Goal: Transaction & Acquisition: Purchase product/service

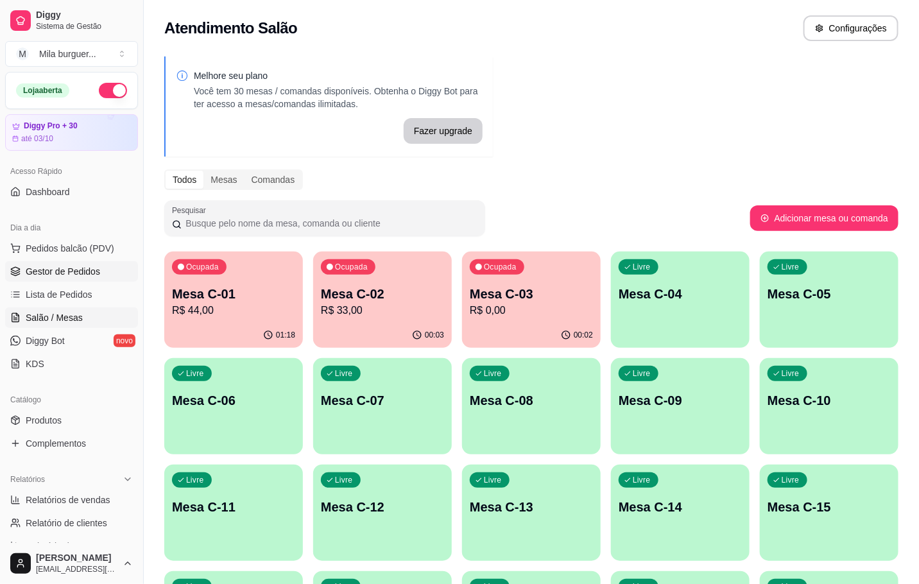
click at [81, 282] on link "Gestor de Pedidos" at bounding box center [71, 271] width 133 height 21
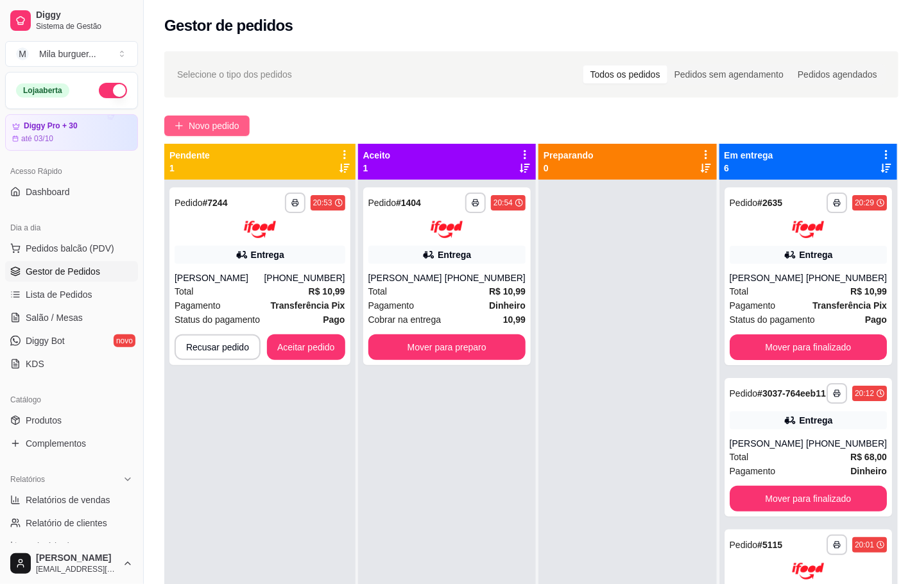
click at [229, 124] on span "Novo pedido" at bounding box center [214, 126] width 51 height 14
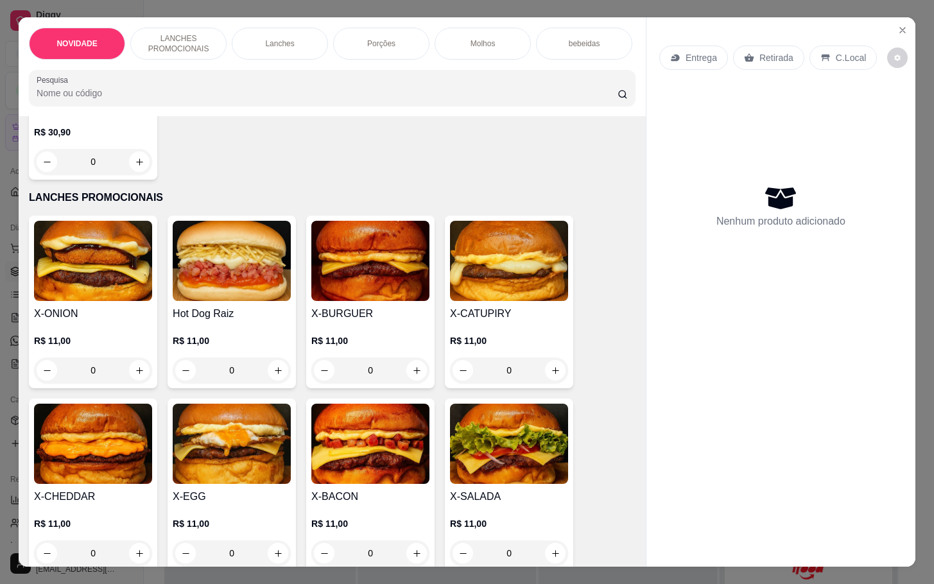
scroll to position [289, 0]
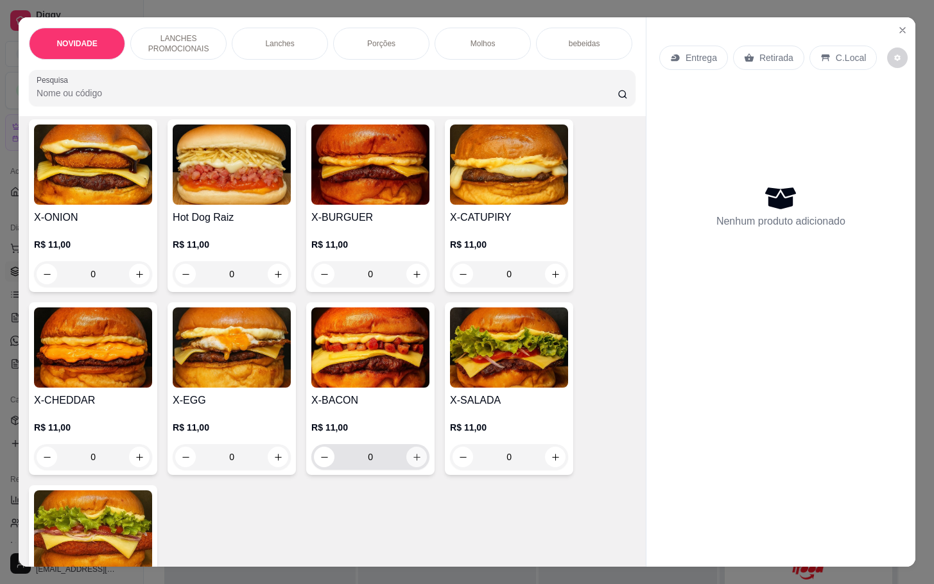
click at [412, 462] on icon "increase-product-quantity" at bounding box center [417, 457] width 10 height 10
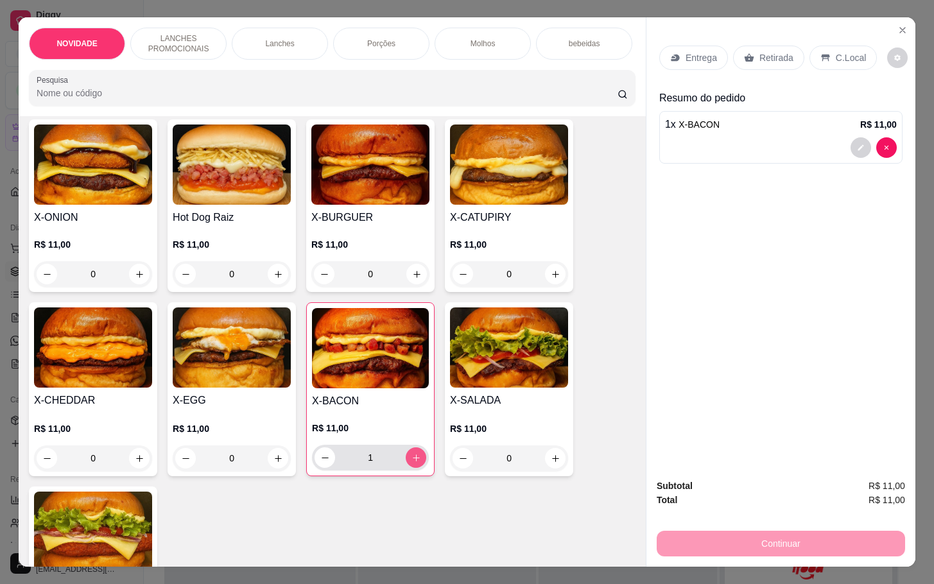
click at [411, 463] on icon "increase-product-quantity" at bounding box center [416, 458] width 10 height 10
type input "2"
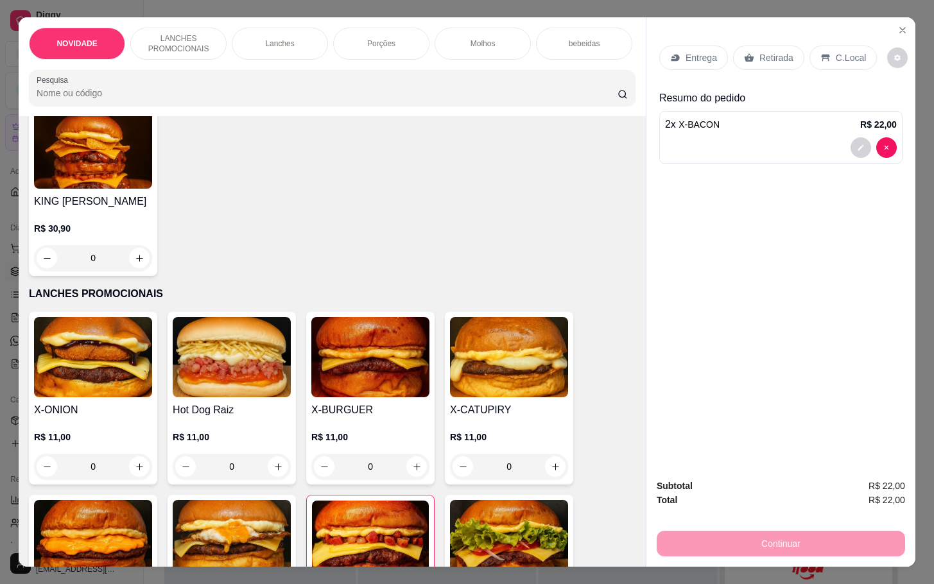
scroll to position [0, 0]
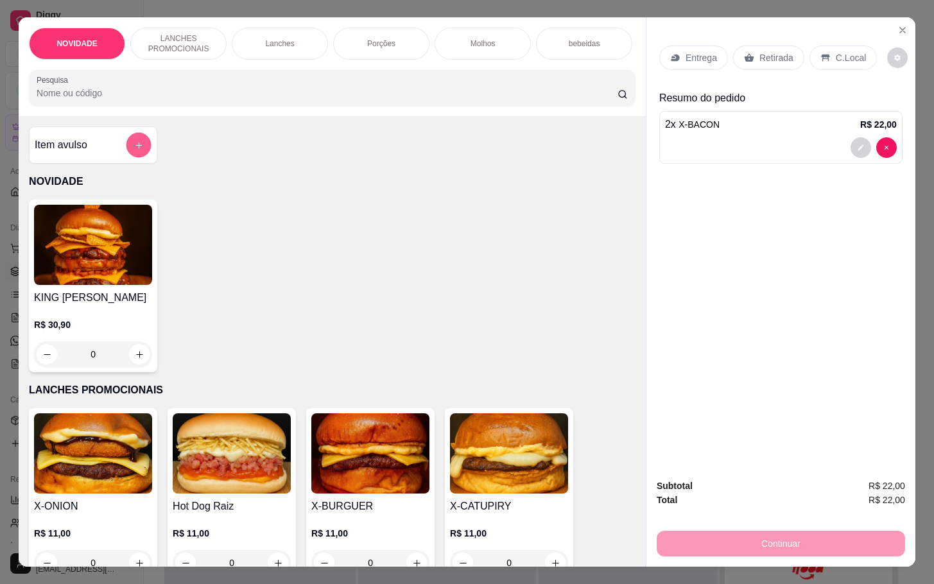
click at [126, 150] on button "add-separate-item" at bounding box center [138, 145] width 25 height 25
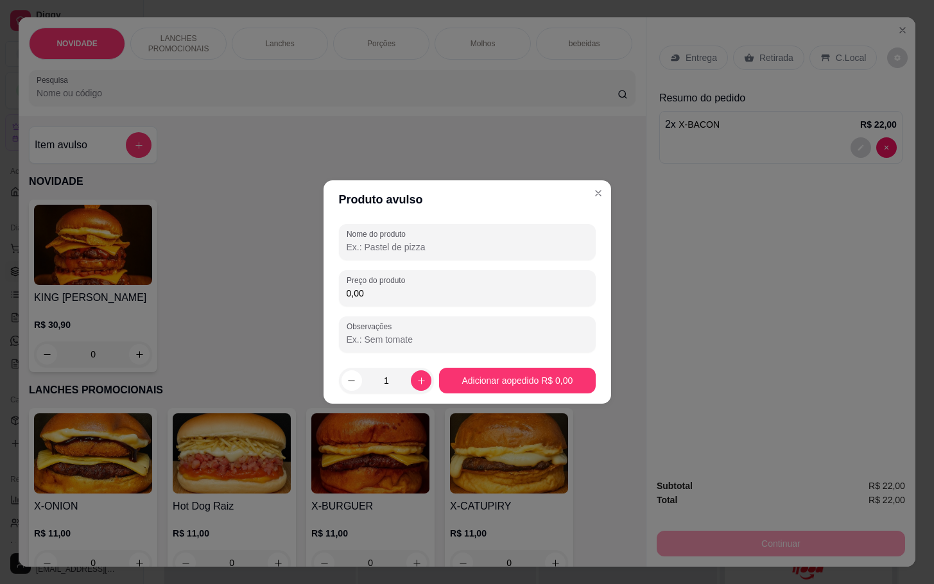
drag, startPoint x: 468, startPoint y: 248, endPoint x: 476, endPoint y: 250, distance: 7.3
click at [476, 250] on input "Nome do produto" at bounding box center [467, 247] width 241 height 13
type input "SALGADO"
click at [482, 271] on div "Preço do produto 0,00" at bounding box center [467, 288] width 257 height 36
type input "6,00"
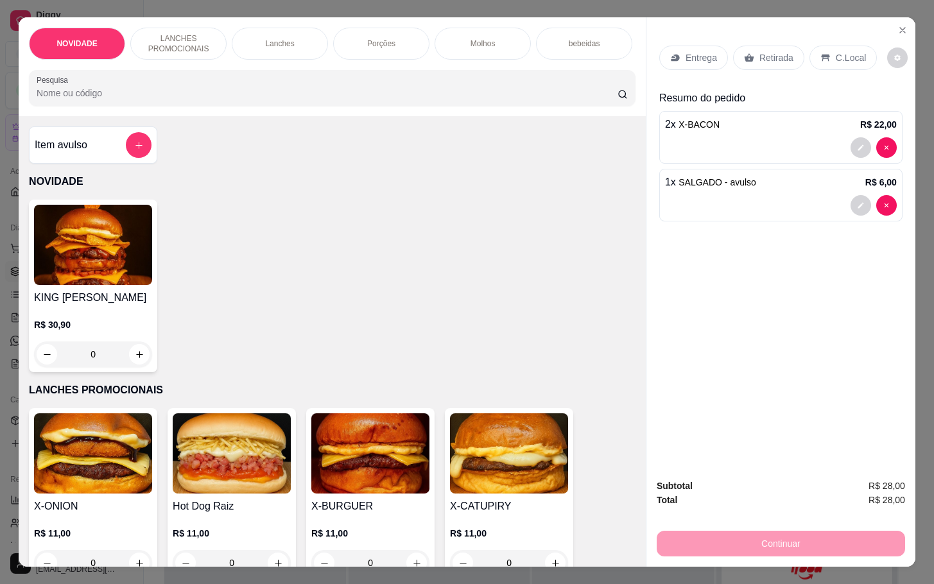
click at [762, 46] on div "Retirada" at bounding box center [768, 58] width 71 height 24
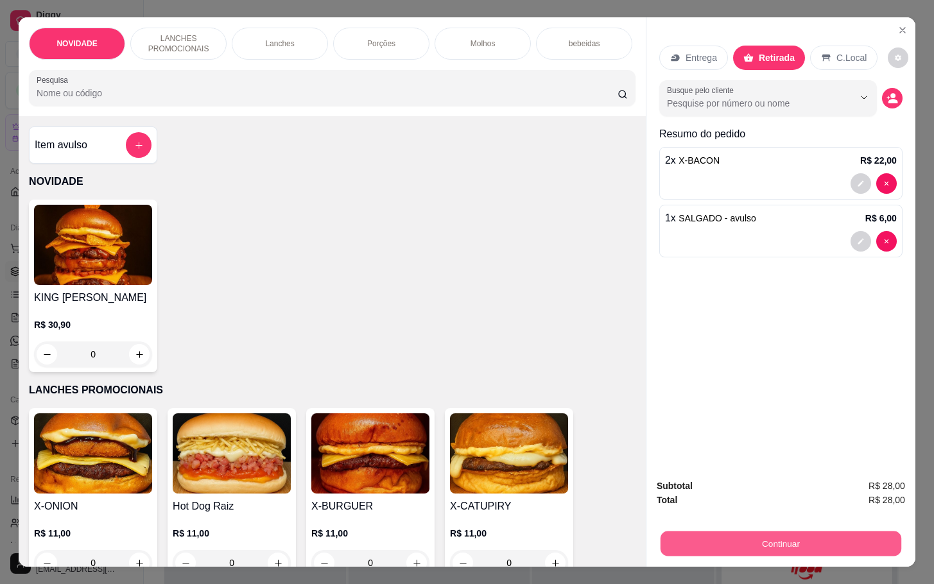
click at [809, 534] on button "Continuar" at bounding box center [780, 543] width 241 height 25
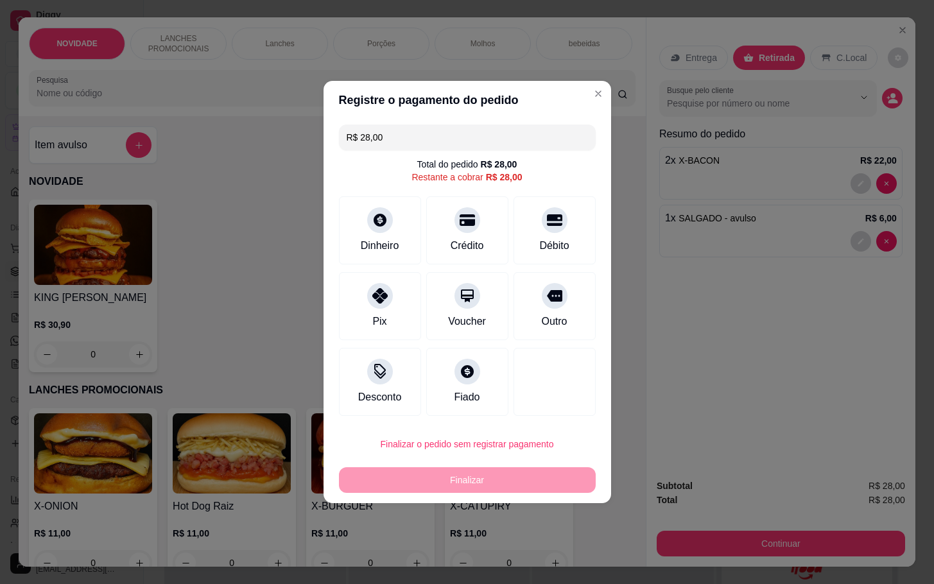
drag, startPoint x: 561, startPoint y: 282, endPoint x: 559, endPoint y: 320, distance: 37.9
click at [564, 282] on div "Outro" at bounding box center [554, 306] width 82 height 68
type input "R$ 0,00"
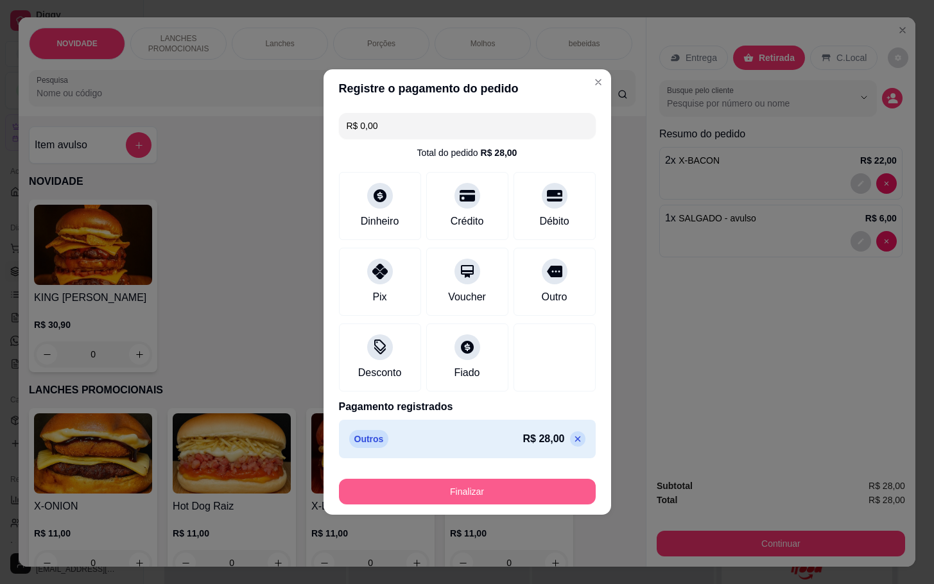
click at [499, 488] on button "Finalizar" at bounding box center [467, 492] width 257 height 26
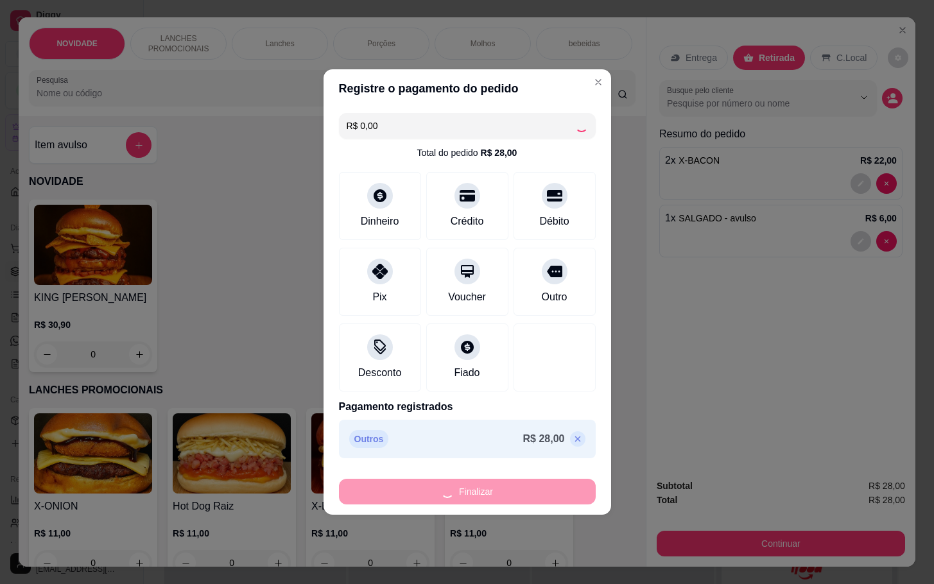
type input "0"
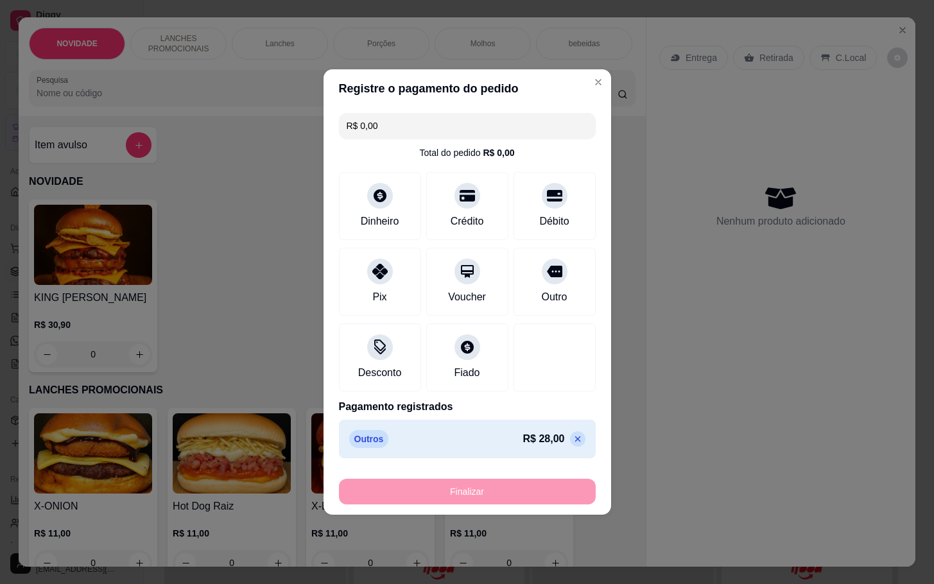
type input "-R$ 28,00"
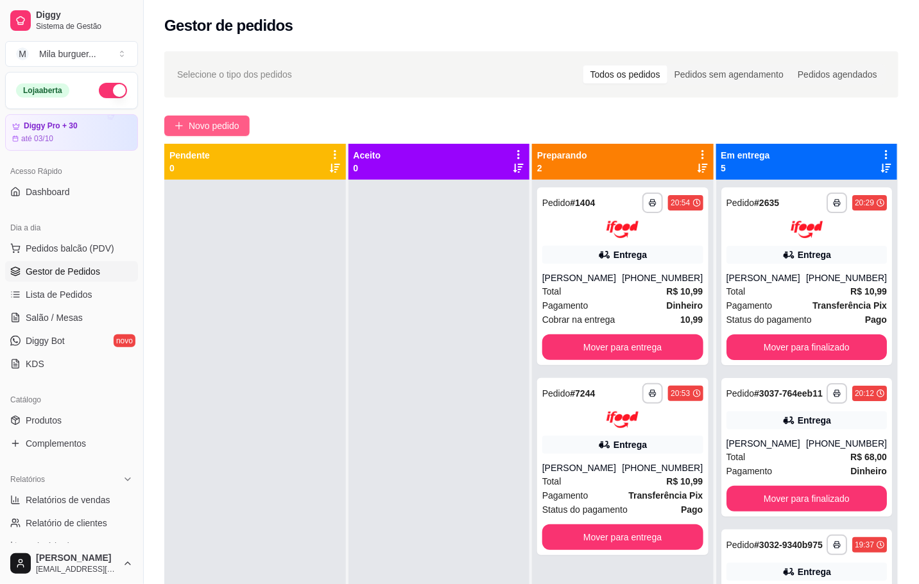
drag, startPoint x: 209, startPoint y: 119, endPoint x: 216, endPoint y: 117, distance: 7.9
click at [216, 117] on button "Novo pedido" at bounding box center [206, 126] width 85 height 21
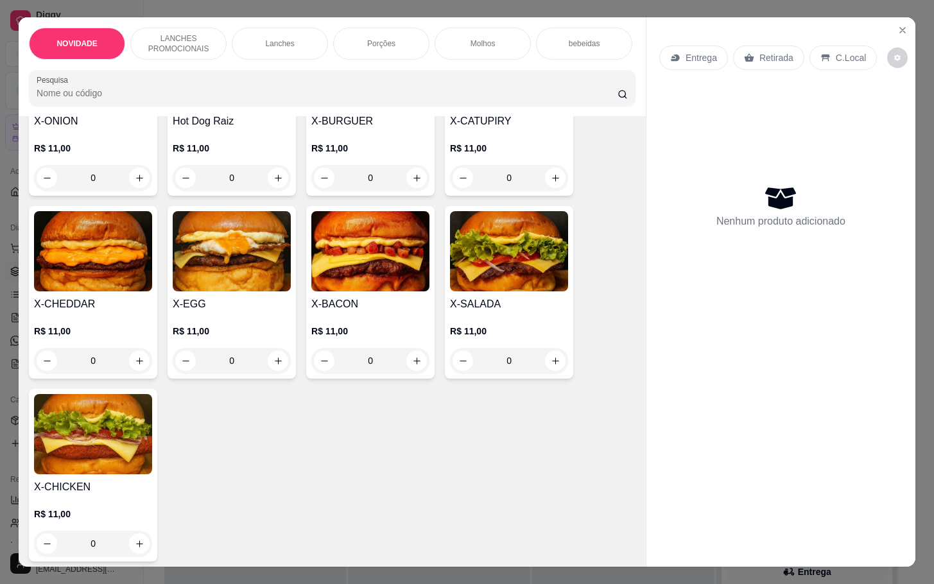
scroll to position [193, 0]
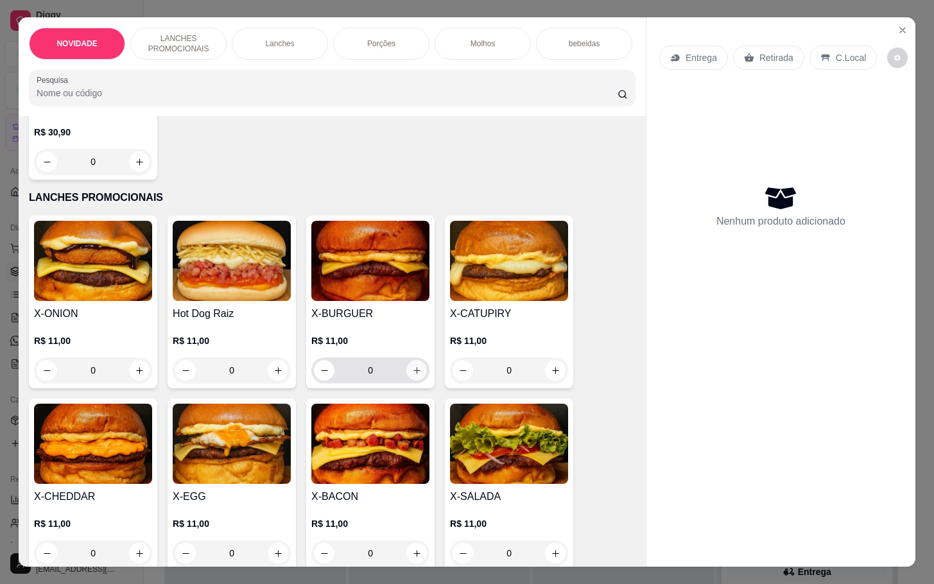
click at [416, 381] on button "increase-product-quantity" at bounding box center [416, 370] width 21 height 21
type input "1"
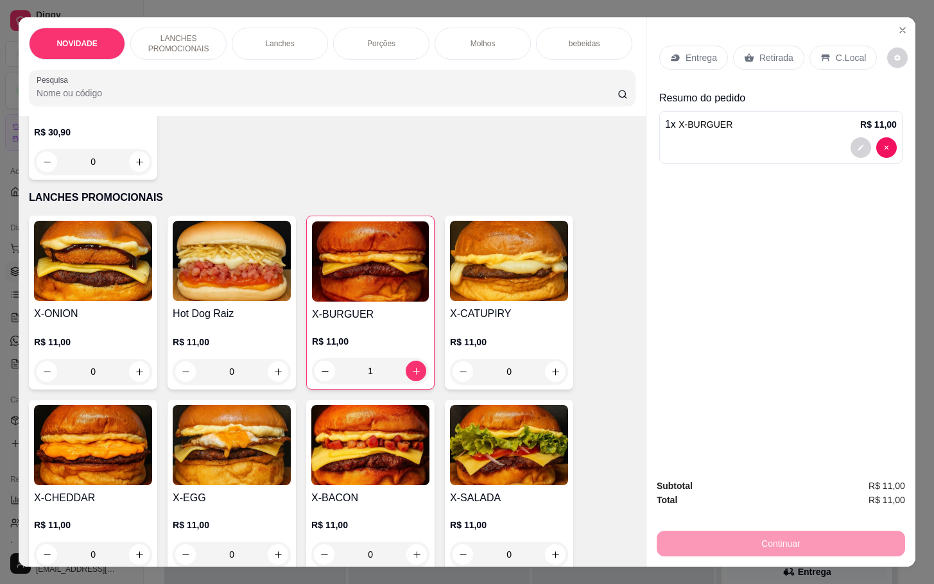
scroll to position [289, 0]
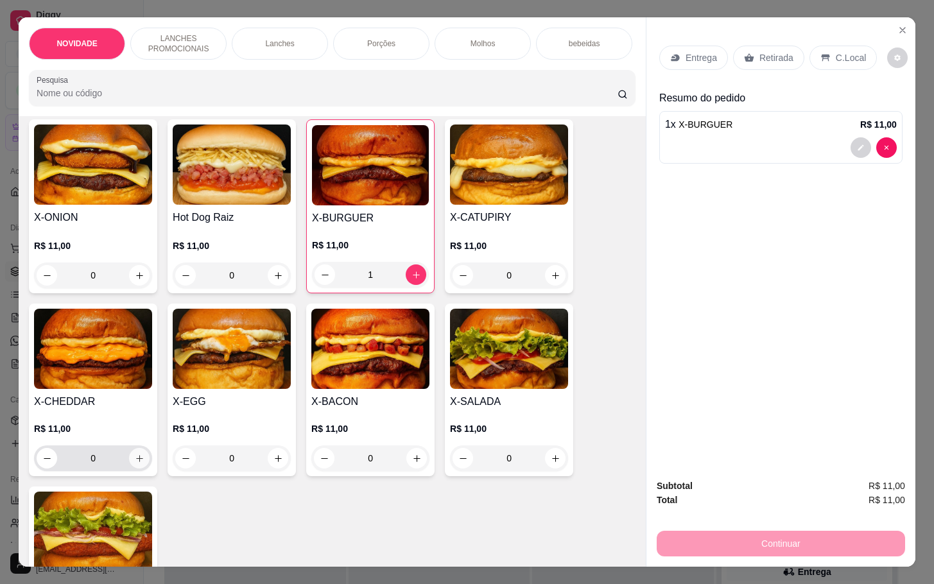
click at [147, 470] on div "X-CHEDDAR R$ 11,00 0" at bounding box center [93, 390] width 128 height 173
click at [133, 459] on button "increase-product-quantity" at bounding box center [139, 458] width 21 height 21
type input "1"
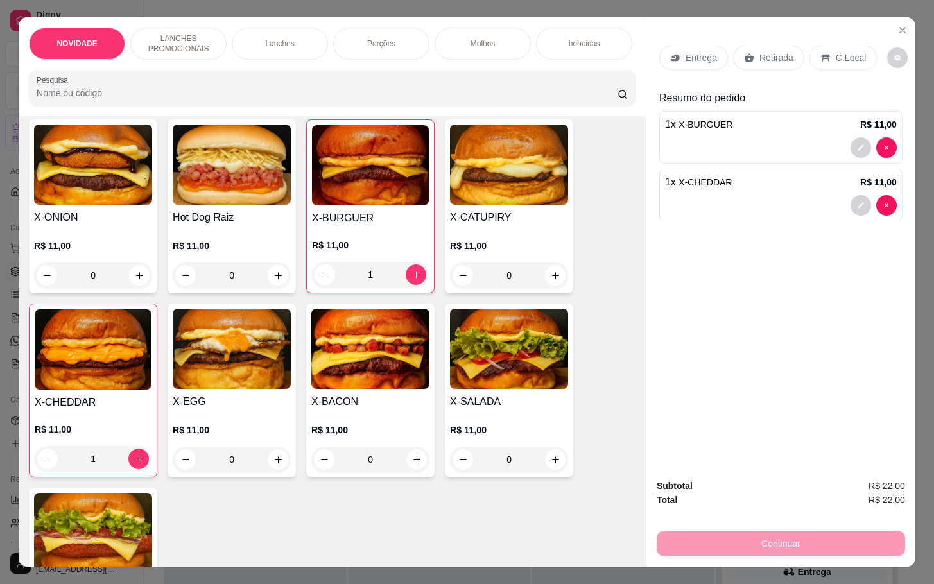
click at [403, 33] on div "Porções" at bounding box center [381, 44] width 96 height 32
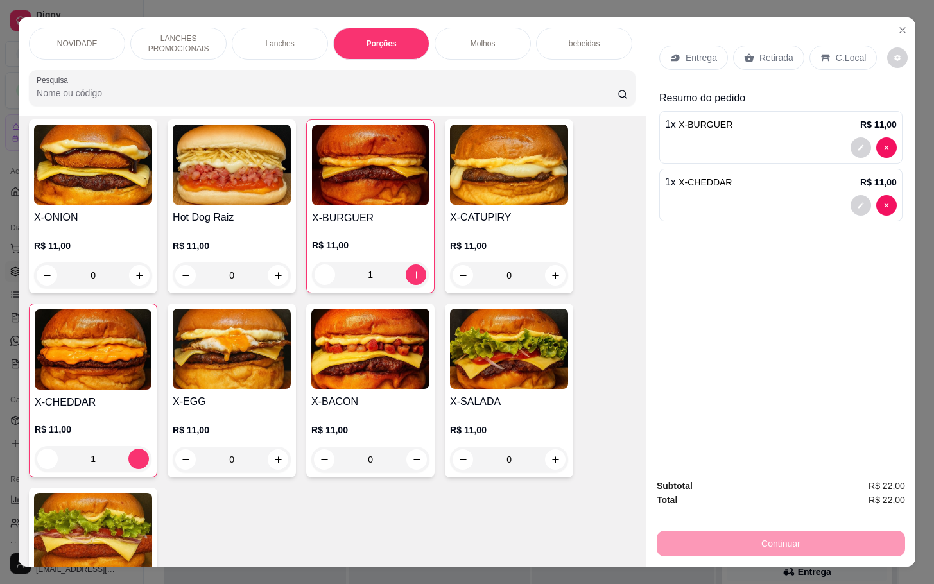
scroll to position [31, 0]
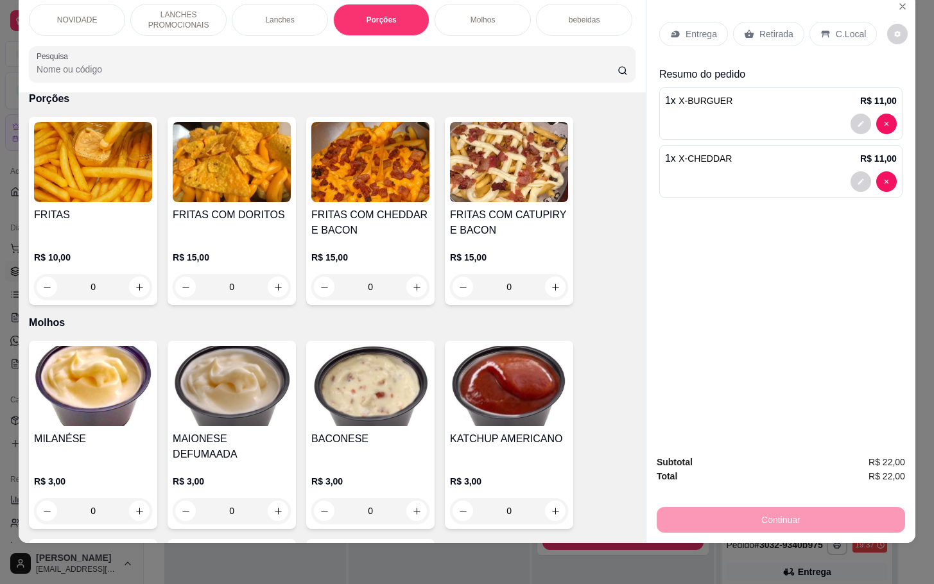
click at [409, 282] on div "0" at bounding box center [370, 287] width 118 height 26
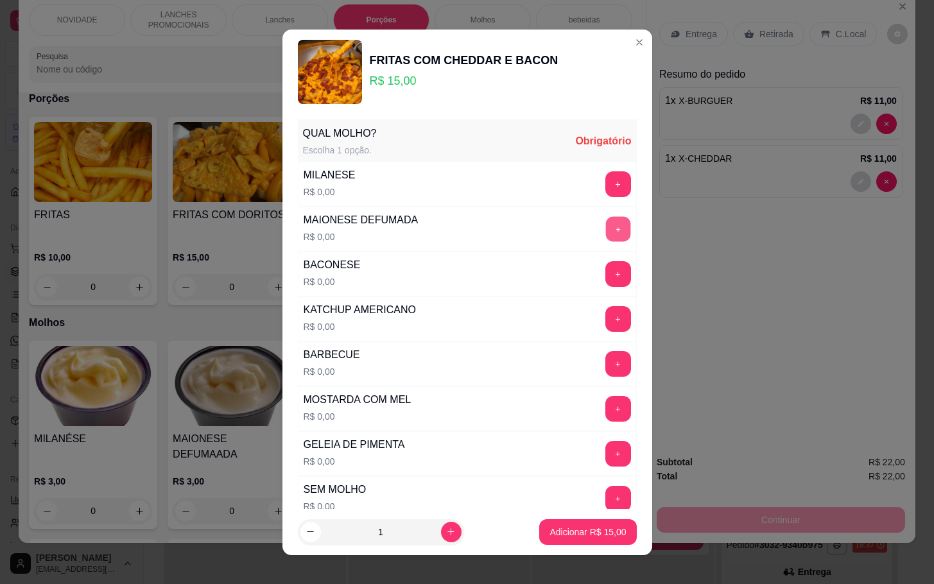
click at [605, 225] on button "+" at bounding box center [617, 228] width 25 height 25
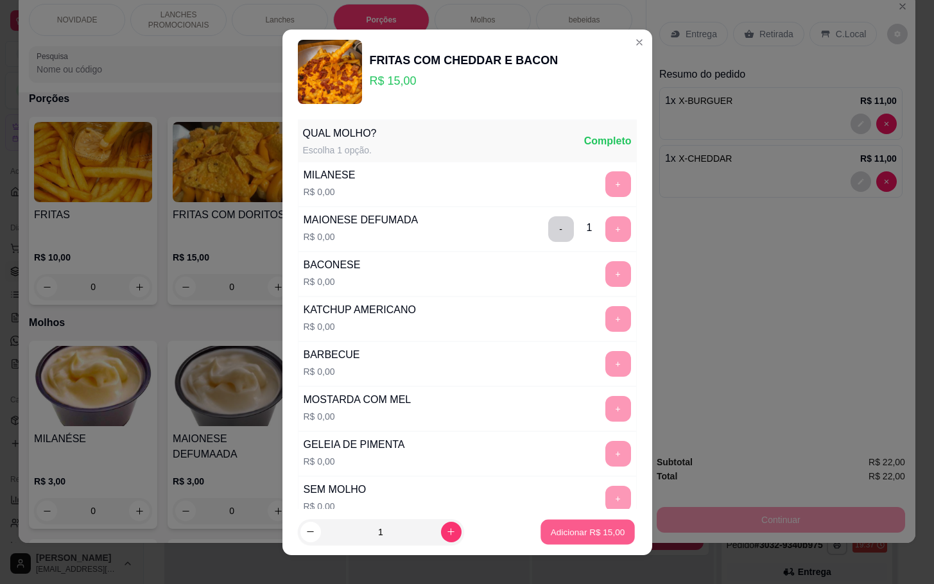
click at [551, 536] on p "Adicionar R$ 15,00" at bounding box center [588, 532] width 74 height 12
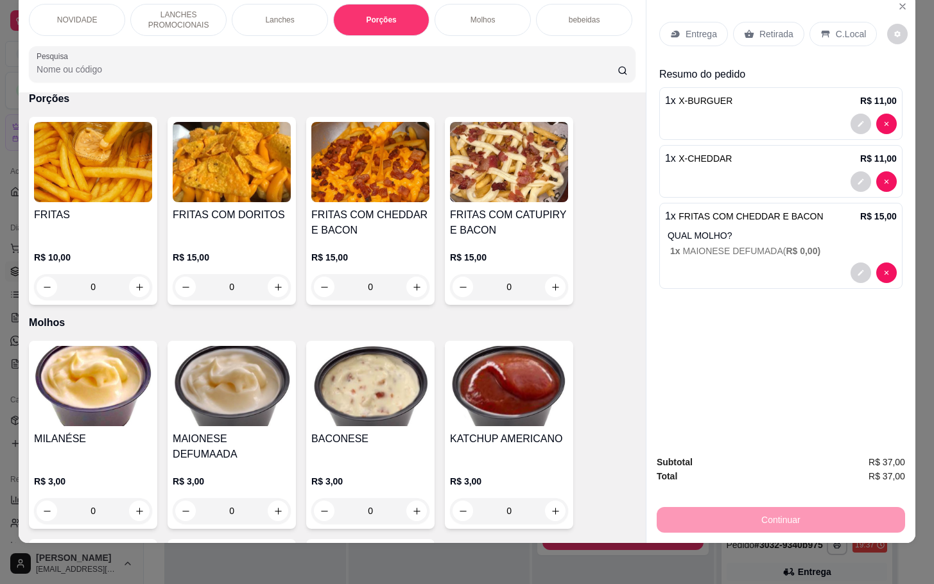
click at [413, 287] on div "0" at bounding box center [370, 287] width 118 height 26
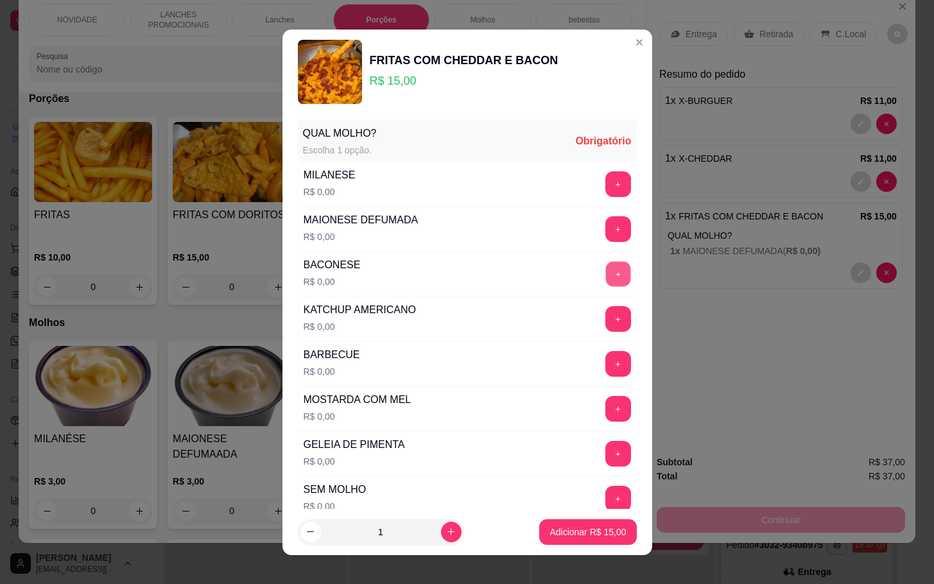
click at [605, 278] on button "+" at bounding box center [617, 273] width 25 height 25
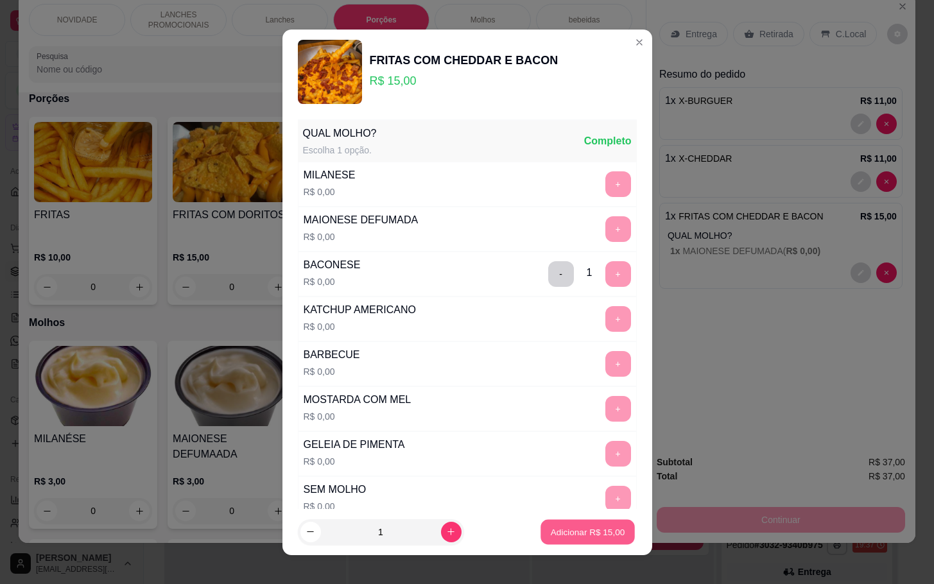
click at [551, 531] on p "Adicionar R$ 15,00" at bounding box center [588, 532] width 74 height 12
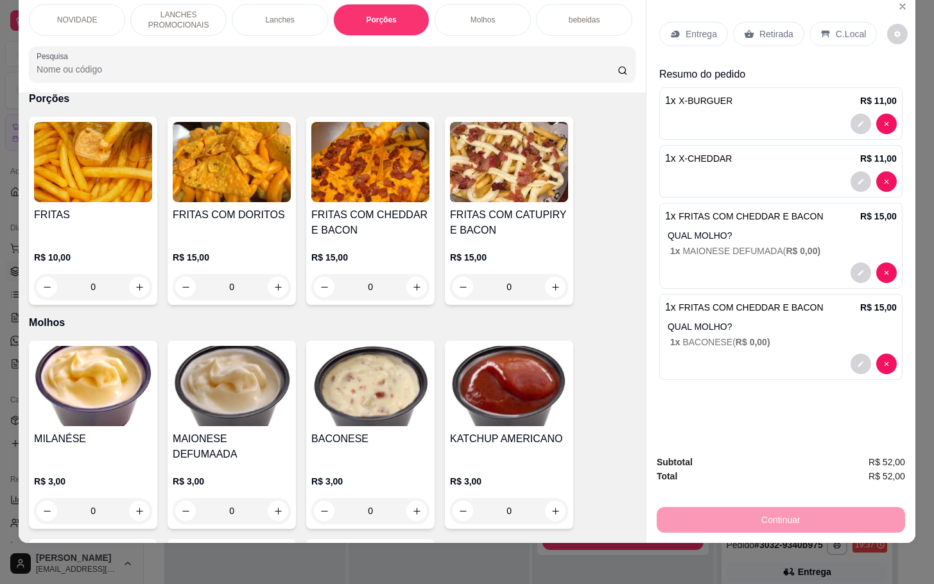
click at [772, 28] on p "Retirada" at bounding box center [776, 34] width 34 height 13
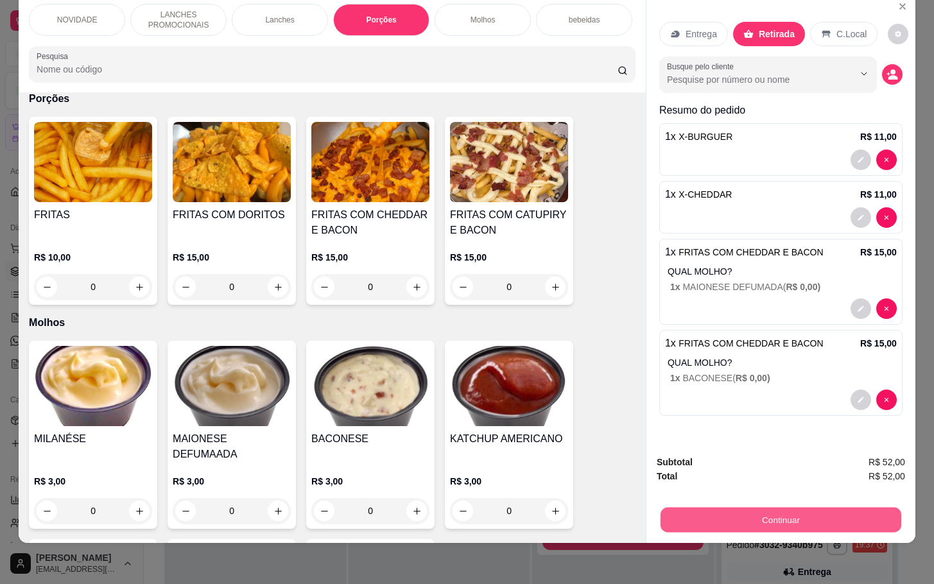
click at [747, 508] on button "Continuar" at bounding box center [780, 519] width 241 height 25
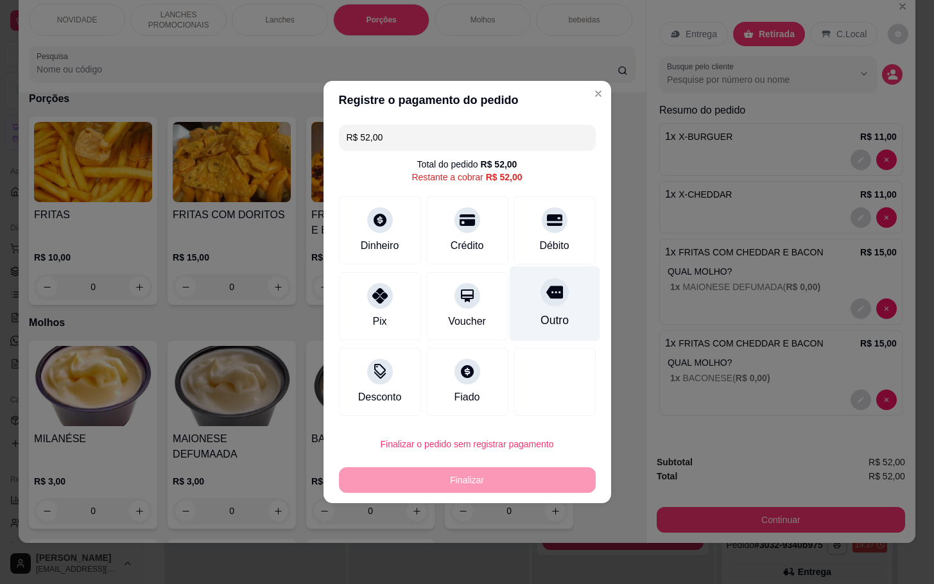
click at [554, 295] on div at bounding box center [554, 292] width 28 height 28
type input "R$ 0,00"
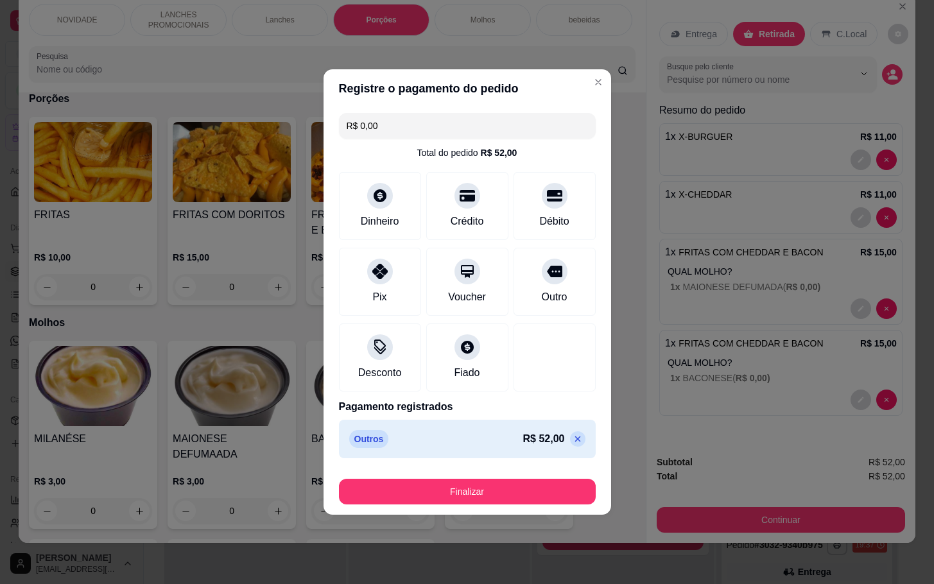
click at [535, 474] on footer "Finalizar" at bounding box center [466, 488] width 287 height 51
click at [528, 489] on button "Finalizar" at bounding box center [467, 492] width 257 height 26
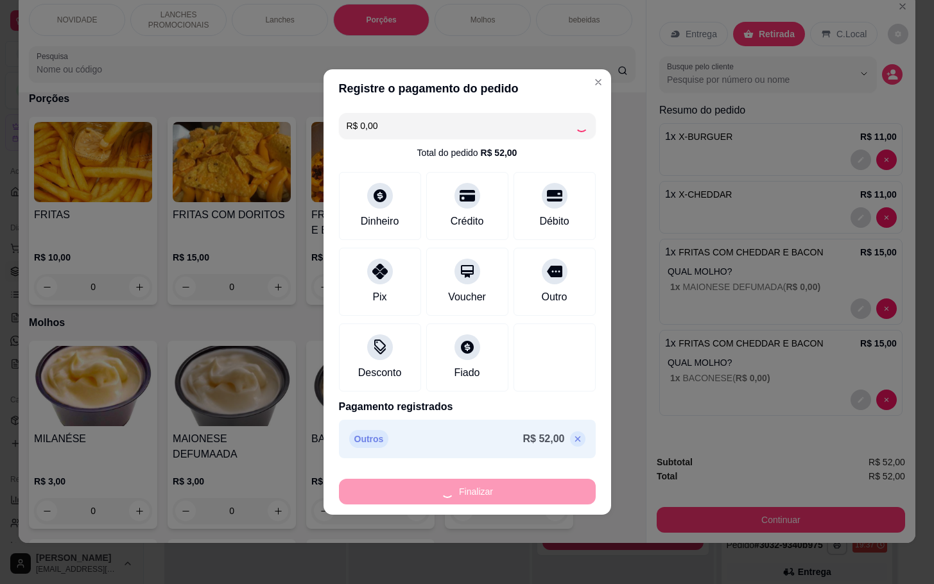
type input "0"
type input "-R$ 52,00"
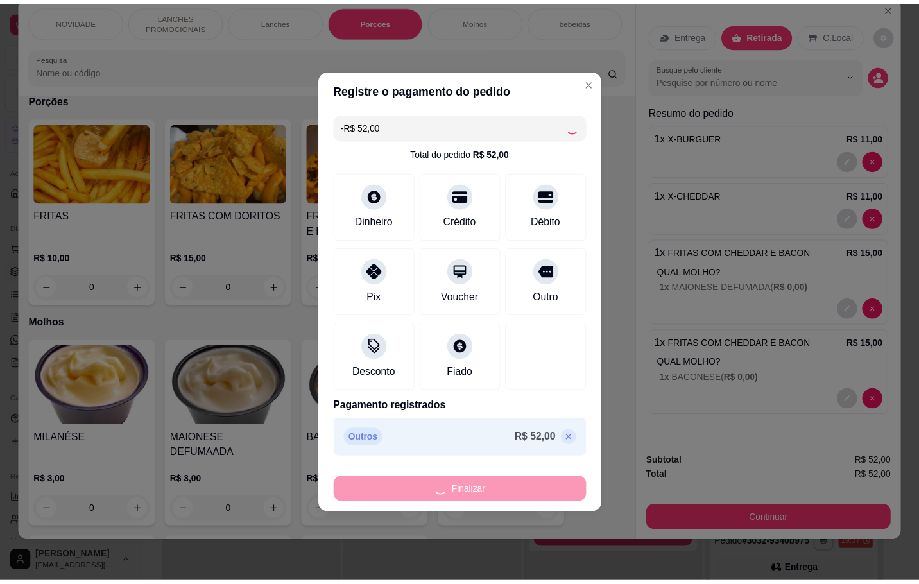
scroll to position [1415, 0]
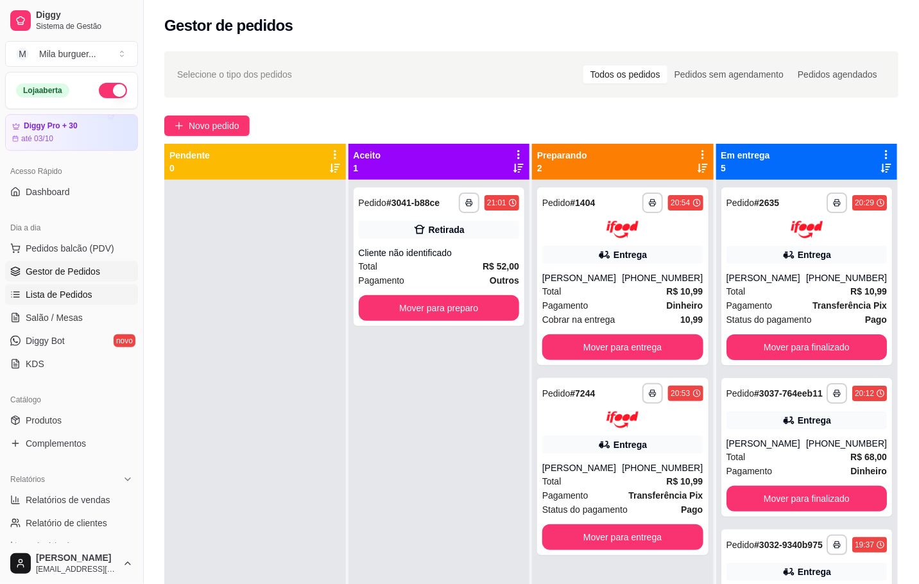
click at [39, 302] on link "Lista de Pedidos" at bounding box center [71, 294] width 133 height 21
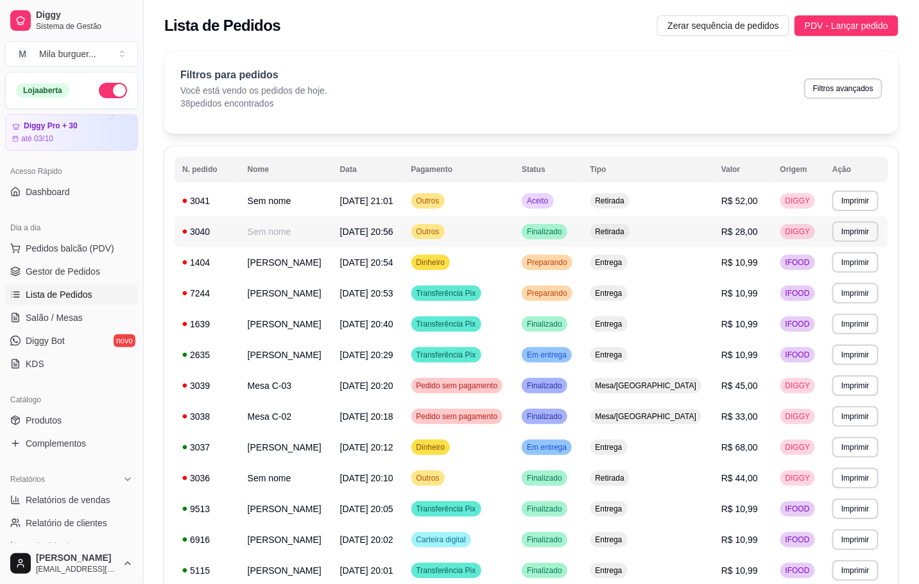
click at [279, 228] on td "Sem nome" at bounding box center [286, 231] width 92 height 31
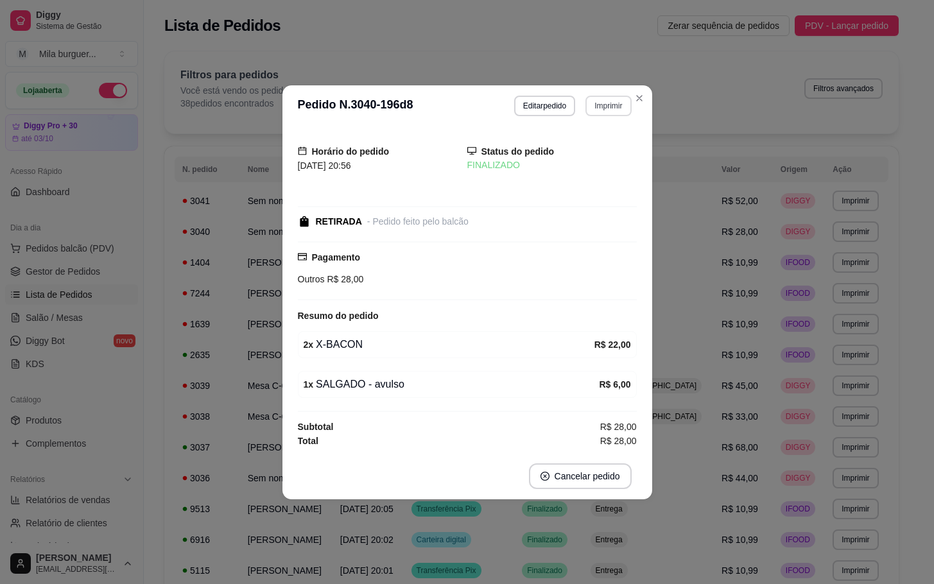
click at [595, 96] on button "Imprimir" at bounding box center [608, 106] width 46 height 21
click at [597, 153] on button "IMPRESSORA" at bounding box center [585, 148] width 93 height 21
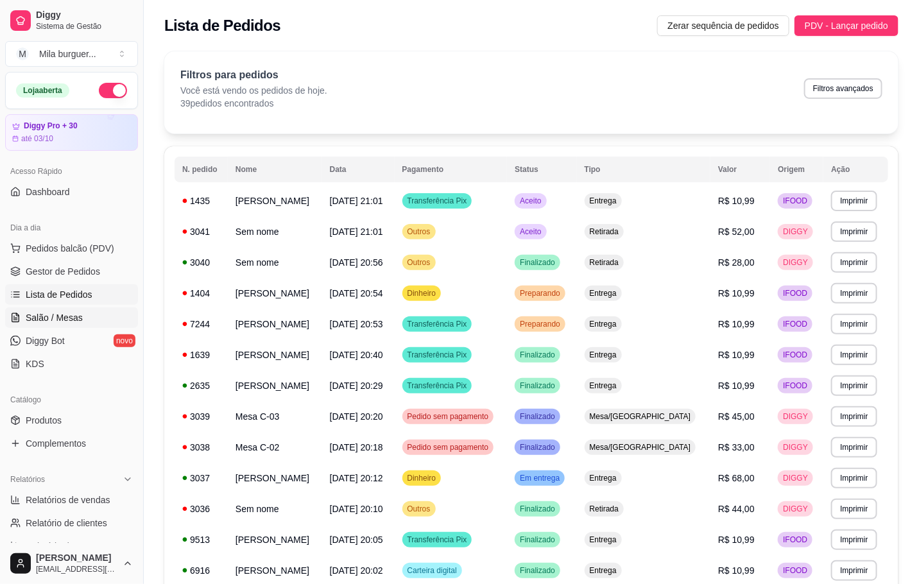
click at [77, 316] on span "Salão / Mesas" at bounding box center [54, 317] width 57 height 13
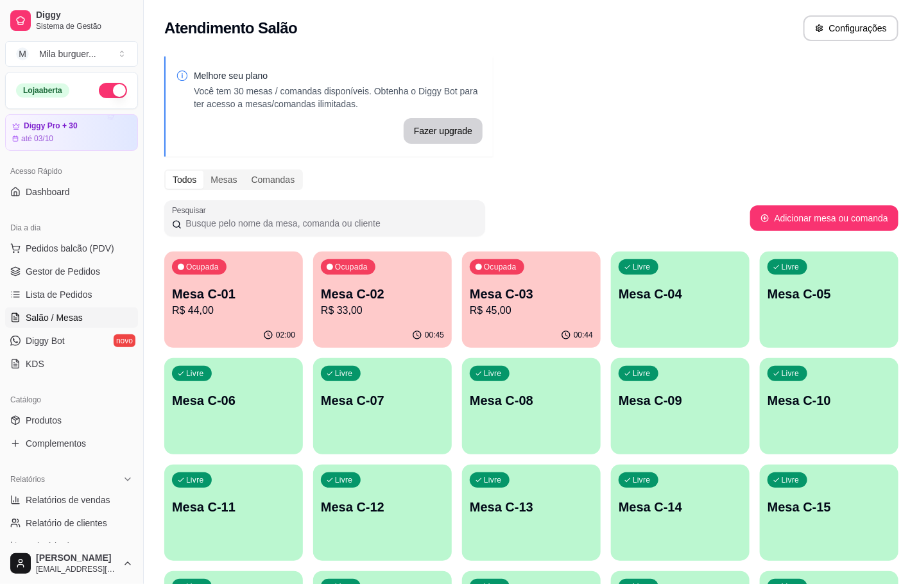
click at [247, 295] on p "Mesa C-01" at bounding box center [233, 294] width 123 height 18
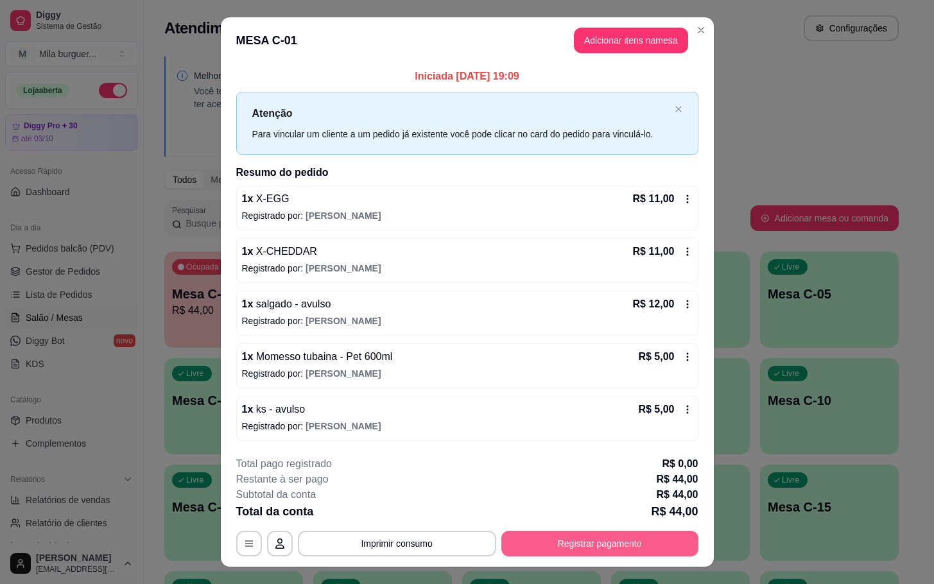
click at [601, 541] on button "Registrar pagamento" at bounding box center [599, 544] width 197 height 26
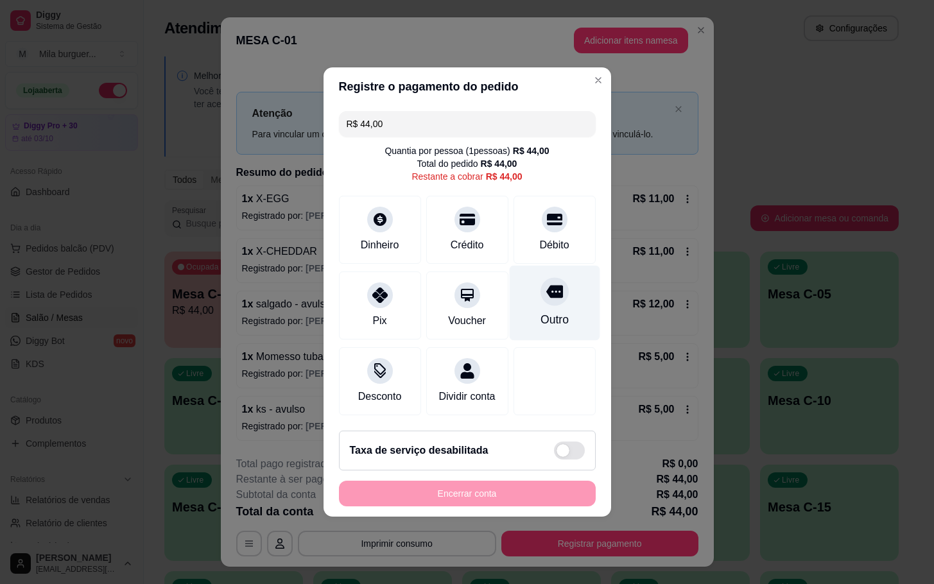
click at [562, 314] on div "Outro" at bounding box center [554, 303] width 90 height 75
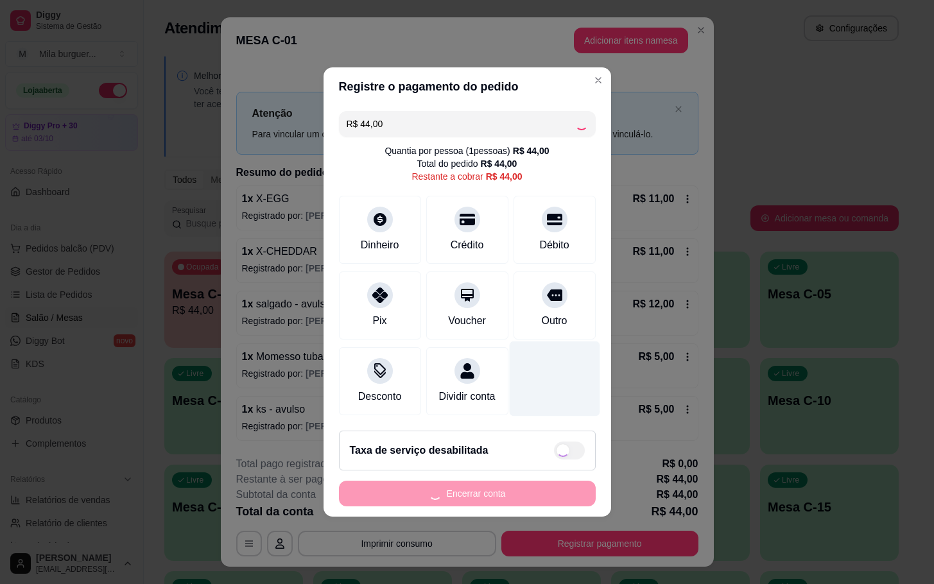
type input "R$ 0,00"
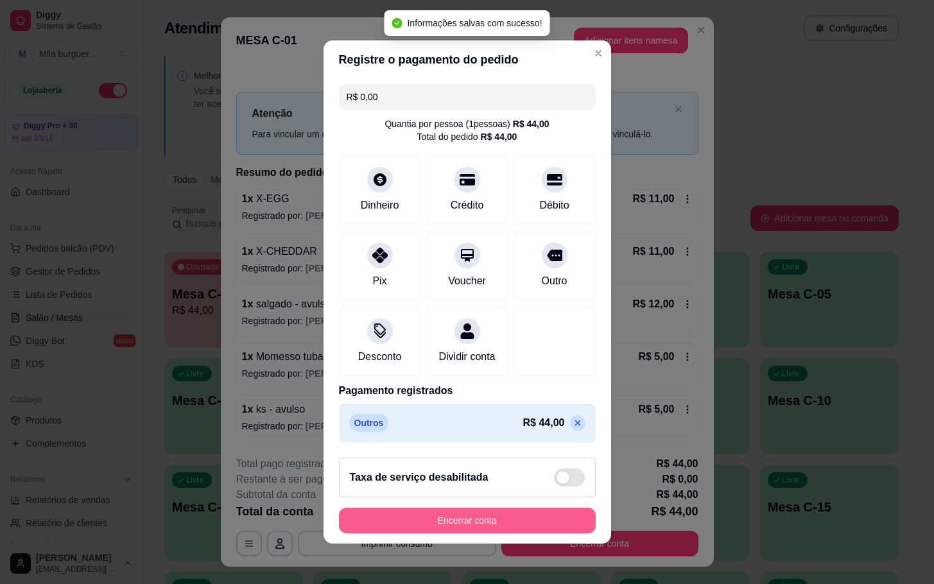
click at [501, 520] on button "Encerrar conta" at bounding box center [467, 521] width 257 height 26
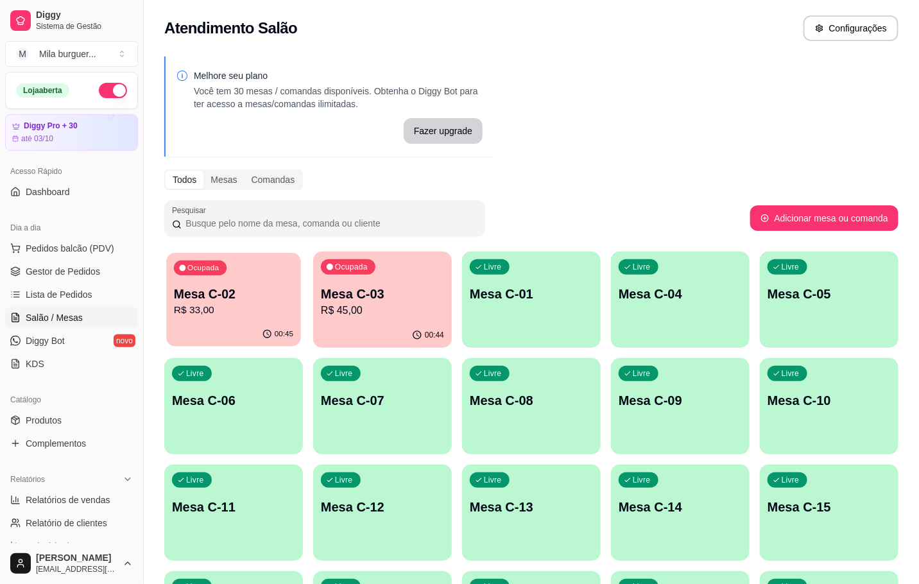
click at [287, 305] on p "R$ 33,00" at bounding box center [233, 310] width 119 height 15
click at [406, 306] on p "R$ 45,00" at bounding box center [382, 310] width 123 height 15
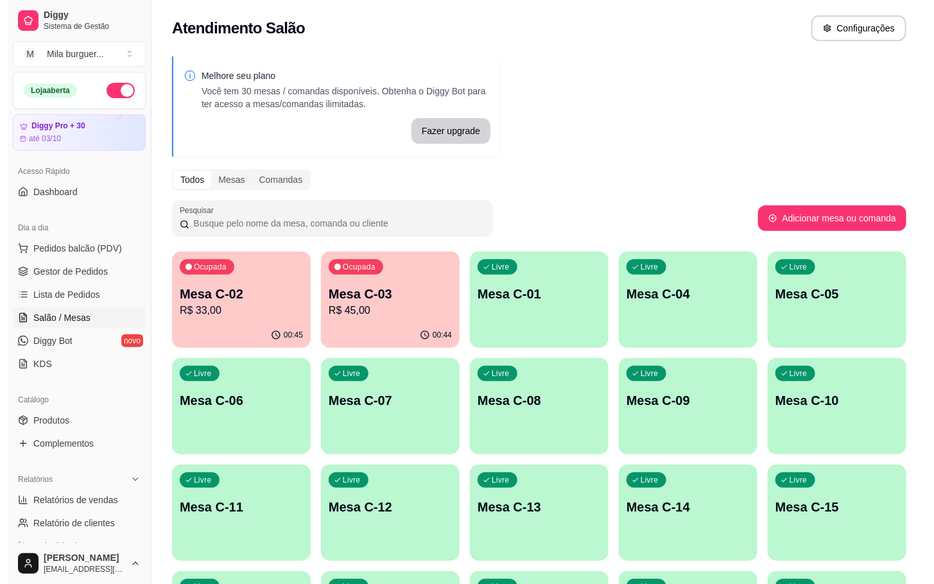
scroll to position [93, 0]
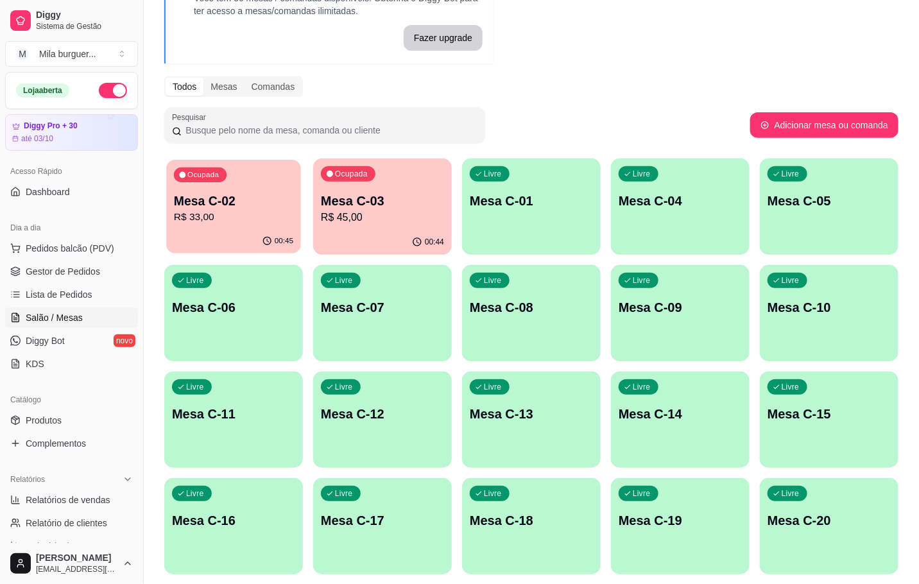
click at [224, 226] on div "Ocupada Mesa C-02 R$ 33,00" at bounding box center [233, 194] width 135 height 69
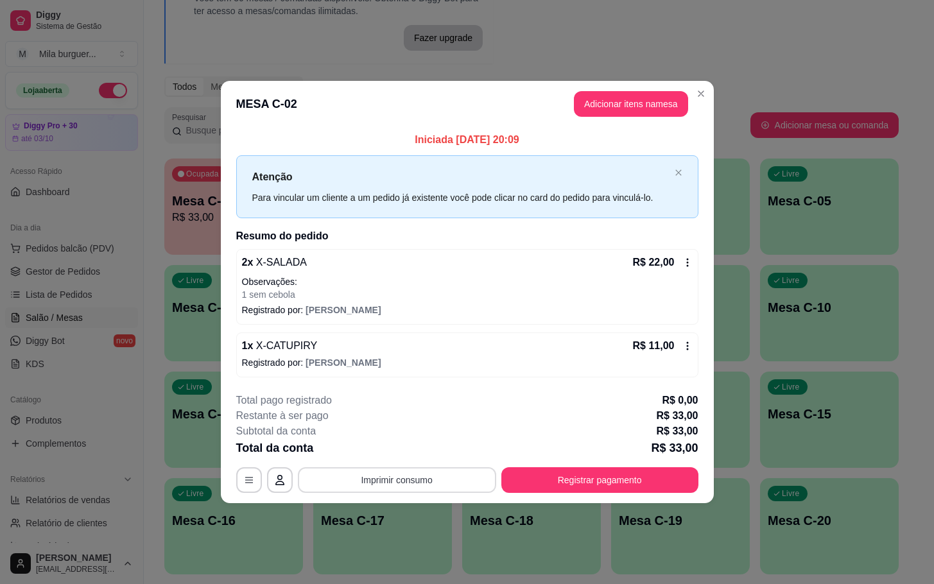
click at [464, 481] on button "Imprimir consumo" at bounding box center [397, 480] width 198 height 26
click at [390, 445] on button "IMPRESSORA" at bounding box center [401, 451] width 90 height 20
click at [608, 480] on button "Registrar pagamento" at bounding box center [599, 480] width 197 height 26
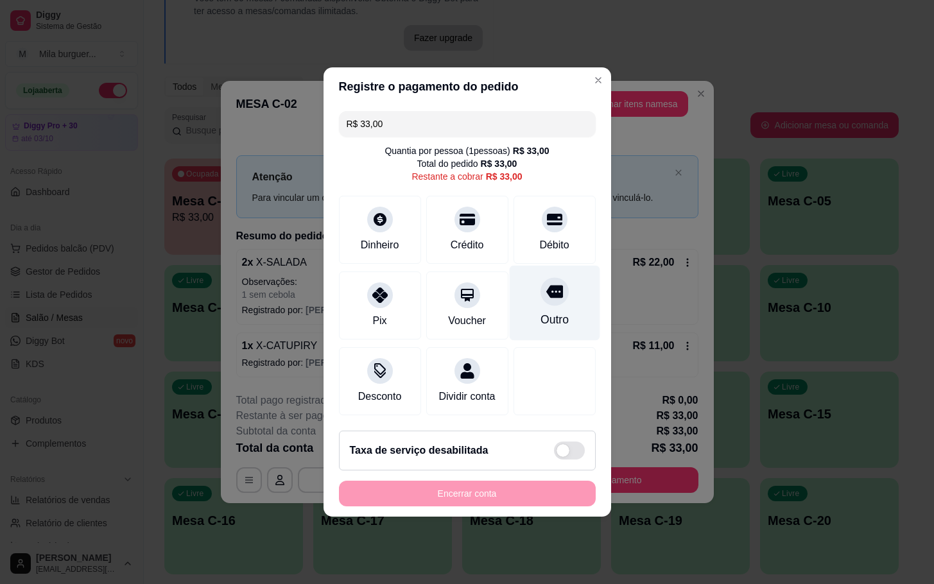
click at [555, 293] on div "Outro" at bounding box center [554, 303] width 90 height 75
type input "R$ 0,00"
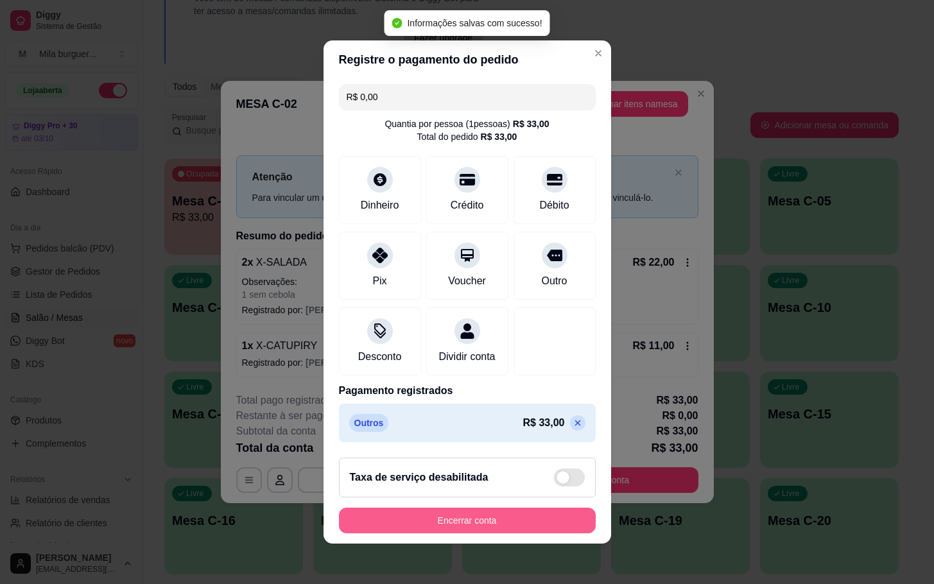
click at [499, 524] on button "Encerrar conta" at bounding box center [467, 521] width 257 height 26
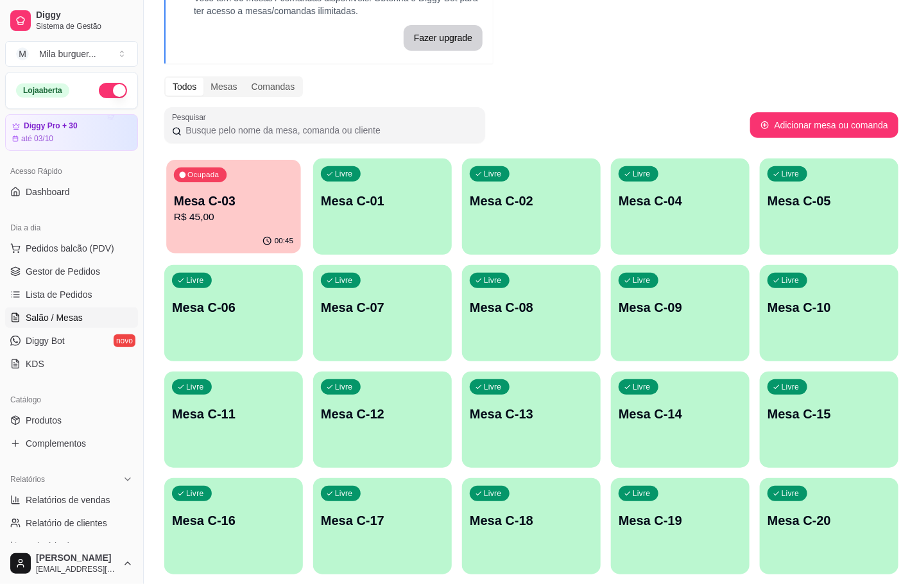
click at [264, 247] on div "00:45" at bounding box center [233, 241] width 135 height 24
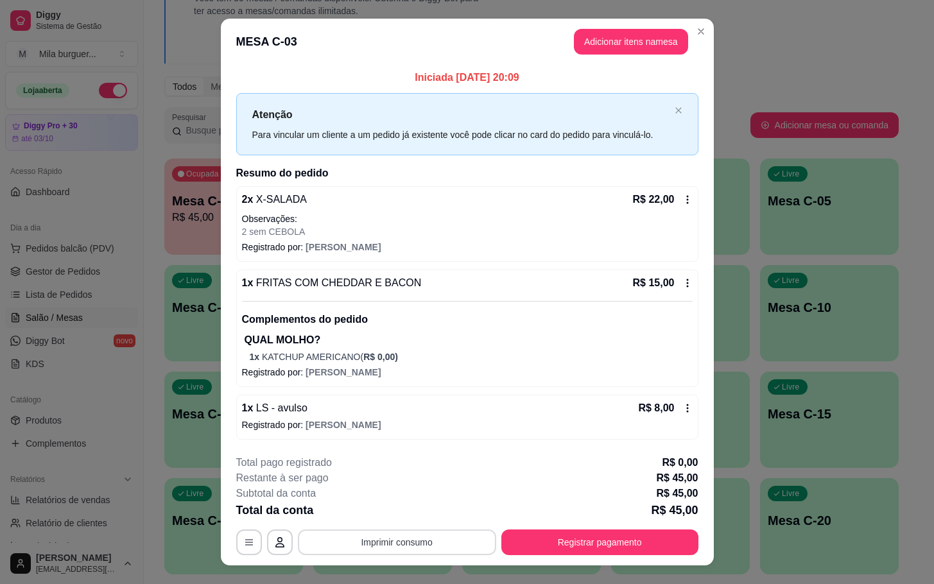
click at [379, 538] on button "Imprimir consumo" at bounding box center [397, 542] width 198 height 26
click at [407, 516] on button "IMPRESSORA" at bounding box center [393, 514] width 93 height 21
click at [595, 549] on button "Registrar pagamento" at bounding box center [599, 542] width 197 height 26
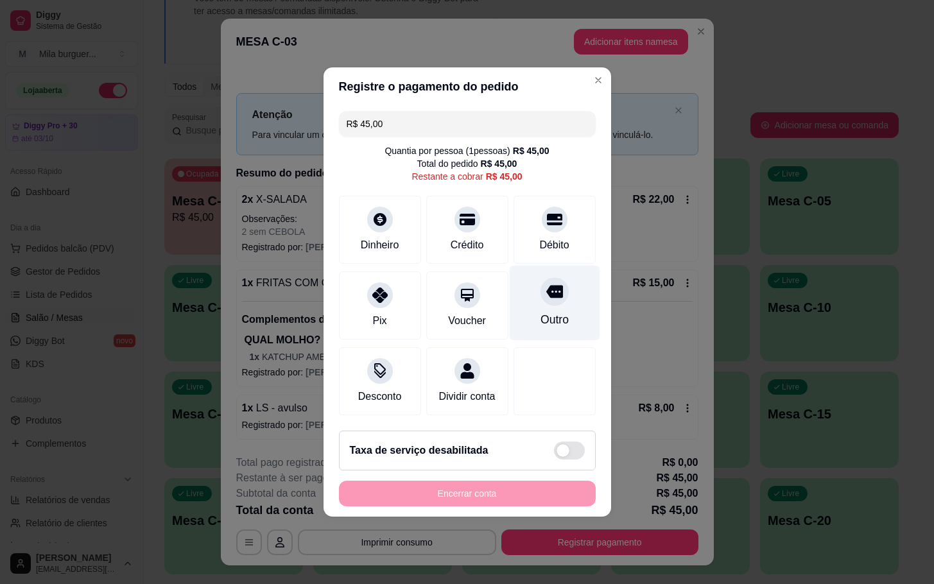
click at [559, 320] on div "Outro" at bounding box center [554, 303] width 90 height 75
type input "R$ 0,00"
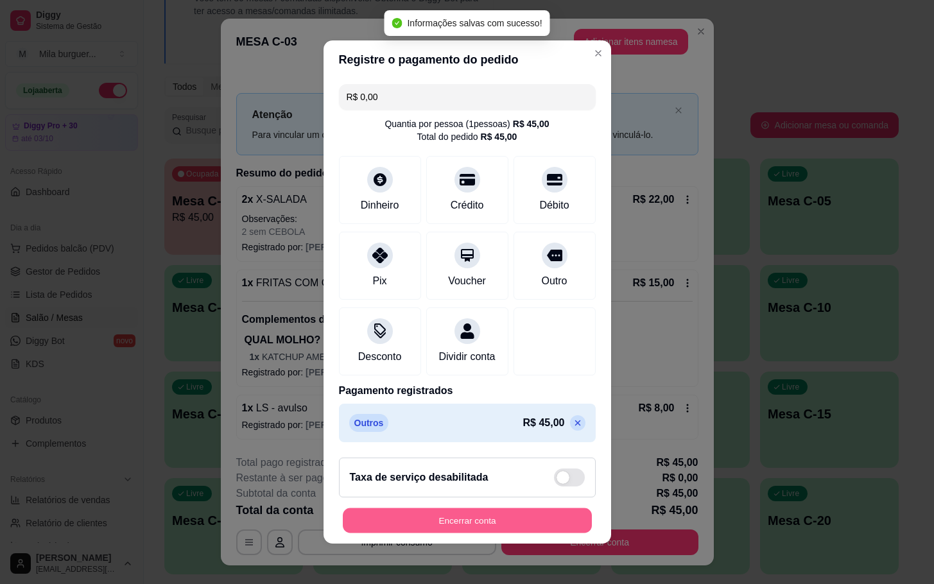
click at [485, 517] on button "Encerrar conta" at bounding box center [467, 520] width 249 height 25
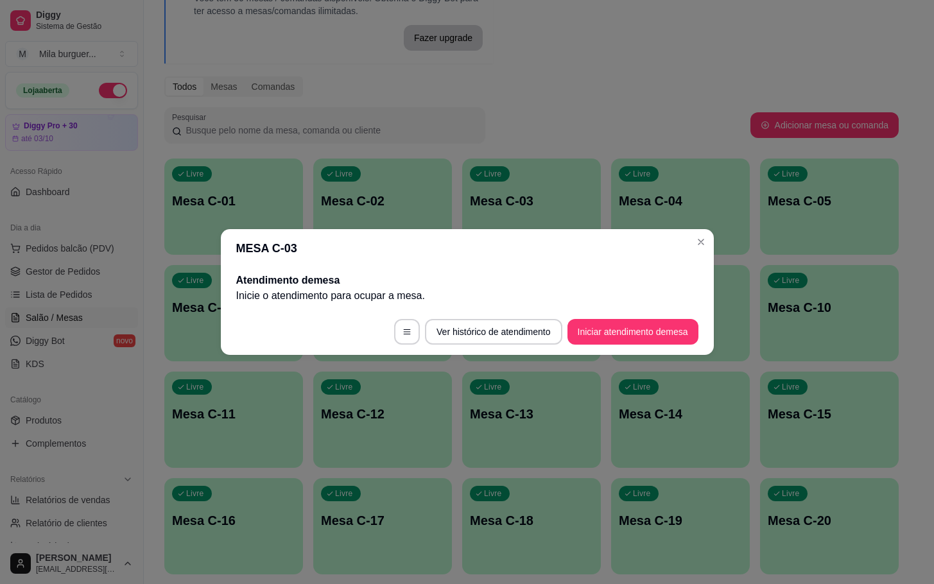
click at [708, 306] on div "Atendimento de mesa Inicie o atendimento para ocupar a mesa ." at bounding box center [467, 288] width 493 height 41
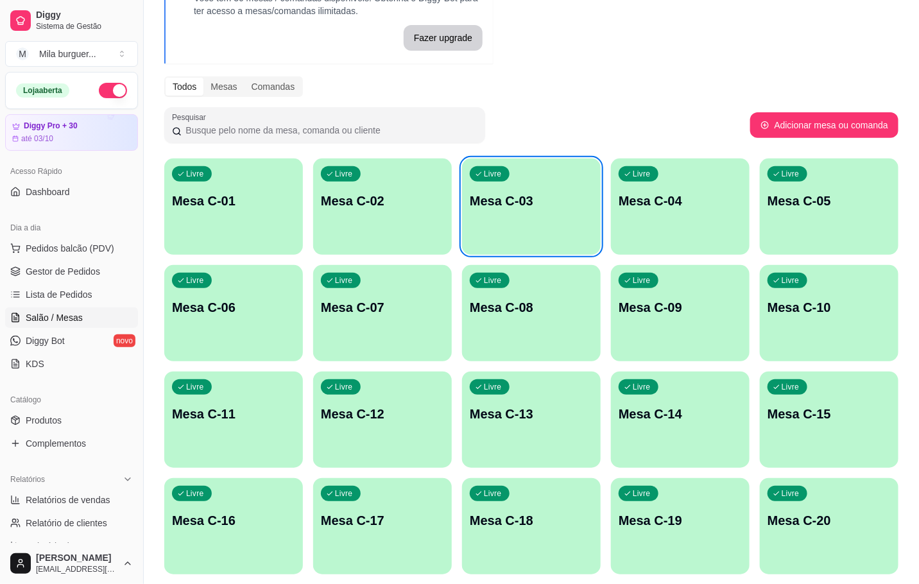
click at [249, 235] on div "Livre Mesa C-01" at bounding box center [233, 199] width 139 height 81
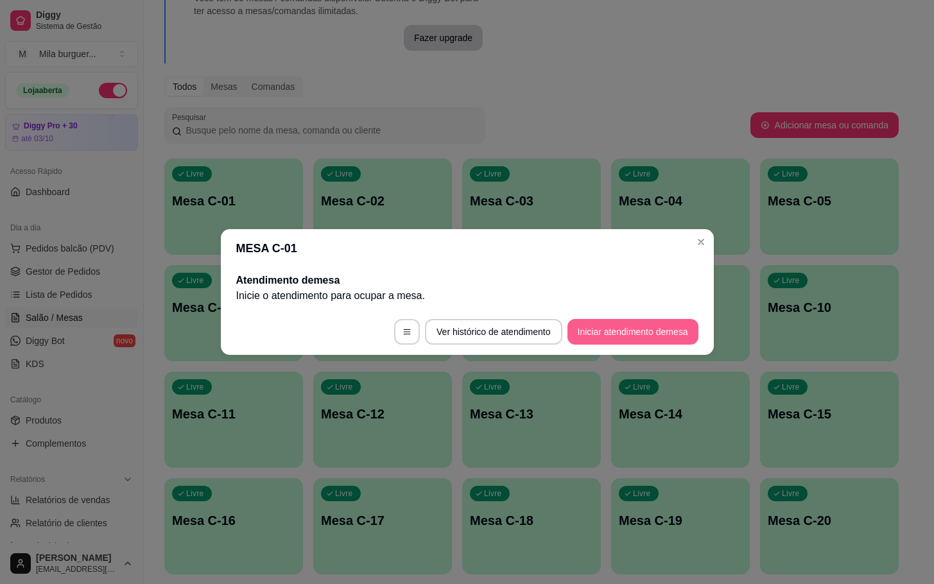
click at [651, 333] on button "Iniciar atendimento de mesa" at bounding box center [632, 332] width 131 height 26
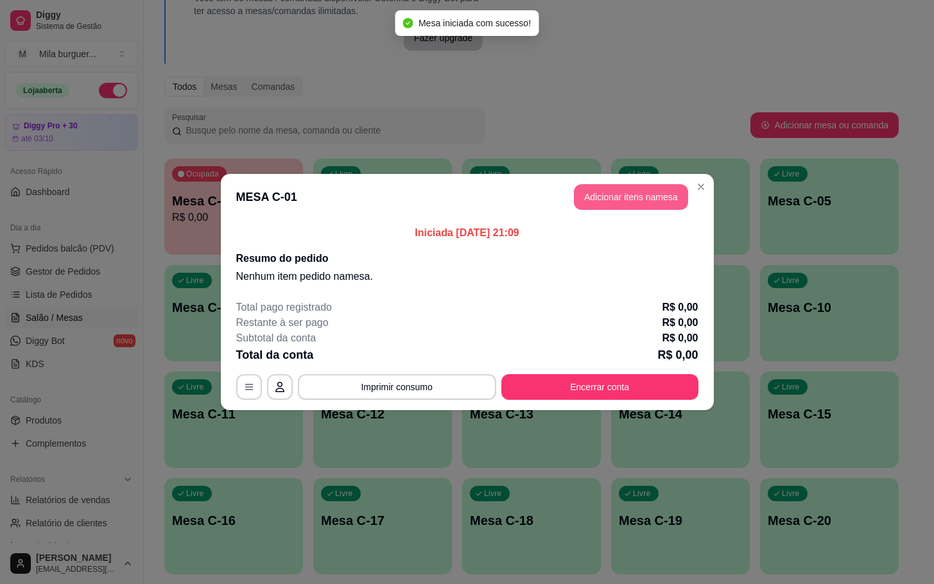
click at [612, 198] on button "Adicionar itens na mesa" at bounding box center [631, 197] width 114 height 26
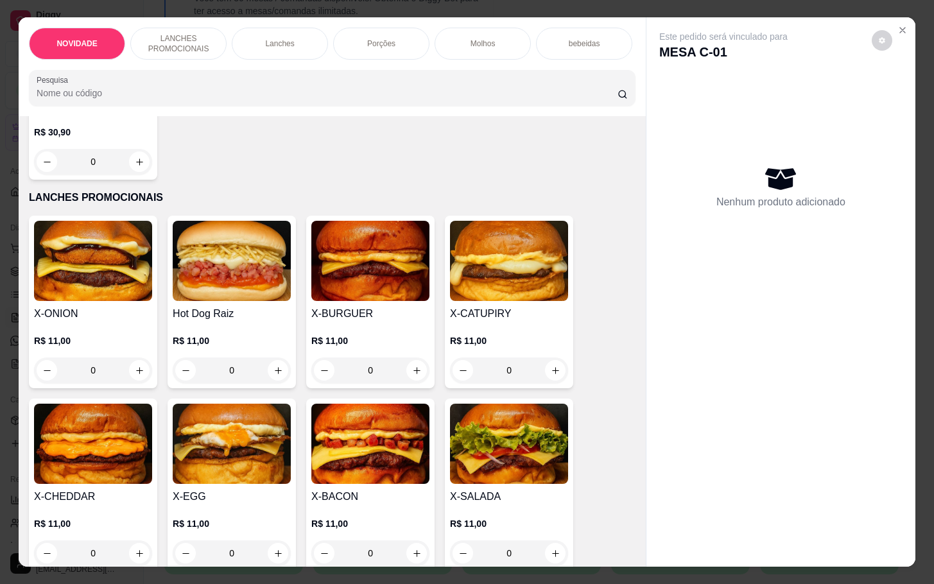
scroll to position [289, 0]
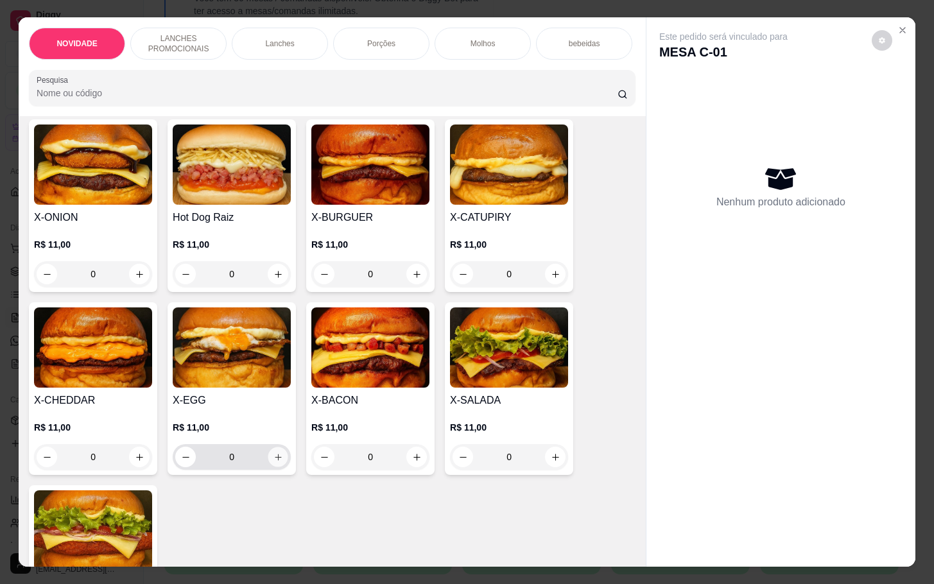
click at [278, 464] on button "increase-product-quantity" at bounding box center [278, 457] width 20 height 20
type input "1"
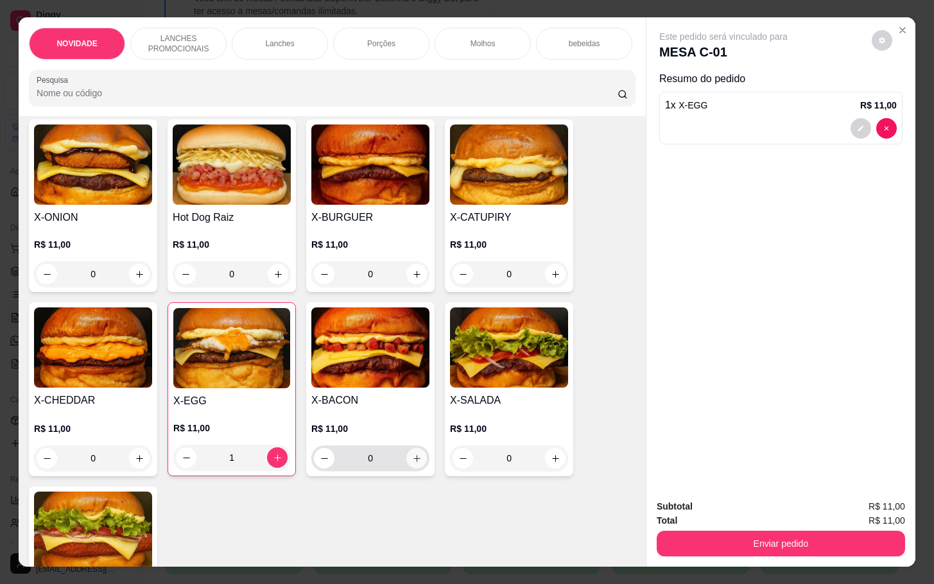
click at [415, 468] on button "increase-product-quantity" at bounding box center [416, 458] width 21 height 21
type input "1"
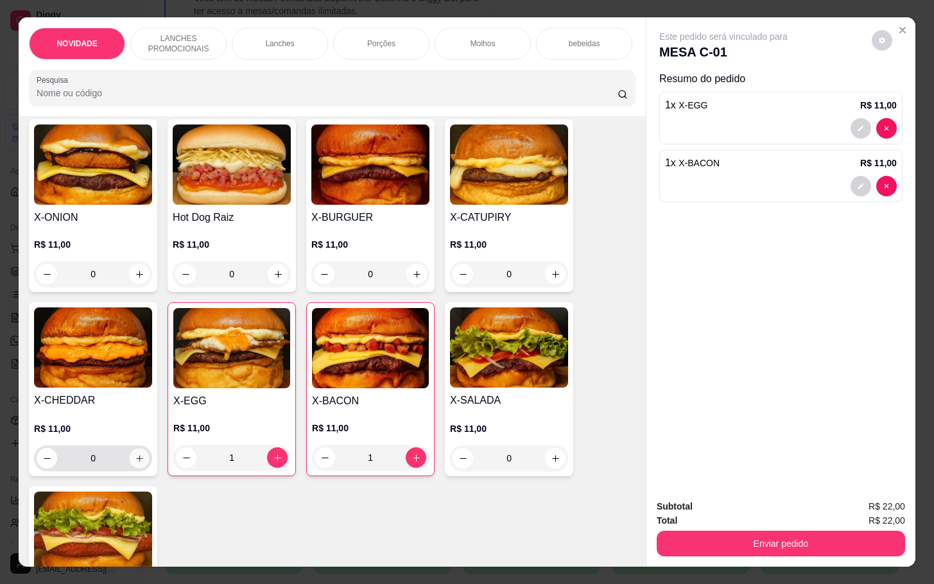
click at [135, 463] on icon "increase-product-quantity" at bounding box center [140, 459] width 10 height 10
type input "1"
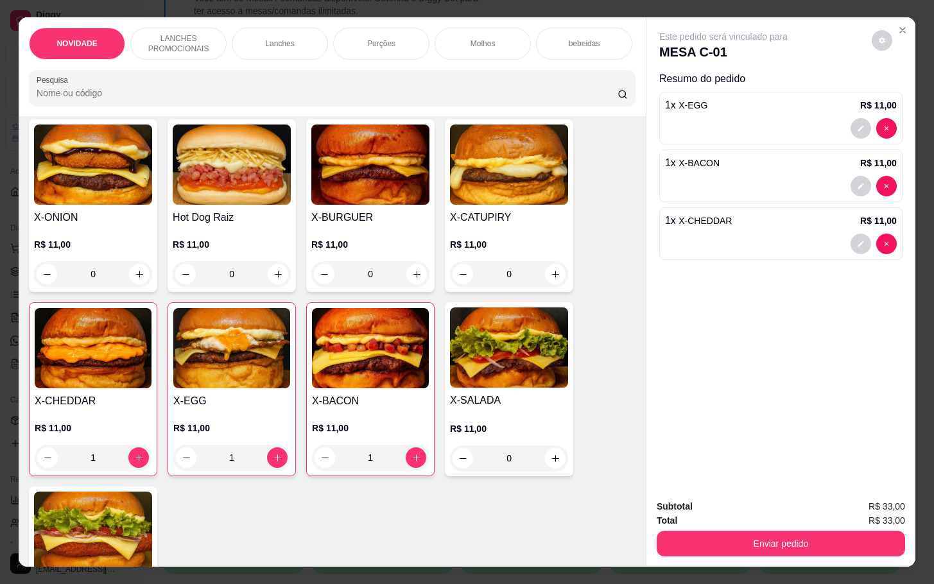
scroll to position [0, 0]
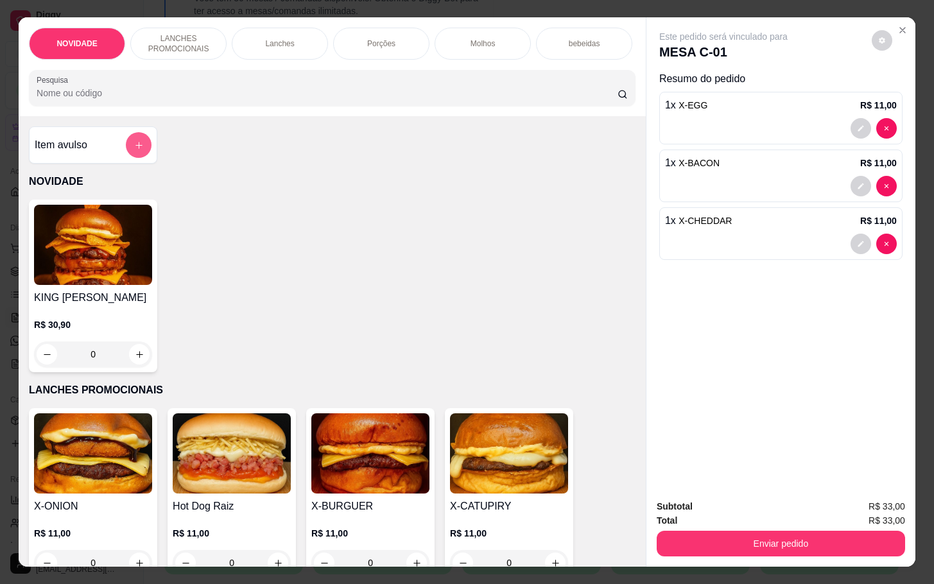
click at [126, 158] on button "add-separate-item" at bounding box center [139, 145] width 26 height 26
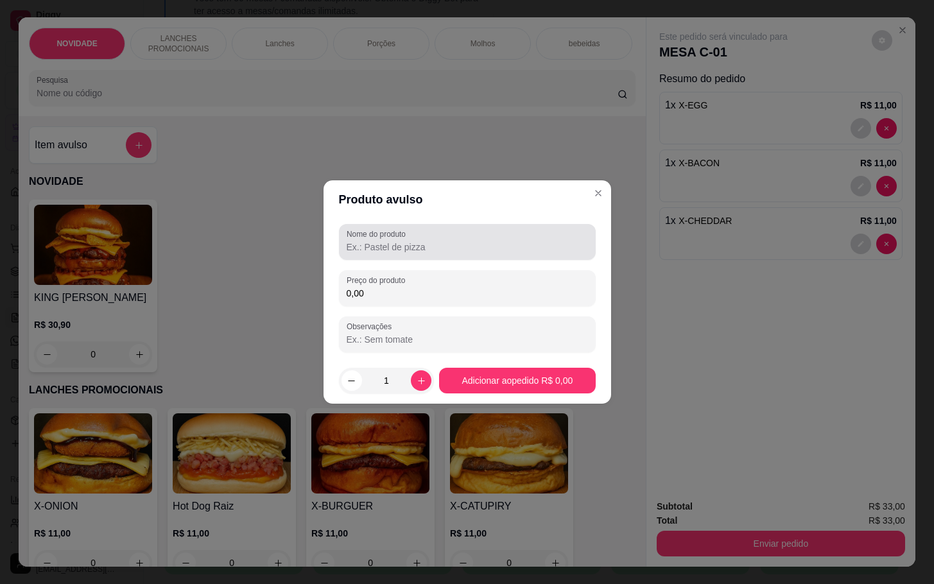
click at [440, 239] on div at bounding box center [467, 242] width 241 height 26
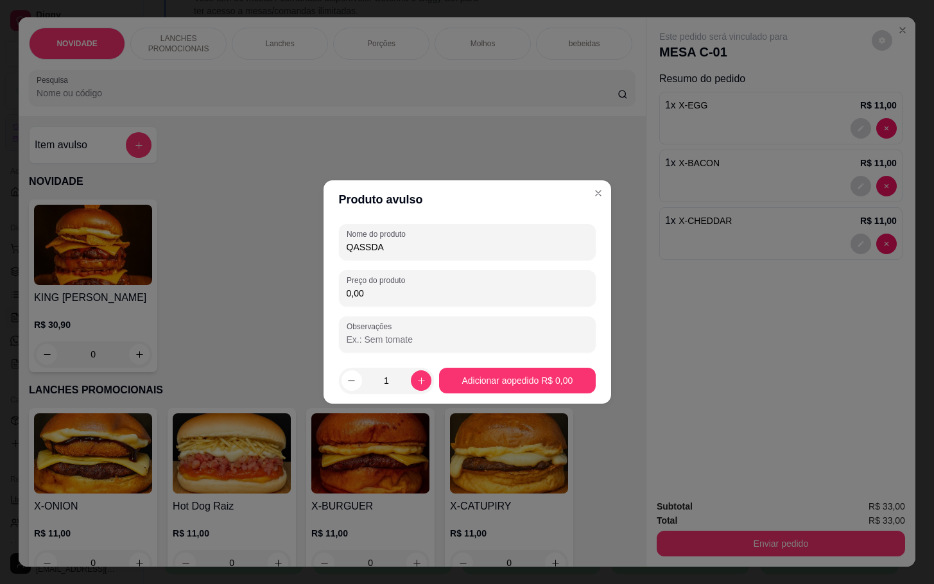
click at [360, 246] on input "QASSDA" at bounding box center [467, 247] width 241 height 13
click at [359, 246] on input "ASSDA" at bounding box center [467, 247] width 241 height 13
click at [362, 246] on input "ASSDA" at bounding box center [467, 247] width 241 height 13
click at [393, 253] on input "ASSADA" at bounding box center [467, 247] width 241 height 13
type input "ASSADO"
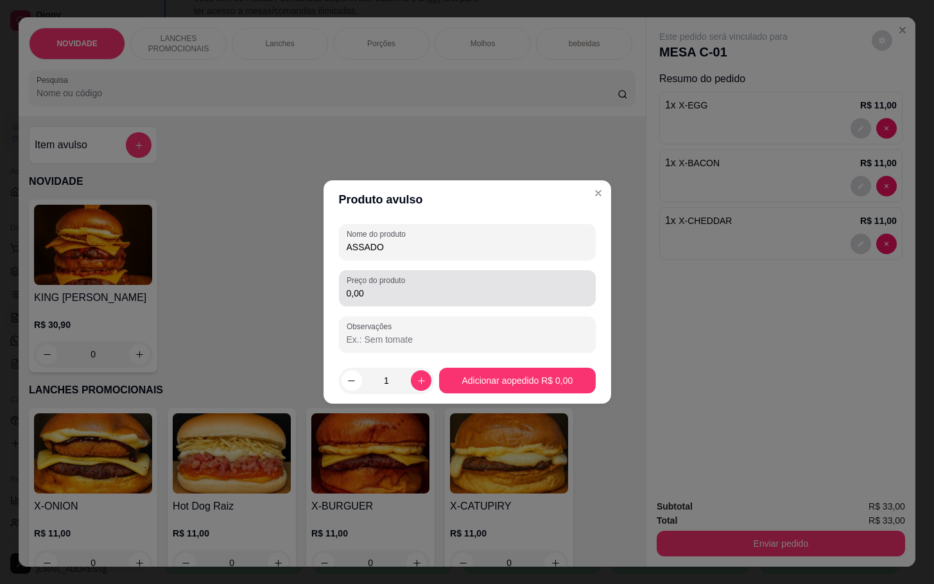
click at [401, 280] on label "Preço do produto" at bounding box center [378, 280] width 63 height 11
click at [401, 287] on input "0,00" at bounding box center [467, 293] width 241 height 13
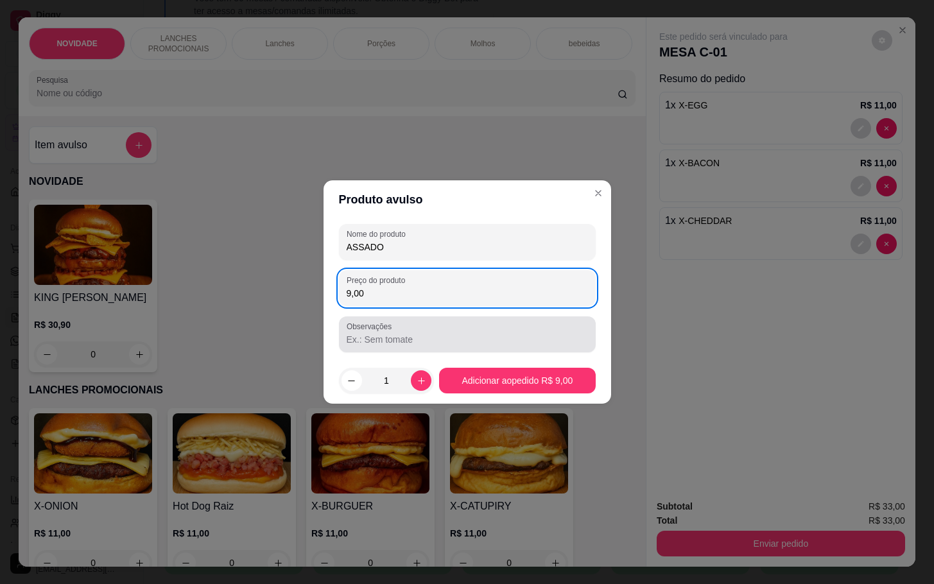
type input "9,00"
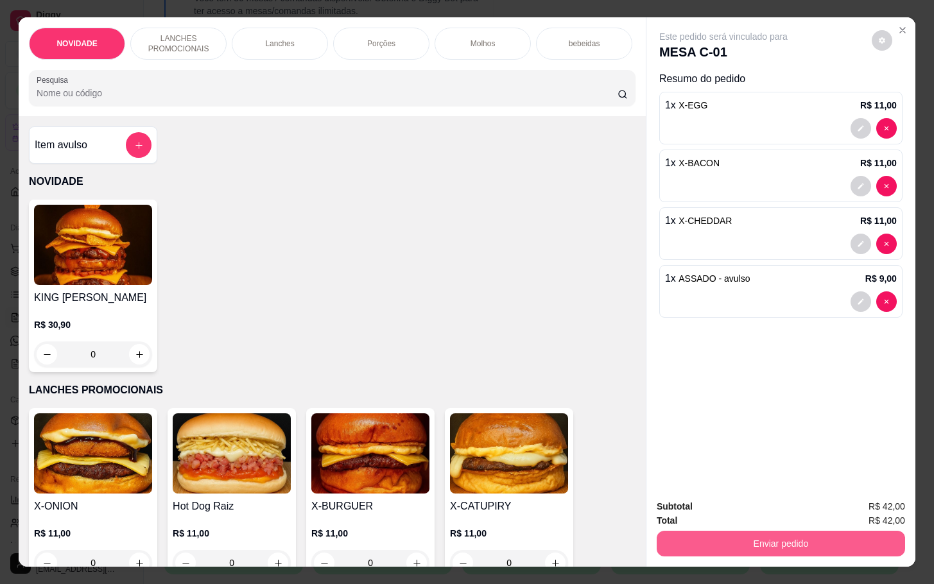
click at [768, 531] on button "Enviar pedido" at bounding box center [780, 544] width 248 height 26
click at [755, 493] on button "Não registrar e enviar pedido" at bounding box center [735, 505] width 133 height 24
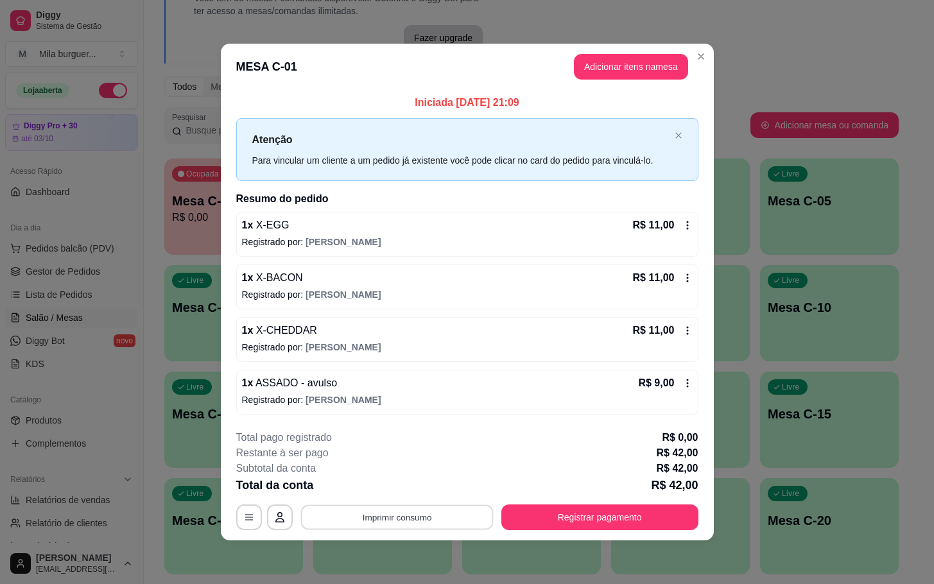
click at [370, 522] on button "Imprimir consumo" at bounding box center [396, 516] width 193 height 25
click at [431, 476] on div "Escolha a impressora IMPRESSORA" at bounding box center [401, 481] width 106 height 44
click at [427, 481] on button "IMPRESSORA" at bounding box center [401, 489] width 90 height 20
click at [424, 512] on button "Imprimir consumo" at bounding box center [397, 517] width 198 height 26
click at [424, 483] on button "IMPRESSORA" at bounding box center [400, 489] width 93 height 21
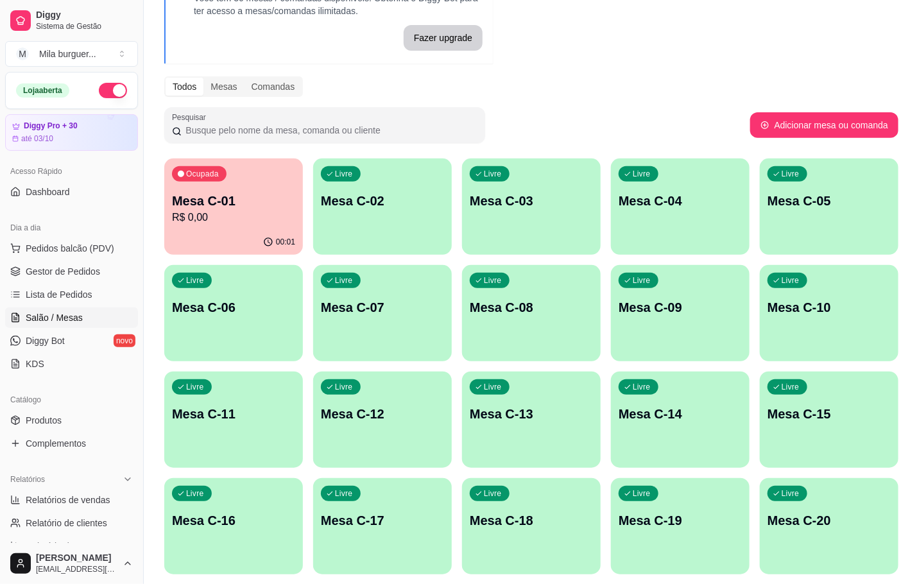
click at [275, 214] on p "R$ 0,00" at bounding box center [233, 217] width 123 height 15
click at [203, 222] on p "R$ 0,00" at bounding box center [233, 217] width 123 height 15
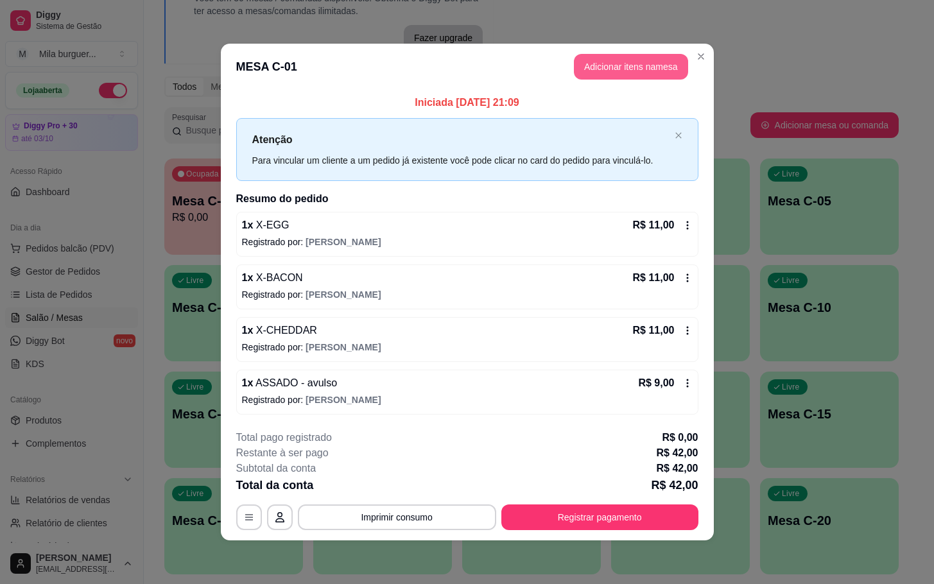
click at [666, 70] on button "Adicionar itens na mesa" at bounding box center [631, 67] width 114 height 26
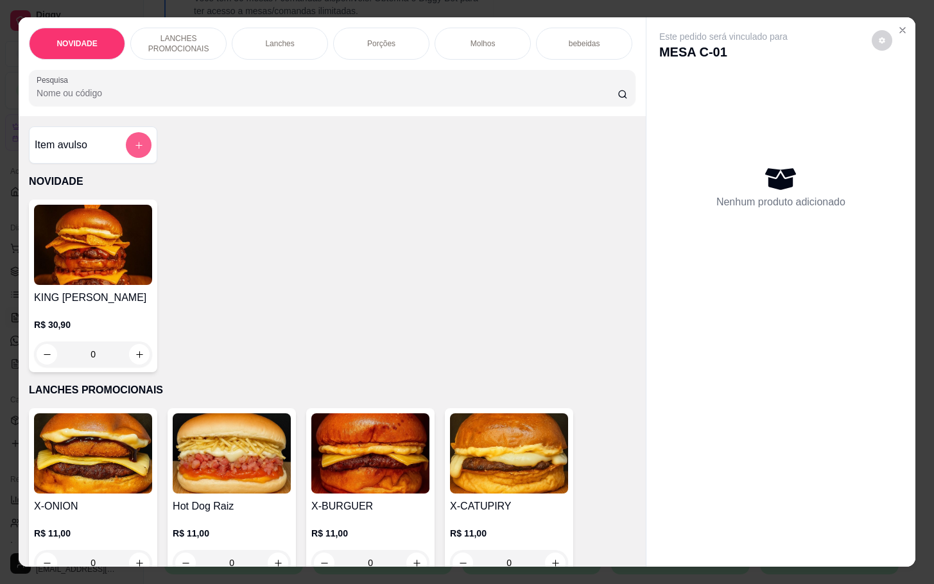
click at [127, 158] on button "add-separate-item" at bounding box center [139, 145] width 26 height 26
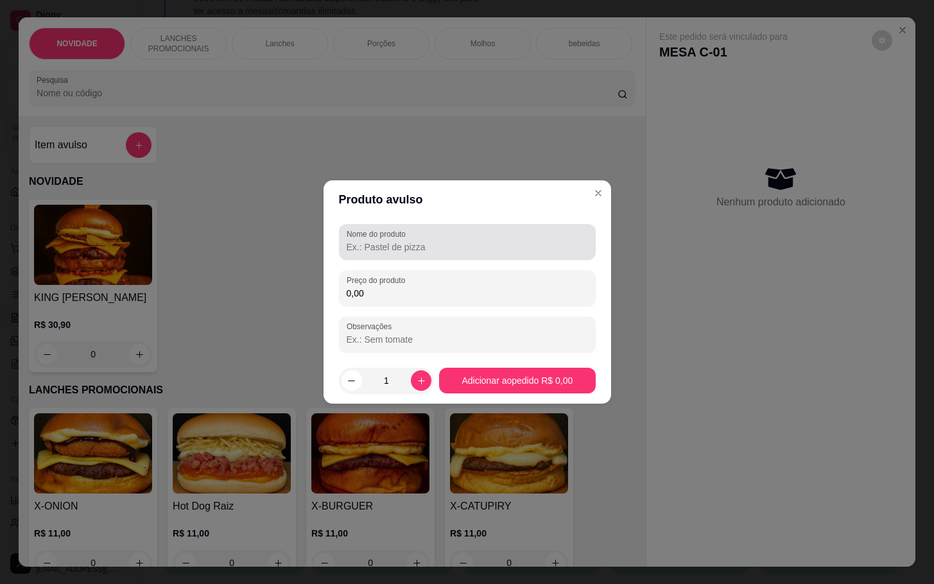
click at [352, 236] on label "Nome do produto" at bounding box center [379, 233] width 64 height 11
click at [352, 241] on input "Nome do produto" at bounding box center [467, 247] width 241 height 13
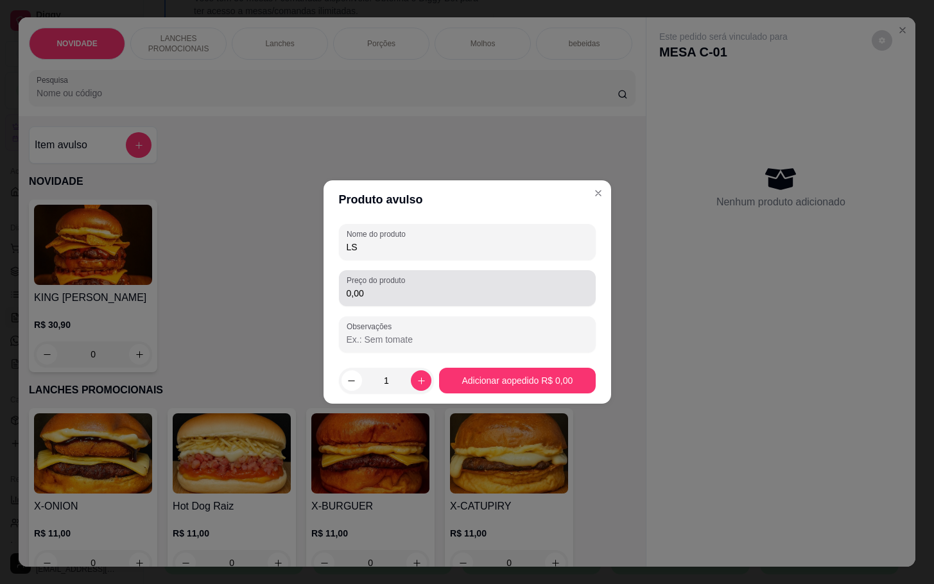
type input "LS"
click at [389, 299] on input "0,00" at bounding box center [467, 293] width 241 height 13
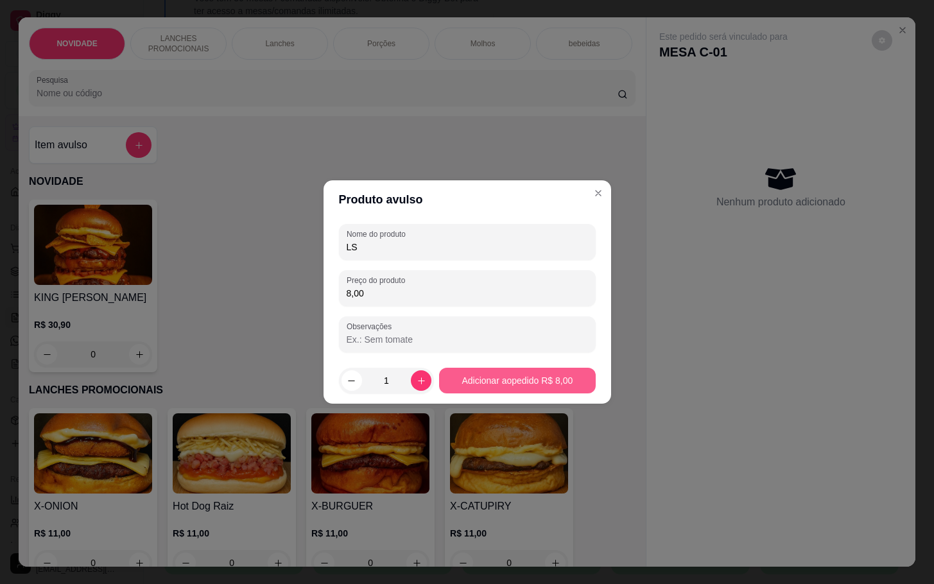
type input "8,00"
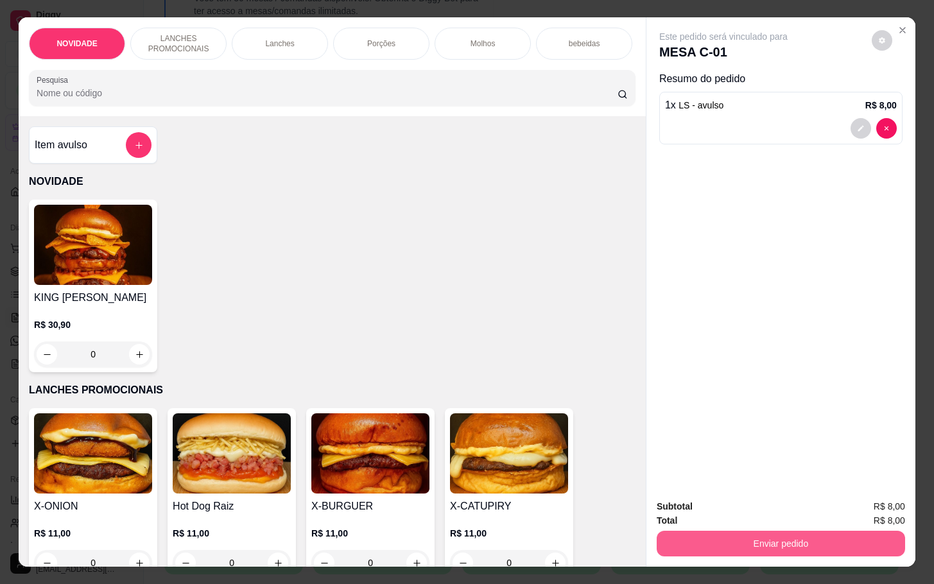
click at [782, 543] on button "Enviar pedido" at bounding box center [780, 544] width 248 height 26
click at [678, 505] on button "Não registrar e enviar pedido" at bounding box center [735, 505] width 133 height 24
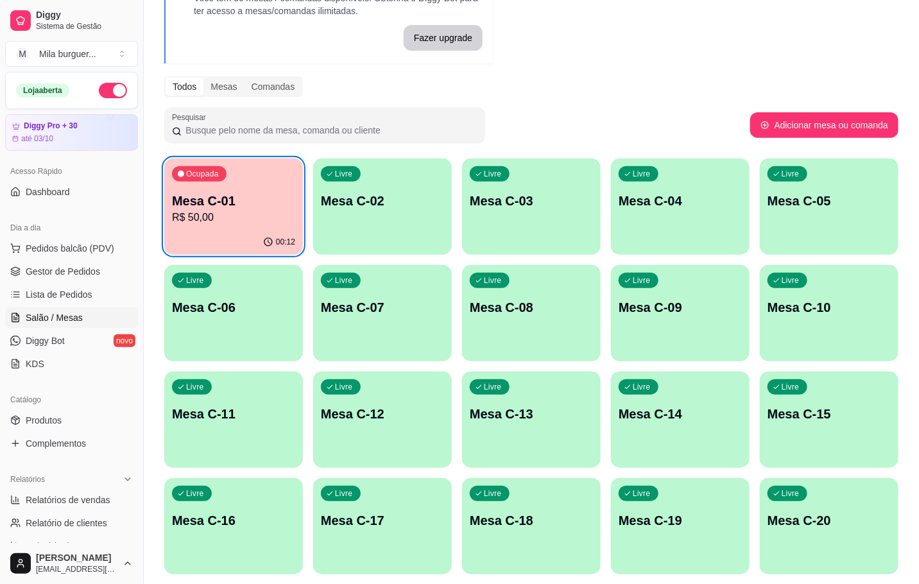
click at [420, 246] on div "button" at bounding box center [382, 246] width 139 height 15
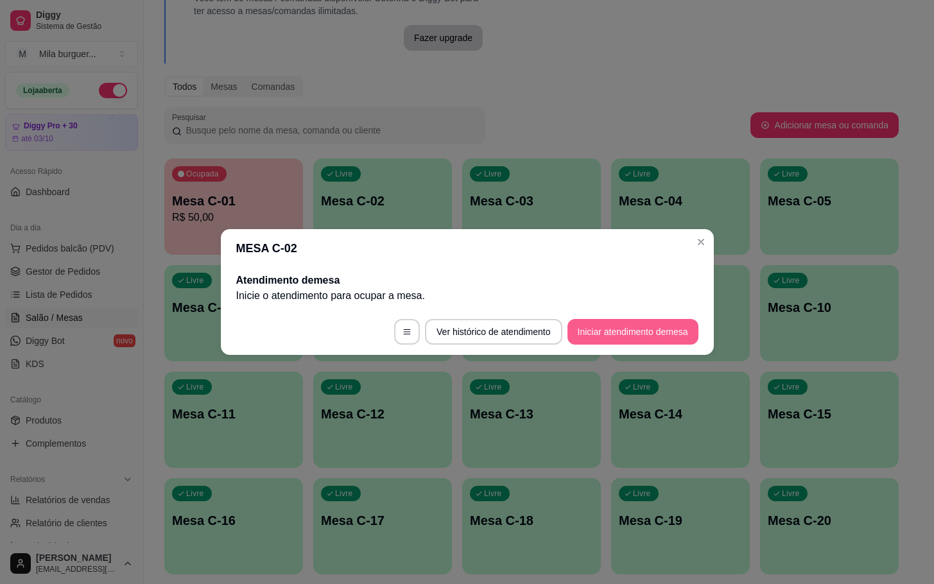
click at [612, 341] on button "Iniciar atendimento de mesa" at bounding box center [632, 332] width 131 height 26
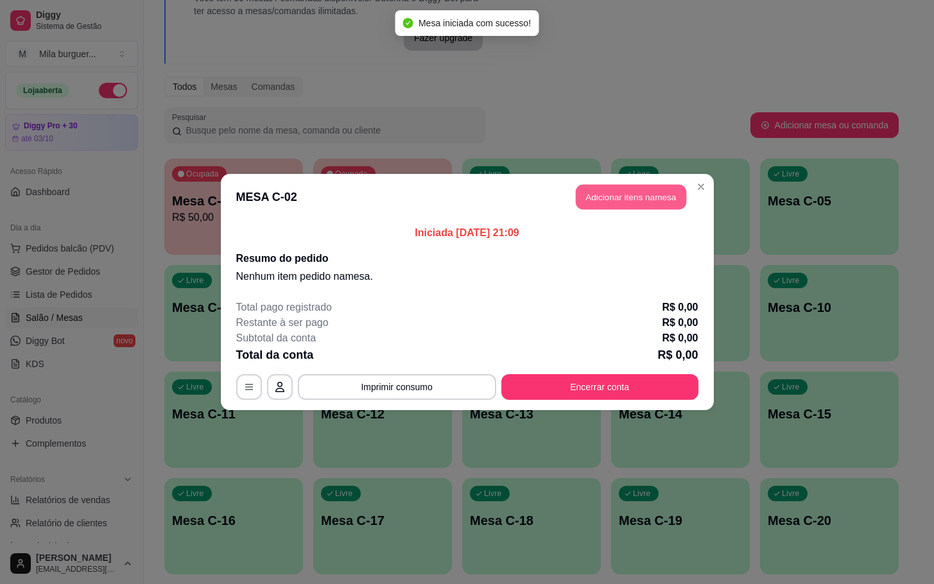
click at [597, 195] on button "Adicionar itens na mesa" at bounding box center [631, 197] width 110 height 25
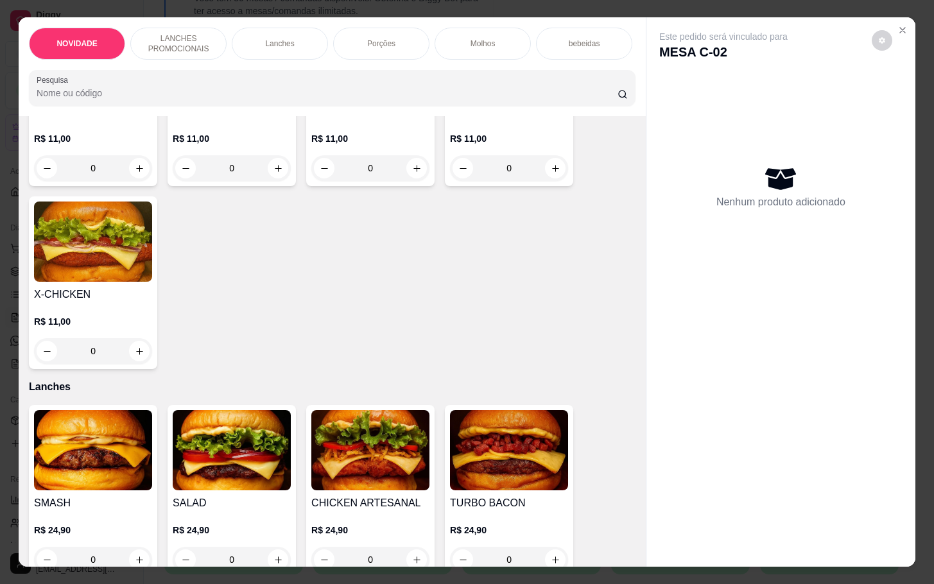
scroll to position [674, 0]
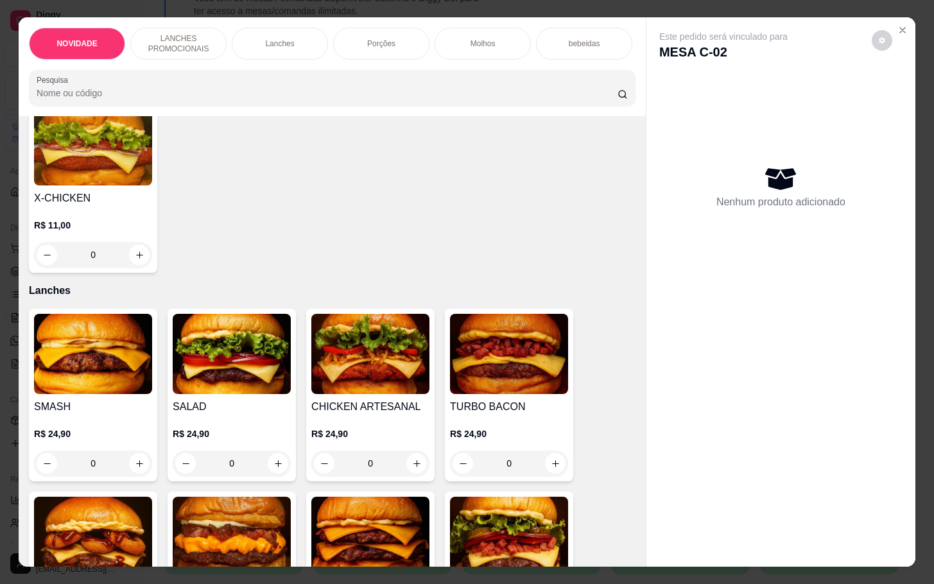
click at [271, 472] on div "0" at bounding box center [232, 463] width 118 height 26
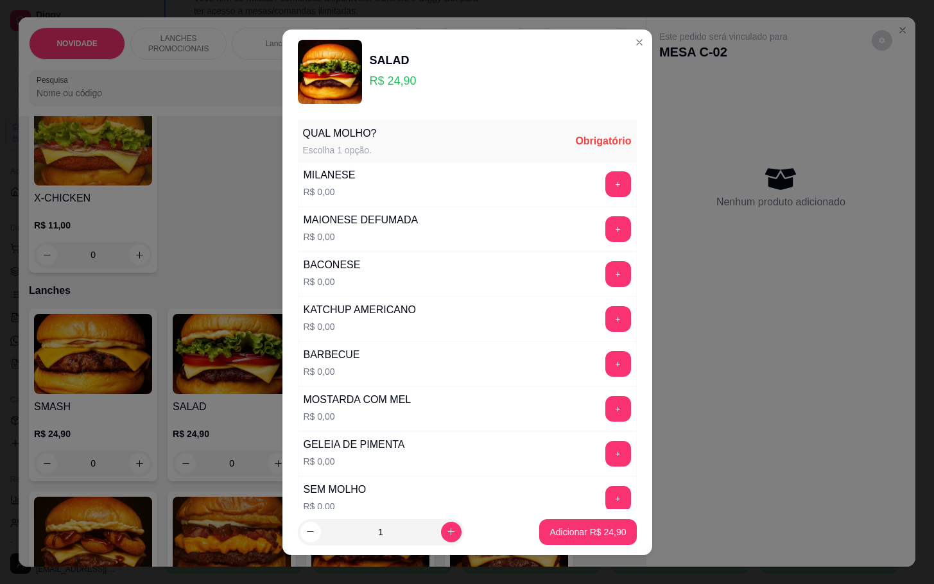
click at [600, 275] on div "+" at bounding box center [618, 274] width 36 height 26
click at [605, 273] on button "+" at bounding box center [618, 274] width 26 height 26
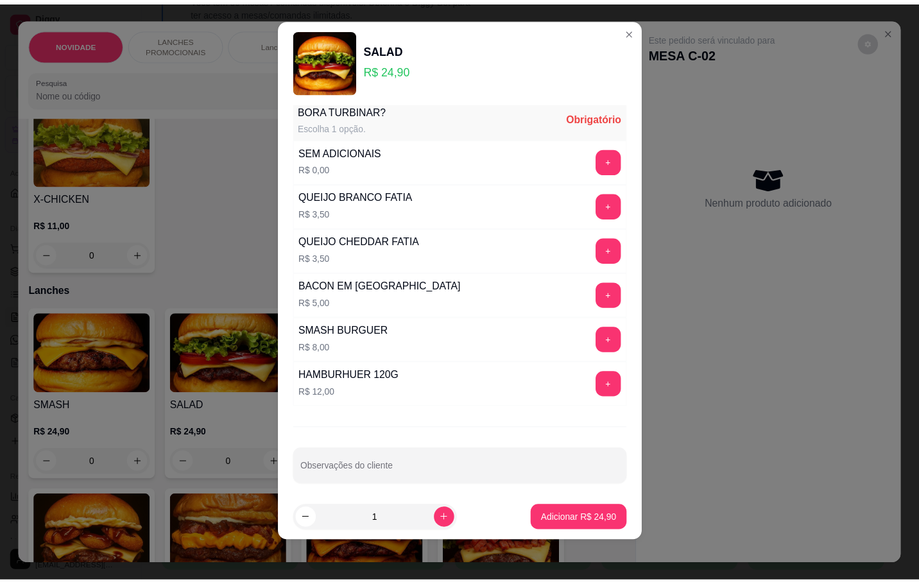
scroll to position [428, 0]
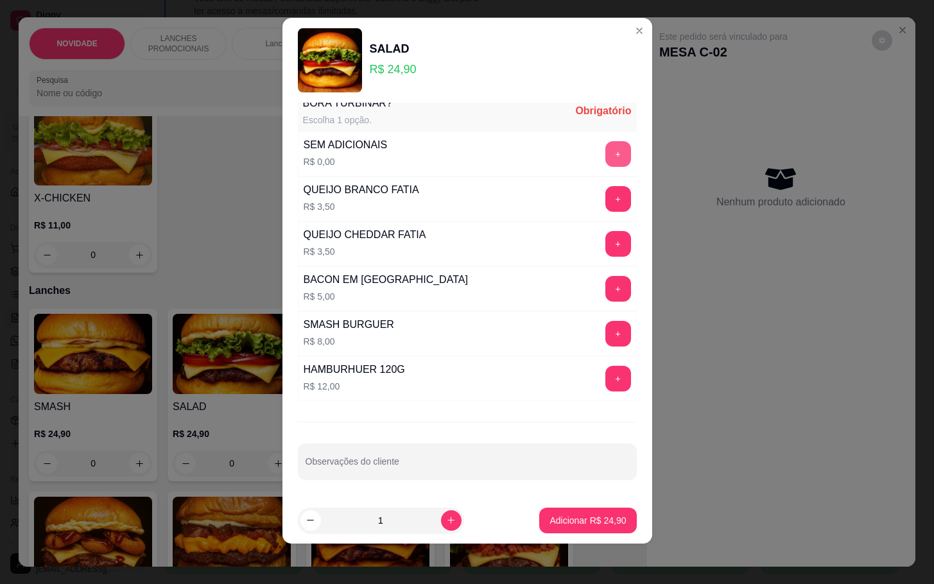
click at [600, 145] on div "+" at bounding box center [618, 154] width 36 height 26
click at [605, 146] on button "+" at bounding box center [618, 154] width 26 height 26
click at [551, 520] on p "Adicionar R$ 24,90" at bounding box center [588, 520] width 74 height 12
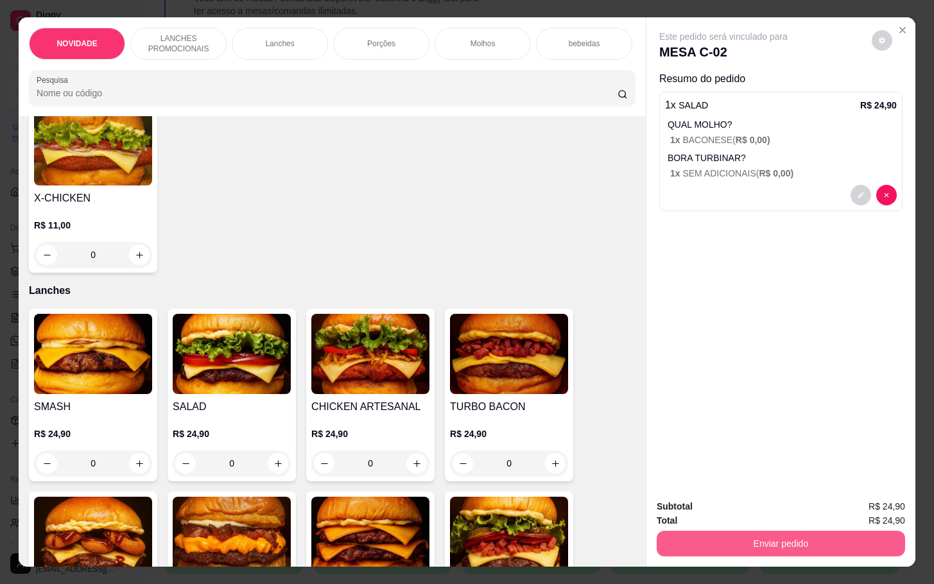
click at [716, 537] on button "Enviar pedido" at bounding box center [780, 544] width 248 height 26
click at [712, 507] on button "Não registrar e enviar pedido" at bounding box center [736, 505] width 130 height 24
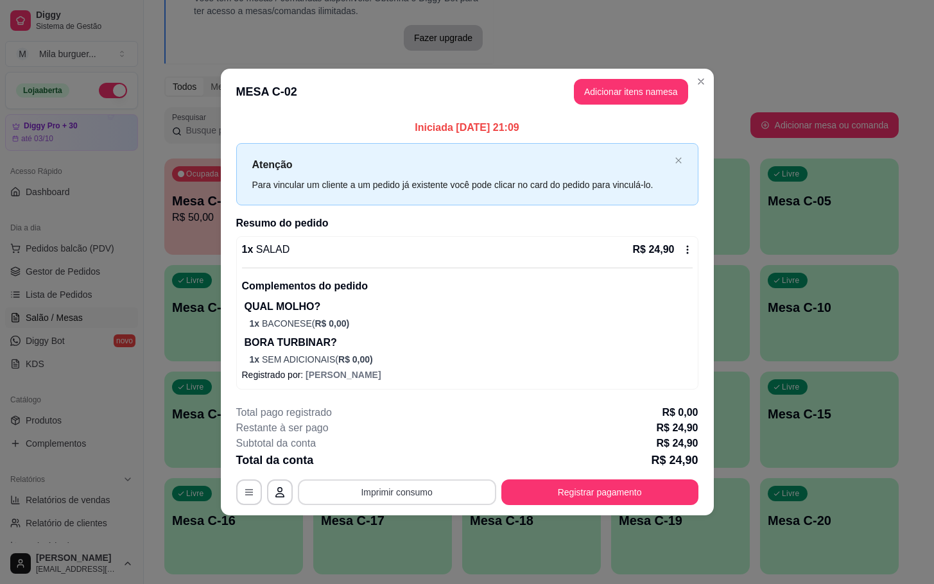
click at [460, 487] on button "Imprimir consumo" at bounding box center [397, 492] width 198 height 26
click at [398, 463] on button "IMPRESSORA" at bounding box center [401, 464] width 90 height 20
click at [389, 493] on button "Imprimir consumo" at bounding box center [396, 492] width 193 height 25
click at [389, 463] on button "IMPRESSORA" at bounding box center [401, 464] width 90 height 20
click at [622, 483] on button "Registrar pagamento" at bounding box center [599, 492] width 191 height 25
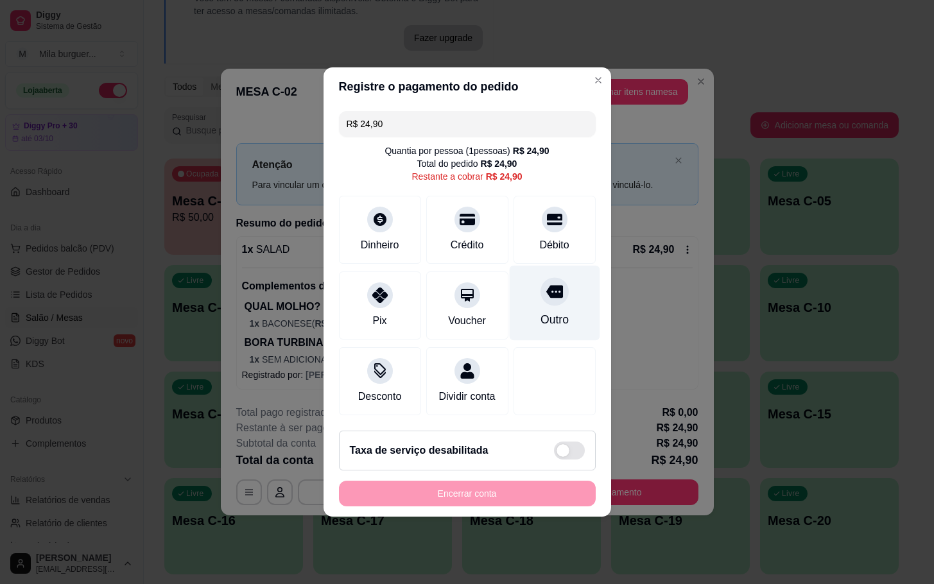
click at [551, 291] on div at bounding box center [554, 291] width 28 height 28
type input "R$ 0,00"
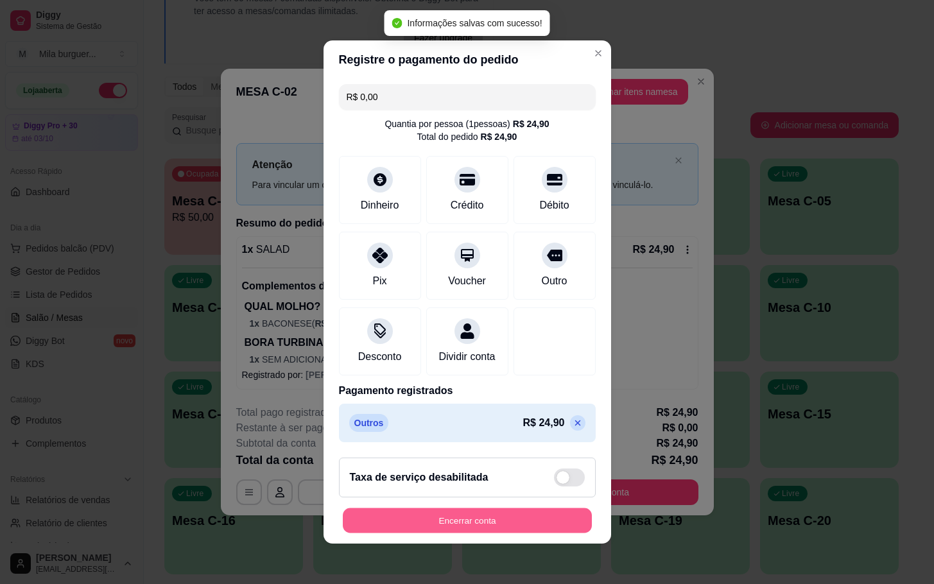
click at [464, 526] on button "Encerrar conta" at bounding box center [467, 520] width 249 height 25
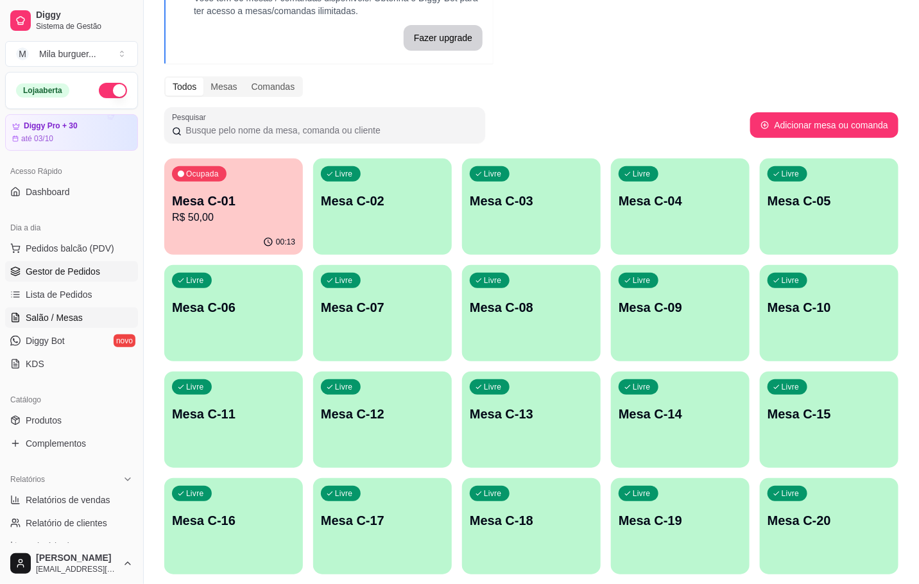
click at [47, 272] on span "Gestor de Pedidos" at bounding box center [63, 271] width 74 height 13
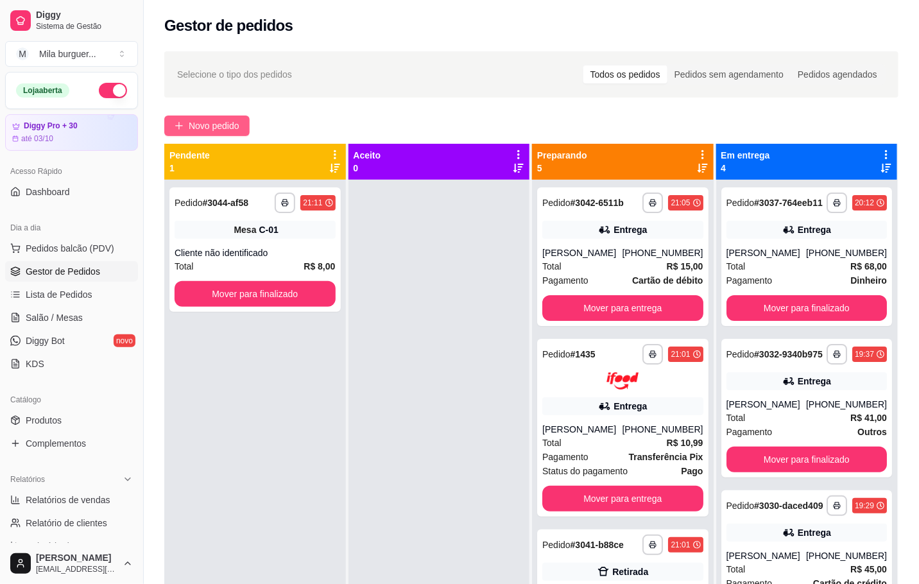
click at [218, 126] on span "Novo pedido" at bounding box center [214, 126] width 51 height 14
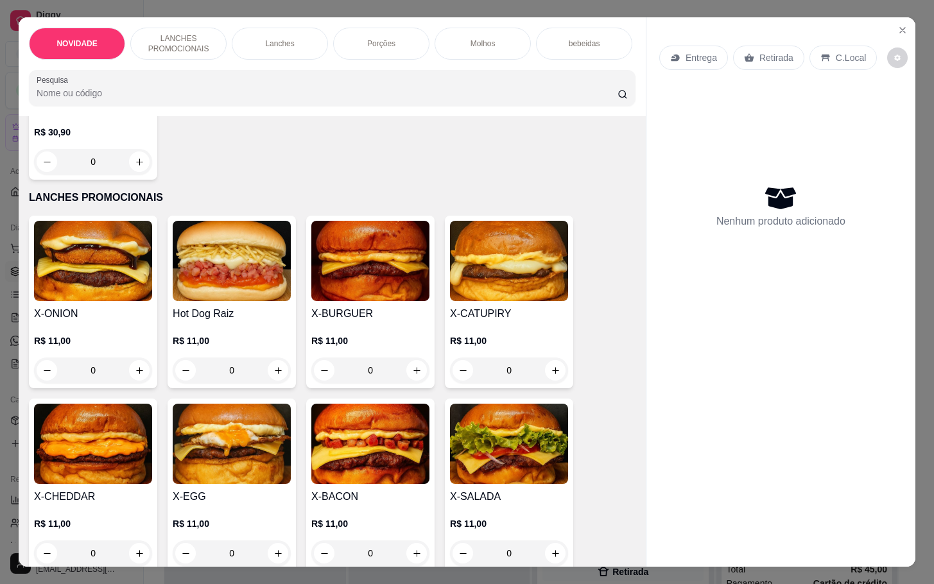
scroll to position [289, 0]
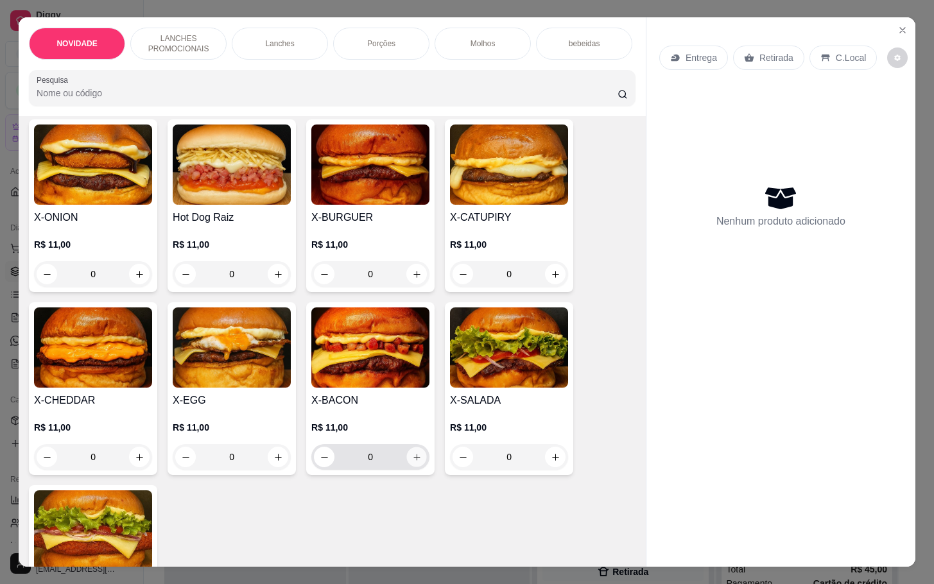
click at [407, 464] on button "increase-product-quantity" at bounding box center [417, 457] width 20 height 20
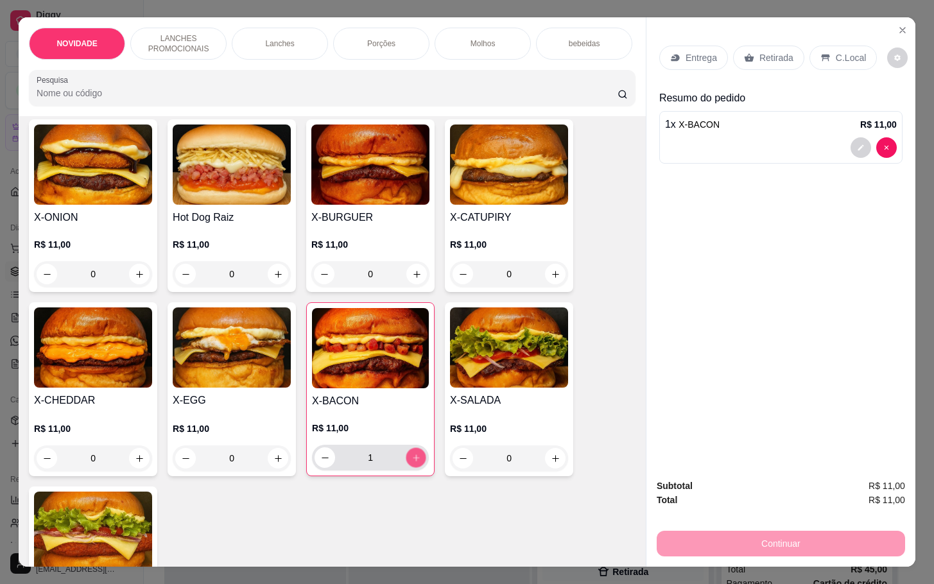
click at [411, 463] on icon "increase-product-quantity" at bounding box center [416, 458] width 10 height 10
type input "3"
click at [757, 46] on div "Retirada" at bounding box center [768, 58] width 71 height 24
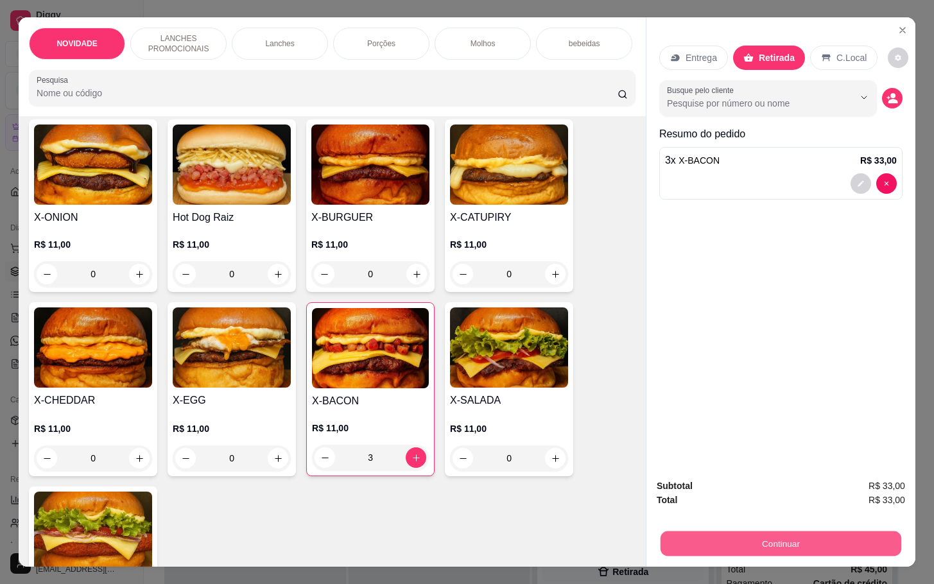
click at [733, 531] on button "Continuar" at bounding box center [780, 543] width 241 height 25
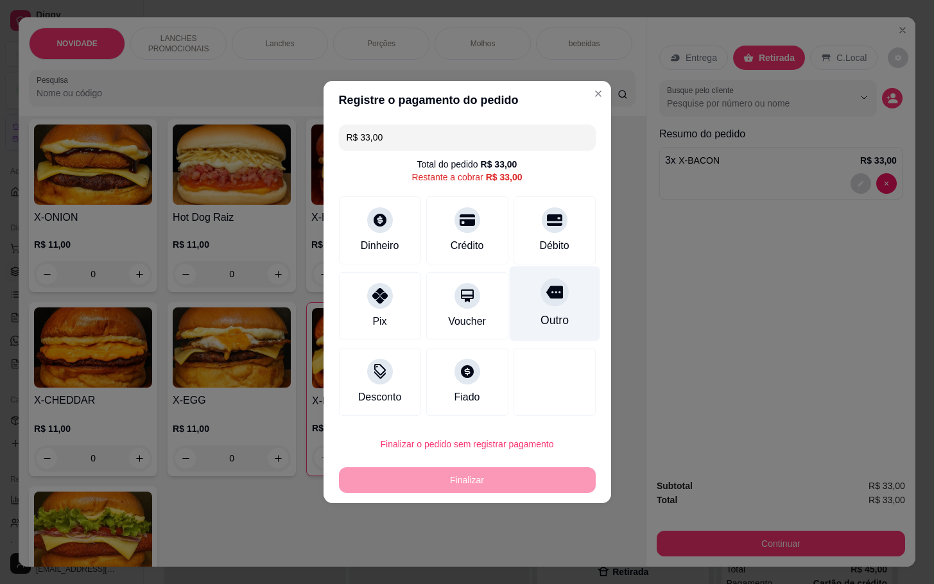
click at [549, 320] on div "Outro" at bounding box center [554, 320] width 28 height 17
type input "R$ 0,00"
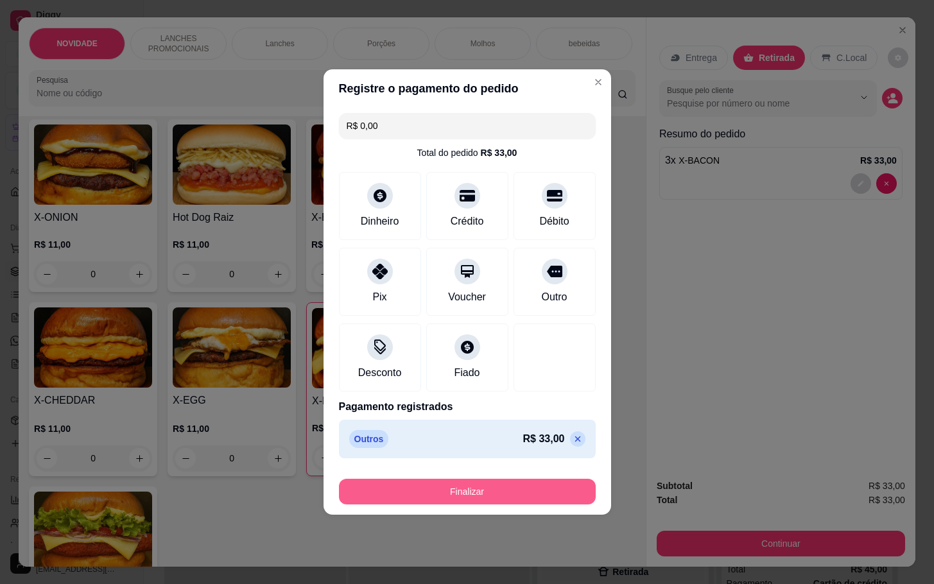
click at [540, 492] on button "Finalizar" at bounding box center [467, 492] width 257 height 26
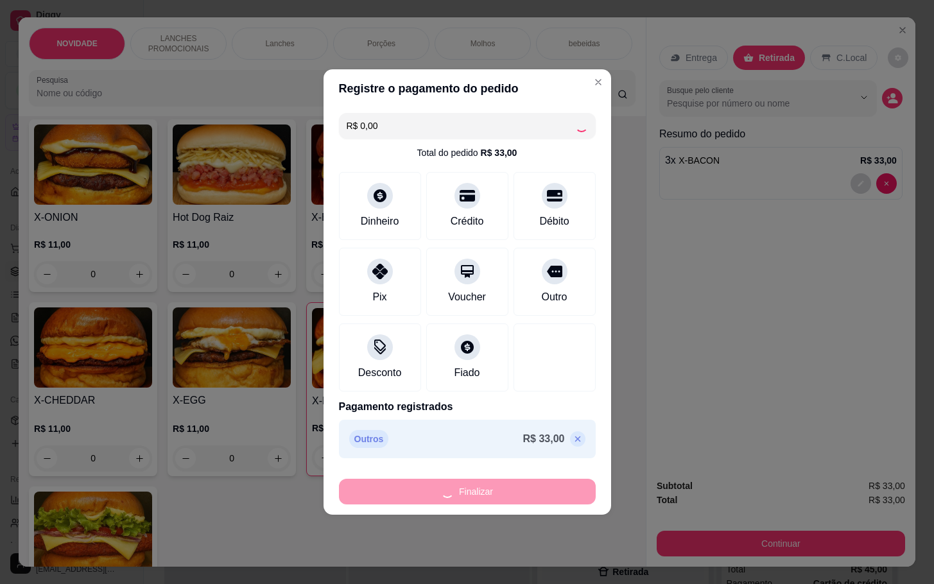
type input "0"
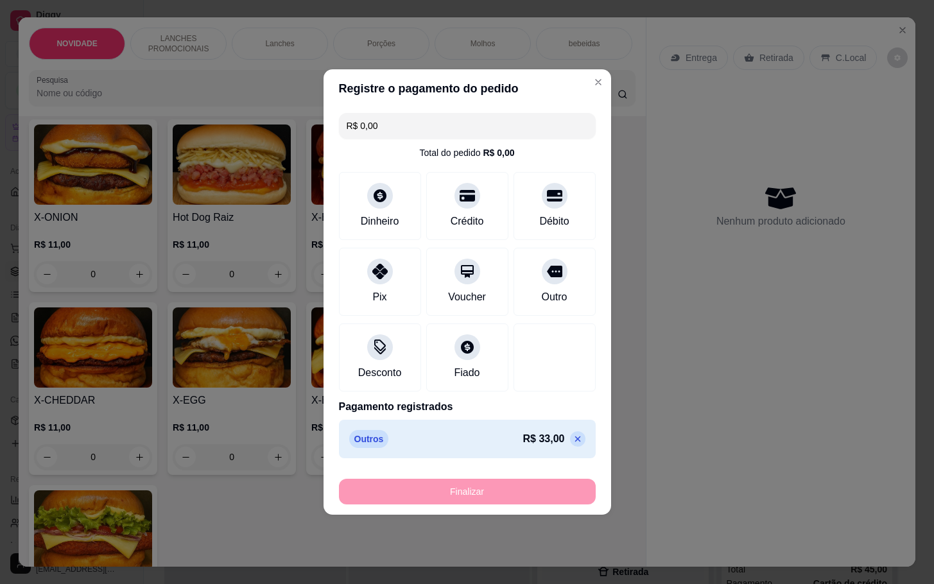
type input "-R$ 33,00"
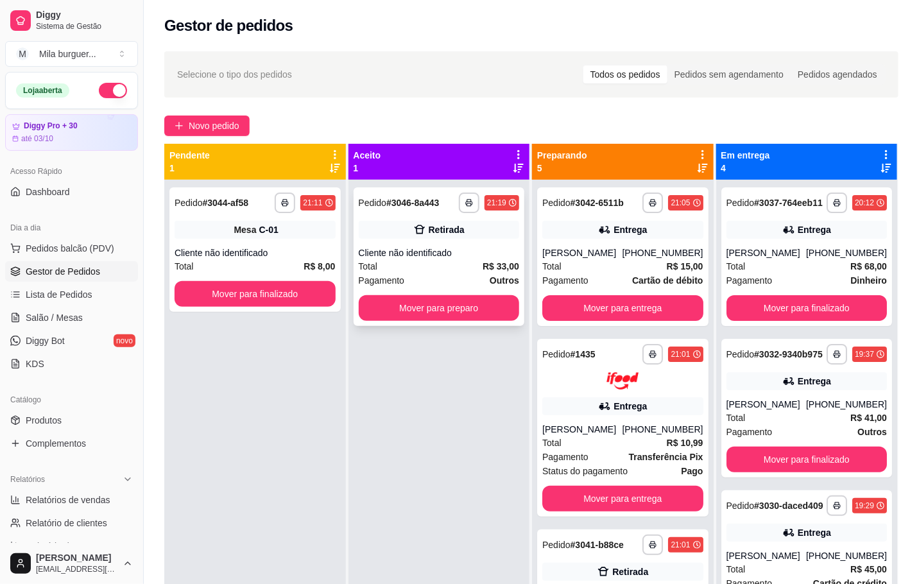
click at [391, 249] on div "Cliente não identificado" at bounding box center [439, 252] width 161 height 13
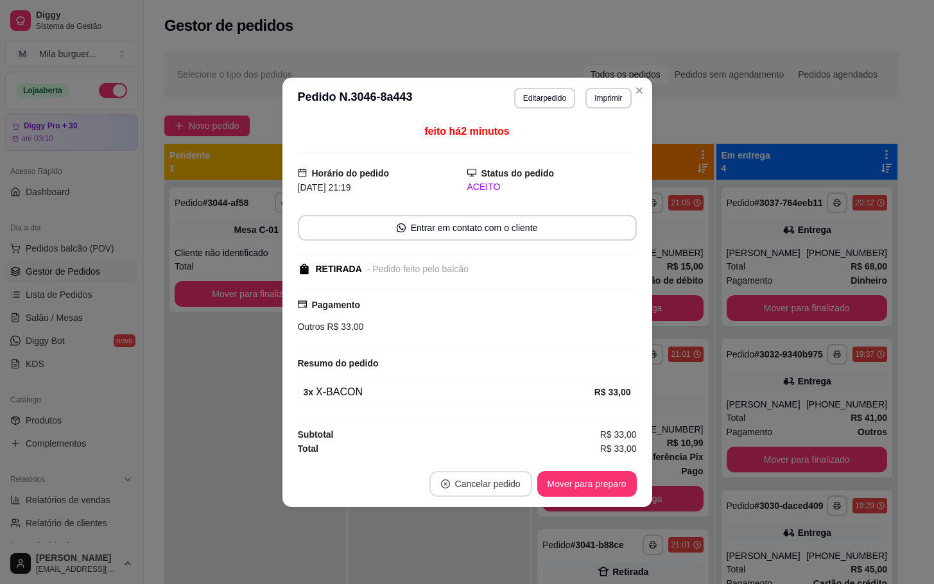
click at [495, 486] on button "Cancelar pedido" at bounding box center [480, 484] width 103 height 26
click at [513, 460] on button "Sim" at bounding box center [517, 454] width 50 height 25
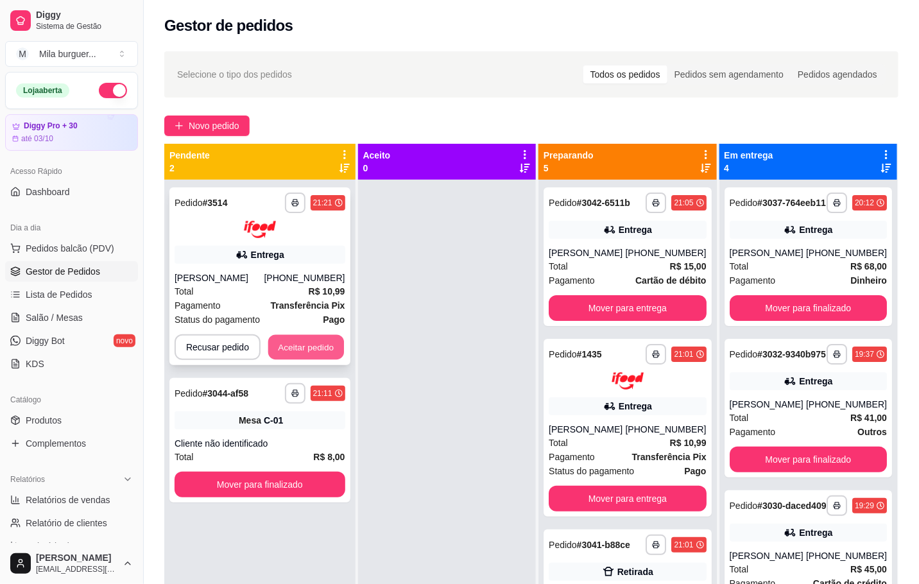
click at [296, 345] on button "Aceitar pedido" at bounding box center [306, 346] width 76 height 25
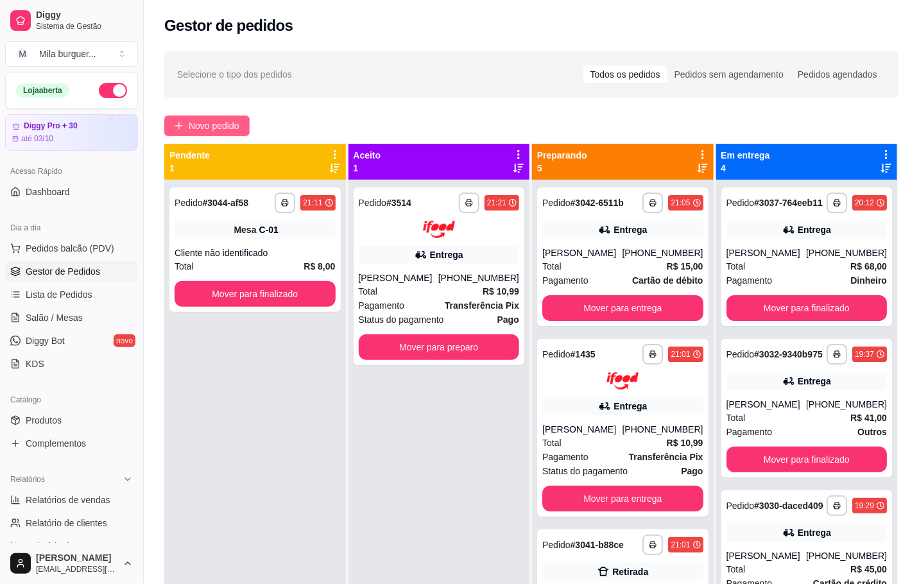
click at [218, 126] on span "Novo pedido" at bounding box center [214, 126] width 51 height 14
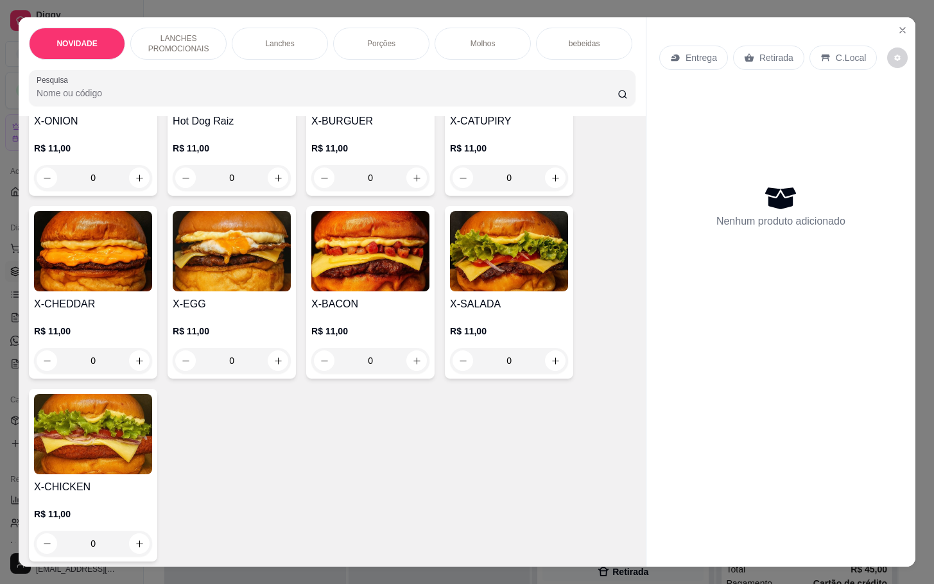
scroll to position [289, 0]
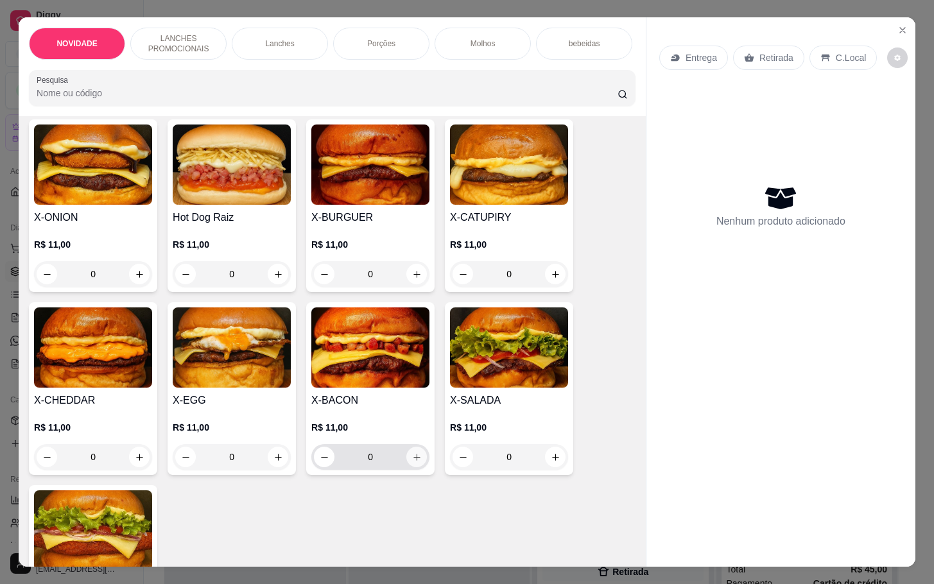
click at [406, 467] on button "increase-product-quantity" at bounding box center [416, 457] width 21 height 21
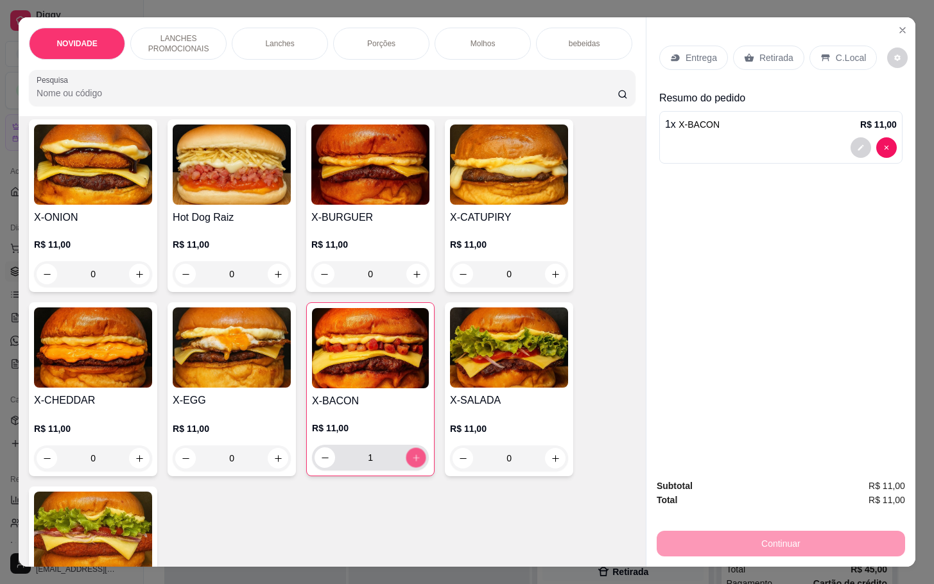
click at [411, 463] on icon "increase-product-quantity" at bounding box center [416, 458] width 10 height 10
type input "2"
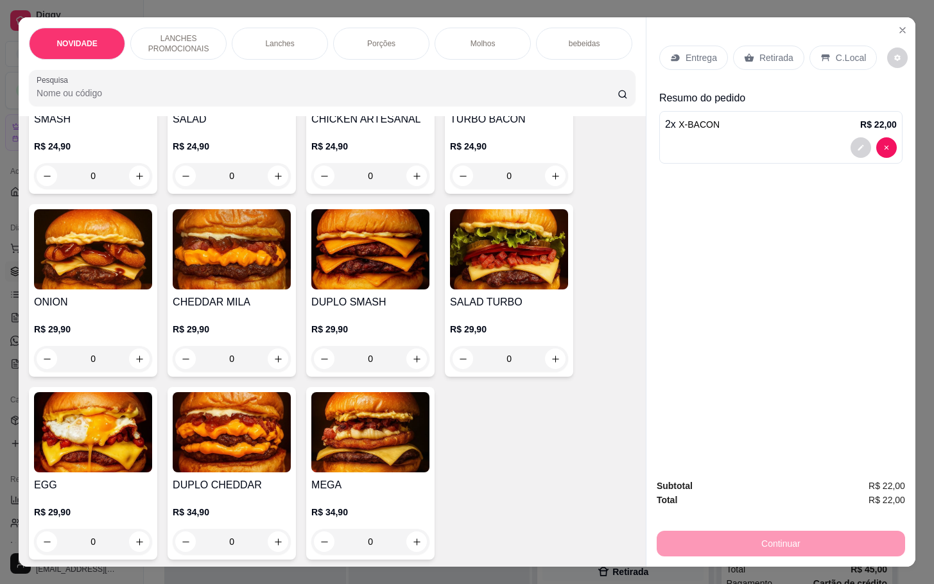
scroll to position [866, 0]
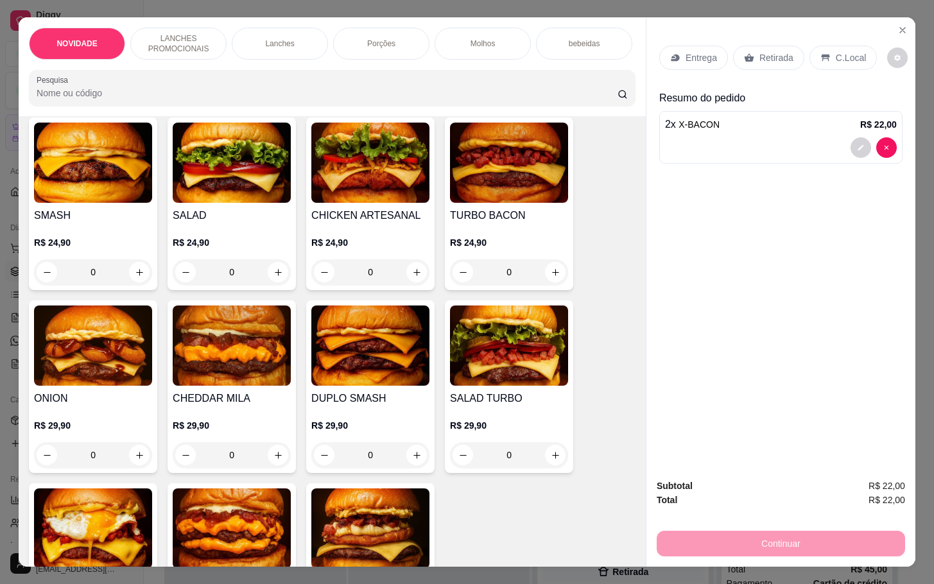
click at [553, 285] on div "0" at bounding box center [509, 272] width 118 height 26
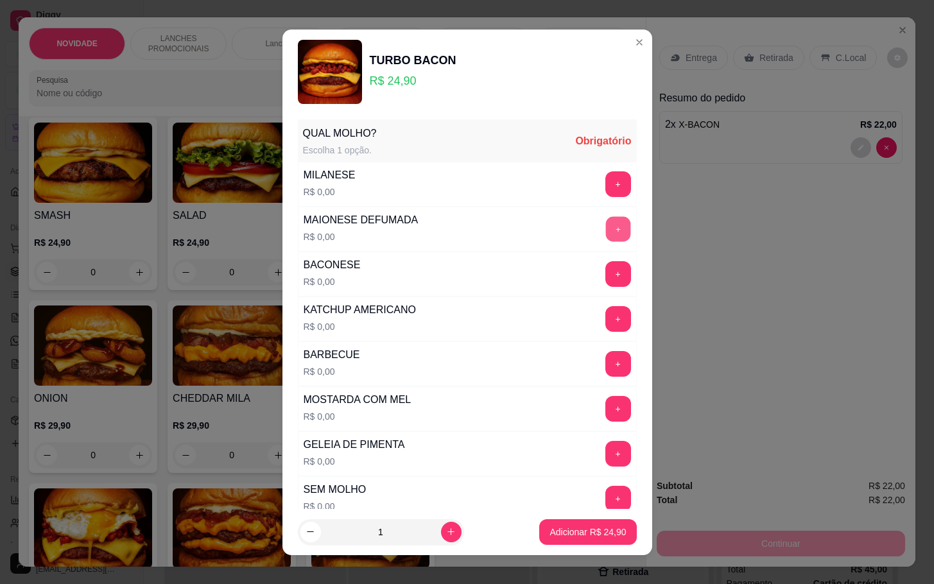
click at [605, 222] on button "+" at bounding box center [617, 228] width 25 height 25
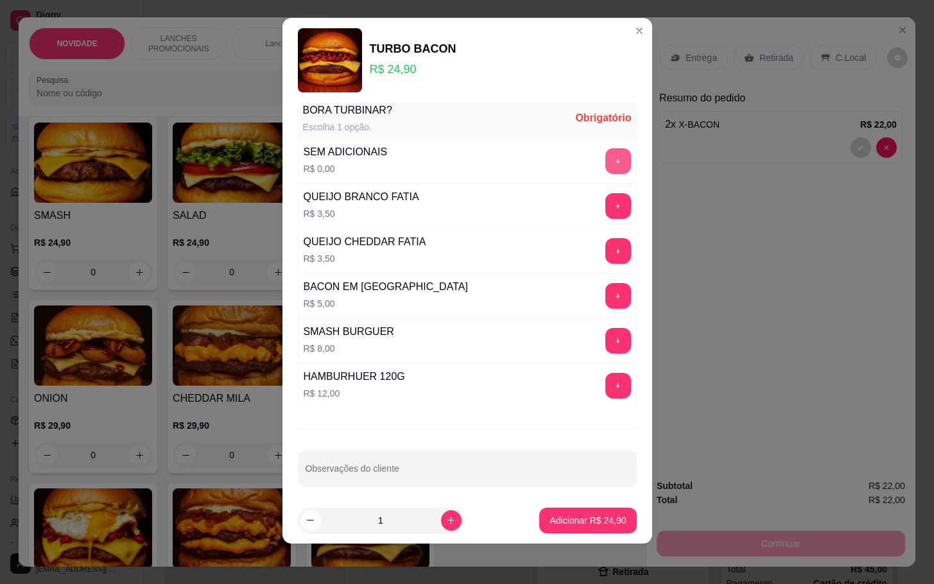
click at [605, 156] on button "+" at bounding box center [618, 161] width 26 height 26
click at [551, 522] on p "Adicionar R$ 24,90" at bounding box center [588, 520] width 74 height 12
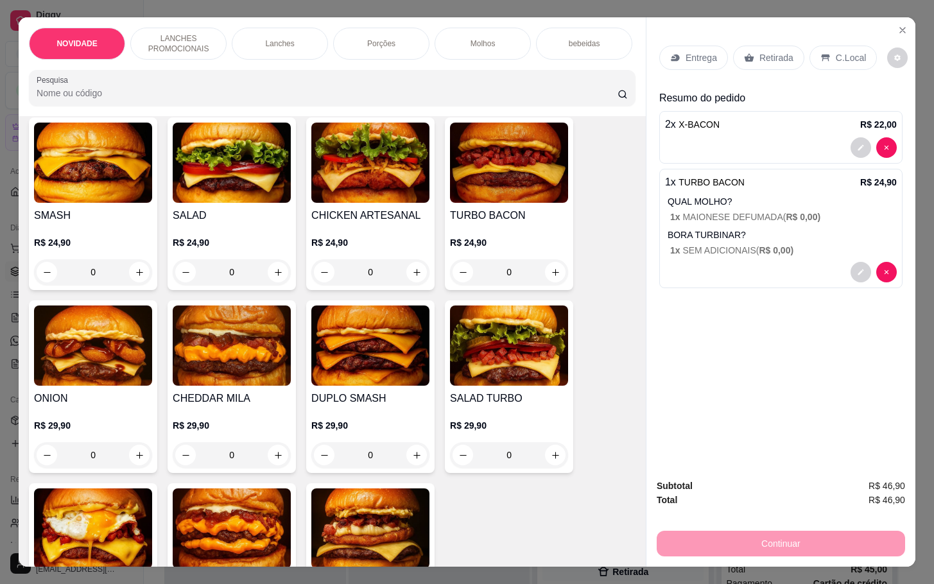
click at [744, 53] on icon at bounding box center [749, 58] width 10 height 10
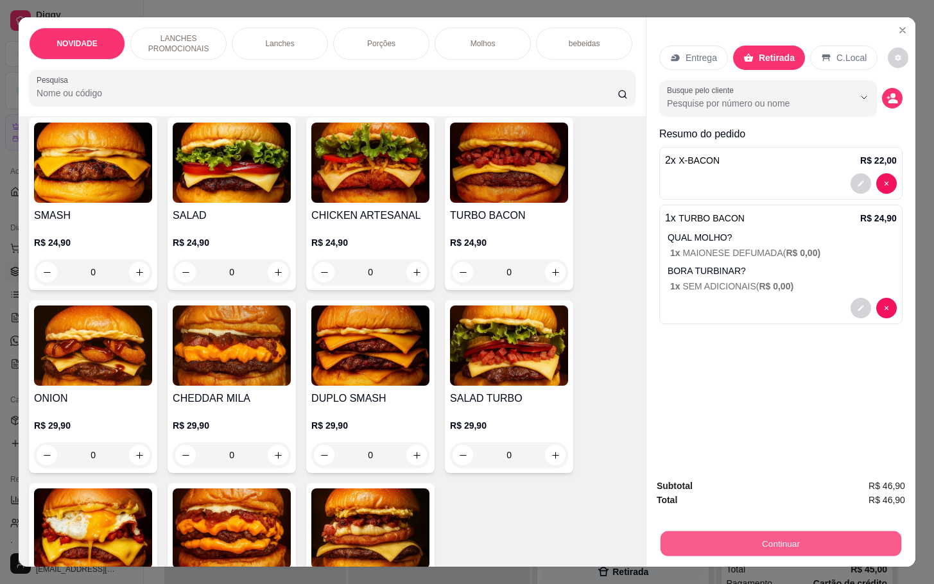
click at [751, 549] on button "Continuar" at bounding box center [780, 543] width 241 height 25
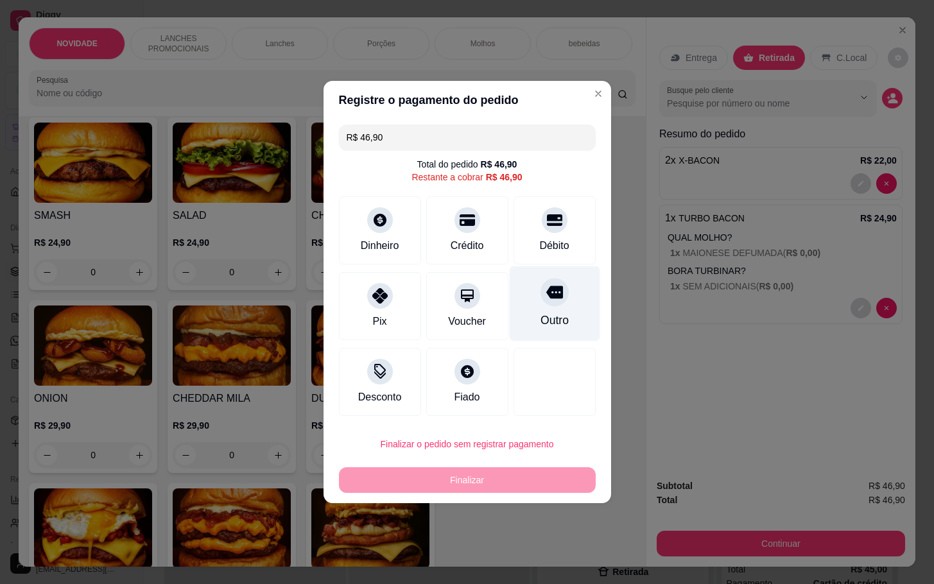
click at [509, 323] on div "Outro" at bounding box center [554, 303] width 90 height 75
type input "R$ 0,00"
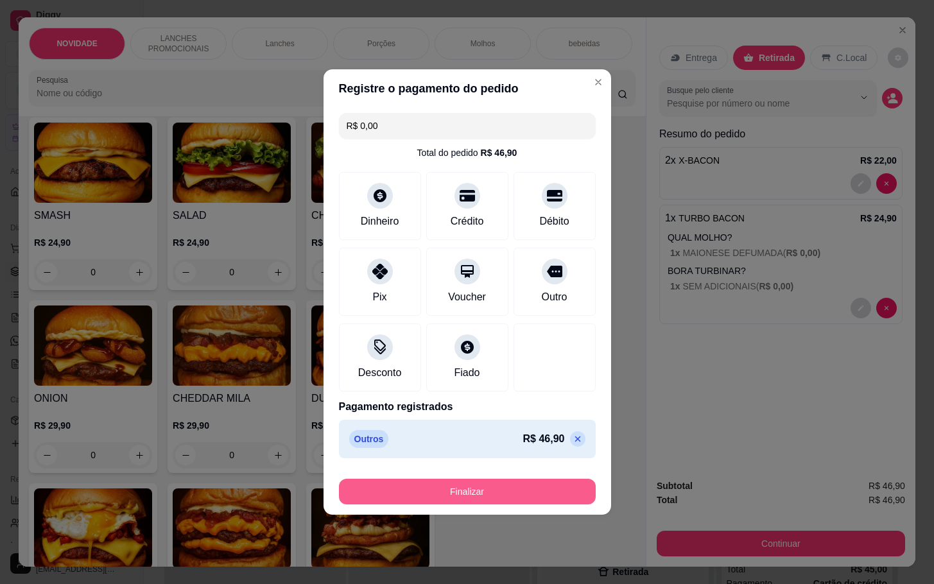
click at [531, 487] on button "Finalizar" at bounding box center [467, 492] width 257 height 26
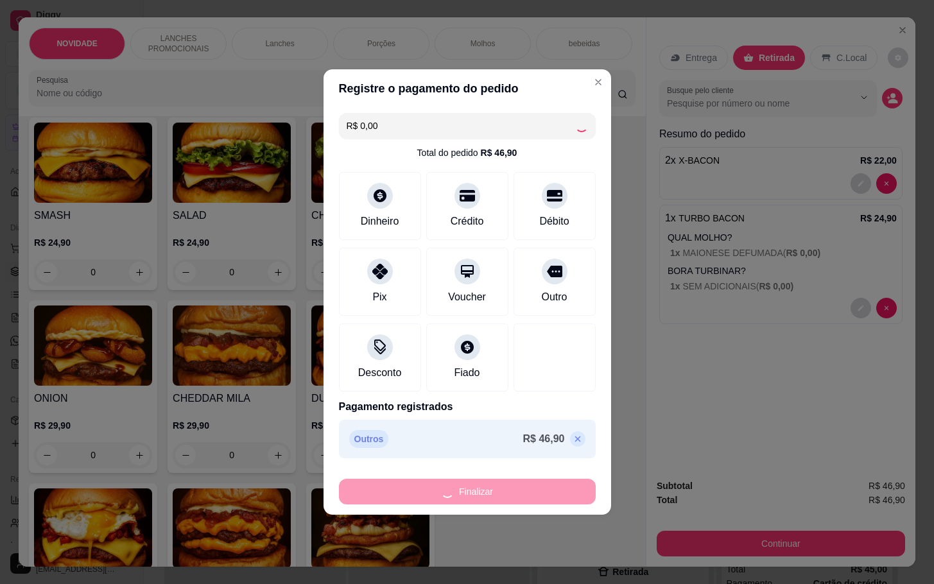
type input "0"
type input "-R$ 46,90"
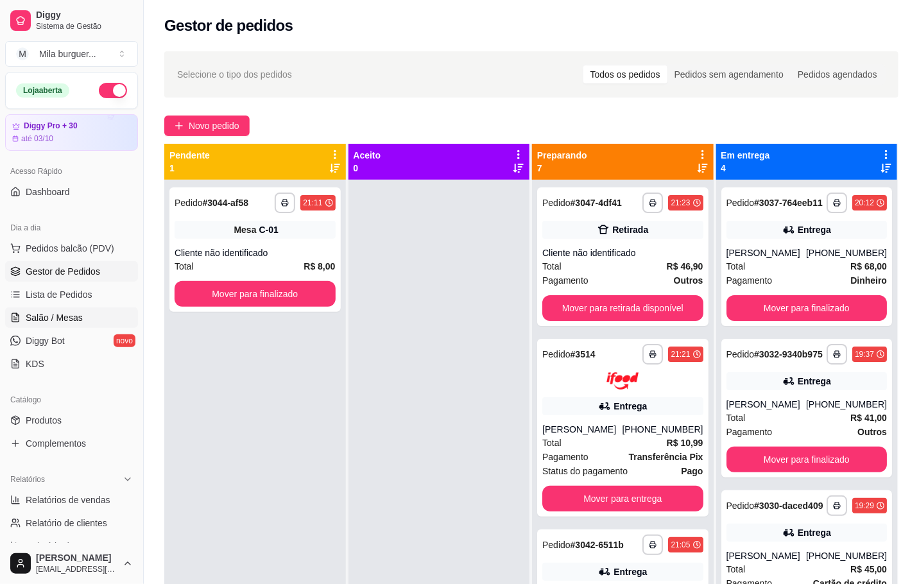
click at [83, 309] on link "Salão / Mesas" at bounding box center [71, 317] width 133 height 21
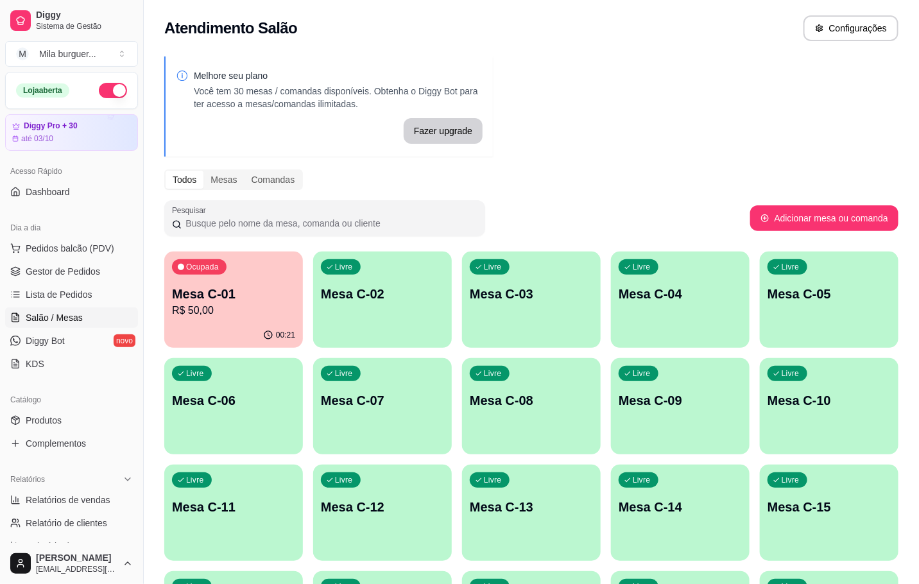
click at [218, 282] on div "Ocupada Mesa C-01 R$ 50,00" at bounding box center [233, 287] width 139 height 71
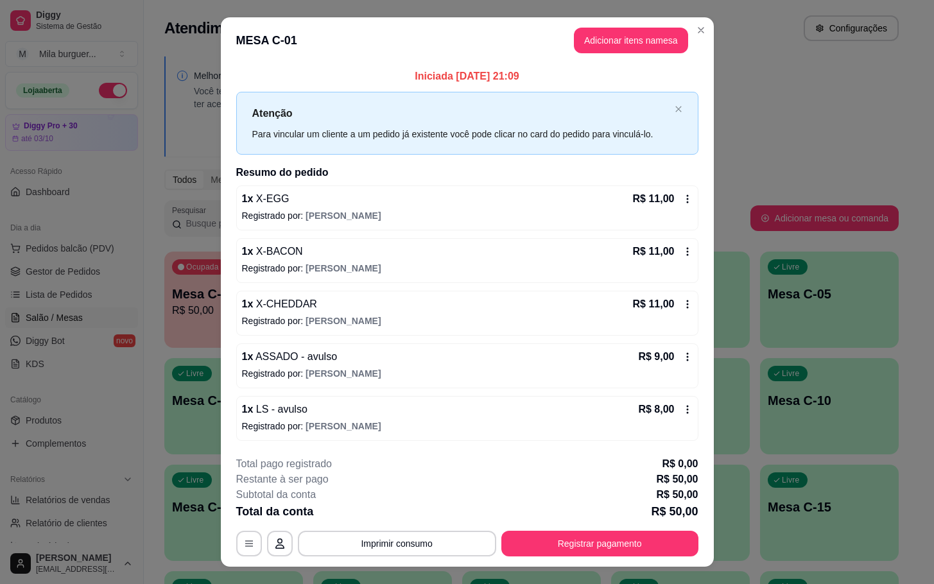
scroll to position [25, 0]
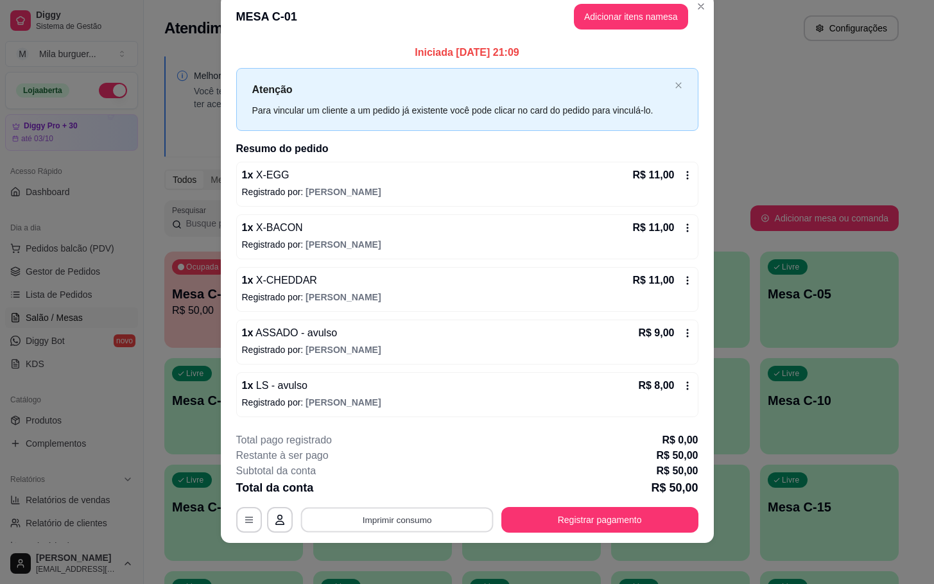
click at [443, 529] on button "Imprimir consumo" at bounding box center [396, 519] width 193 height 25
click at [401, 484] on button "IMPRESSORA" at bounding box center [393, 491] width 93 height 21
click at [630, 531] on button "Registrar pagamento" at bounding box center [599, 519] width 191 height 25
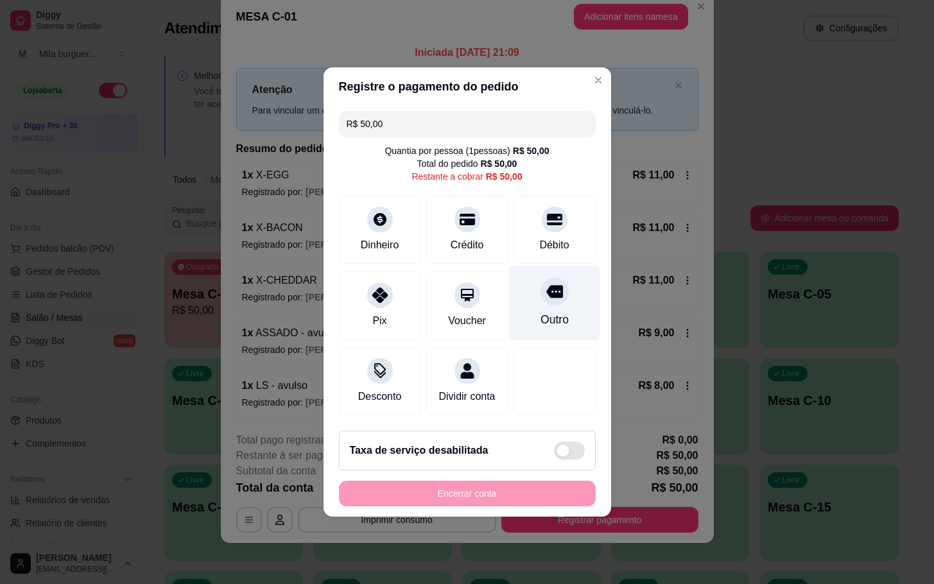
click at [547, 301] on div "Outro" at bounding box center [554, 303] width 90 height 75
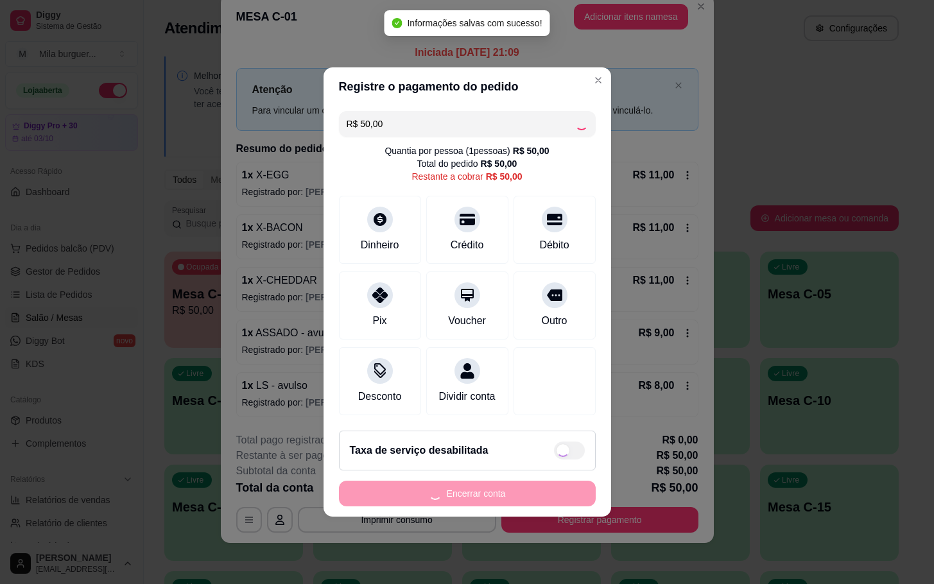
type input "R$ 0,00"
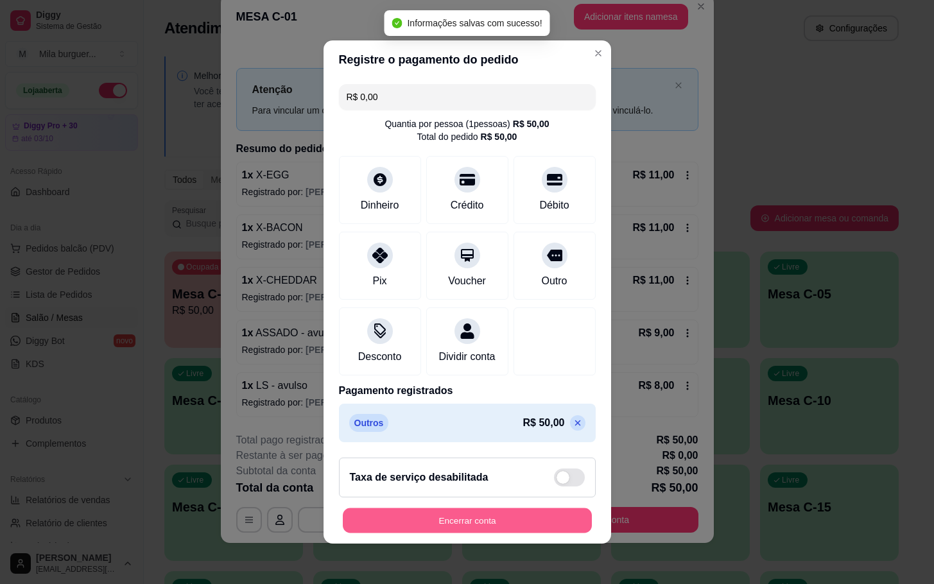
click at [520, 522] on button "Encerrar conta" at bounding box center [467, 520] width 249 height 25
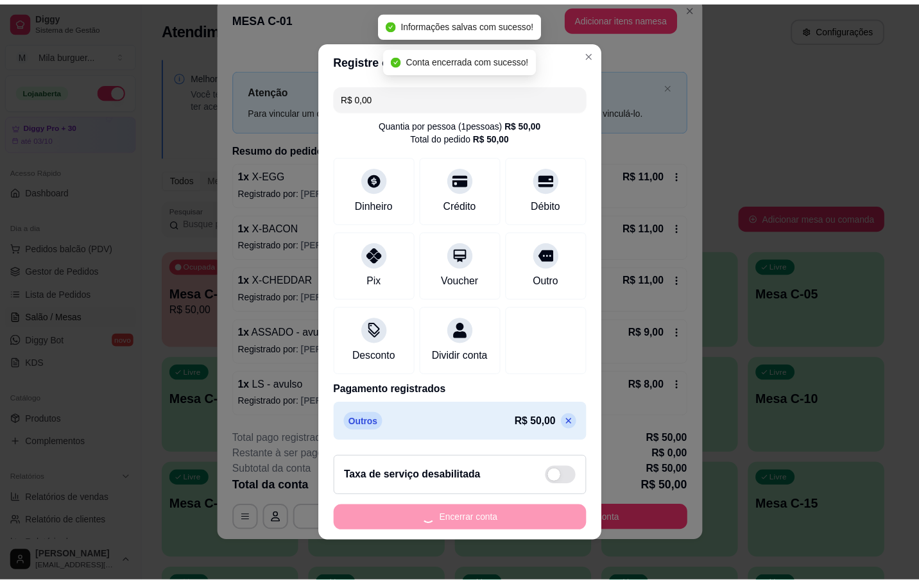
scroll to position [0, 0]
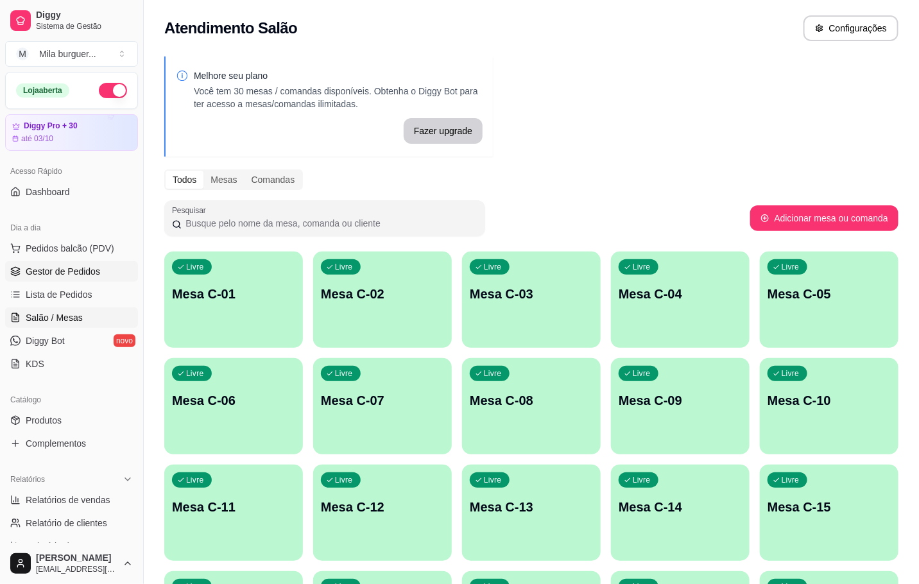
click at [64, 279] on link "Gestor de Pedidos" at bounding box center [71, 271] width 133 height 21
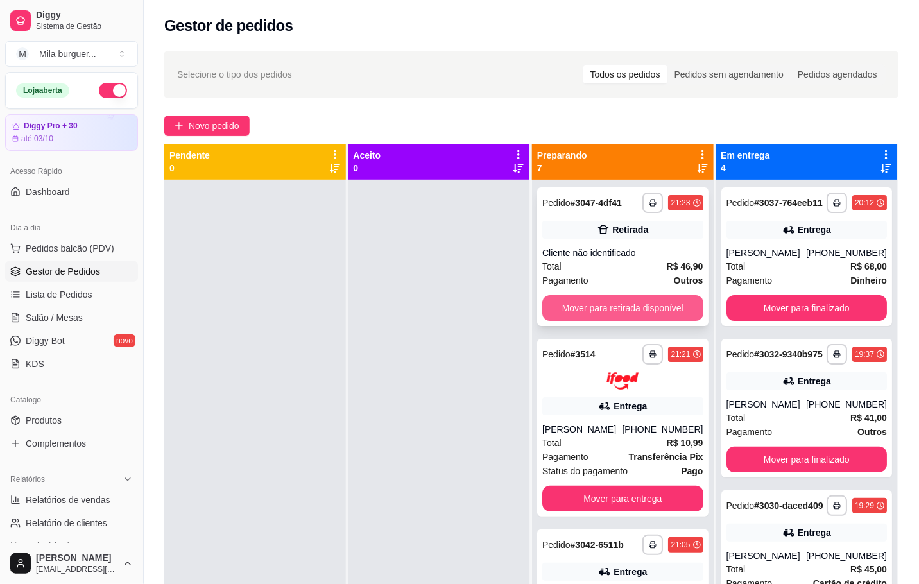
click at [622, 308] on button "Mover para retirada disponível" at bounding box center [622, 308] width 161 height 26
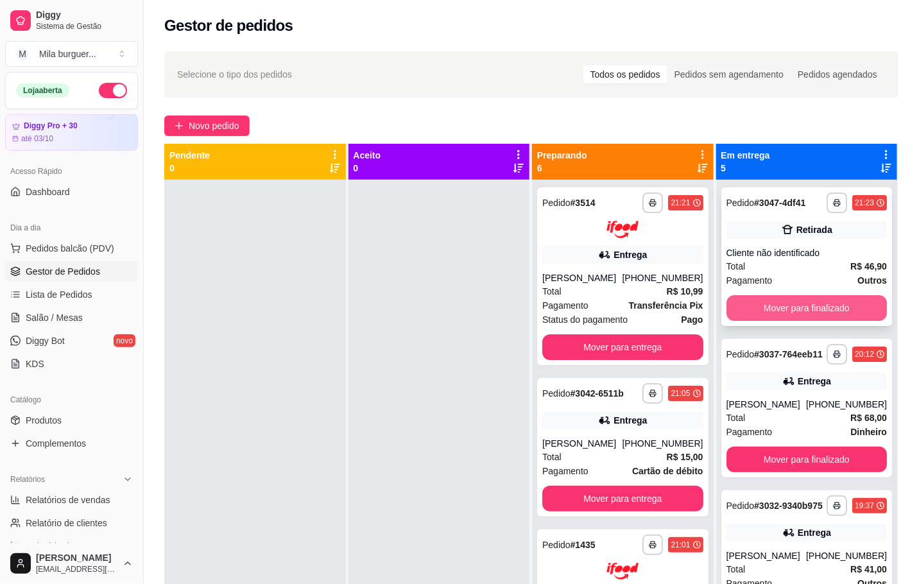
click at [746, 308] on button "Mover para finalizado" at bounding box center [806, 308] width 161 height 26
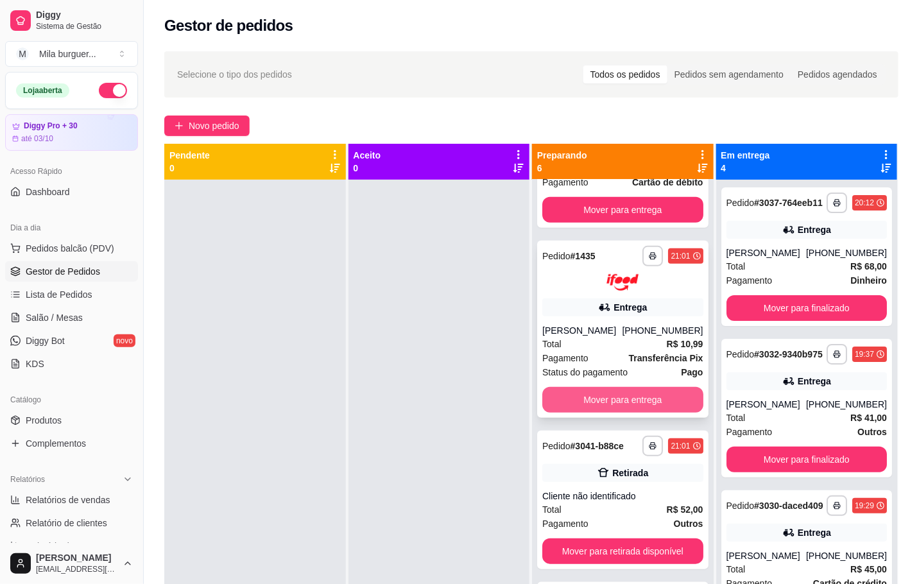
scroll to position [385, 0]
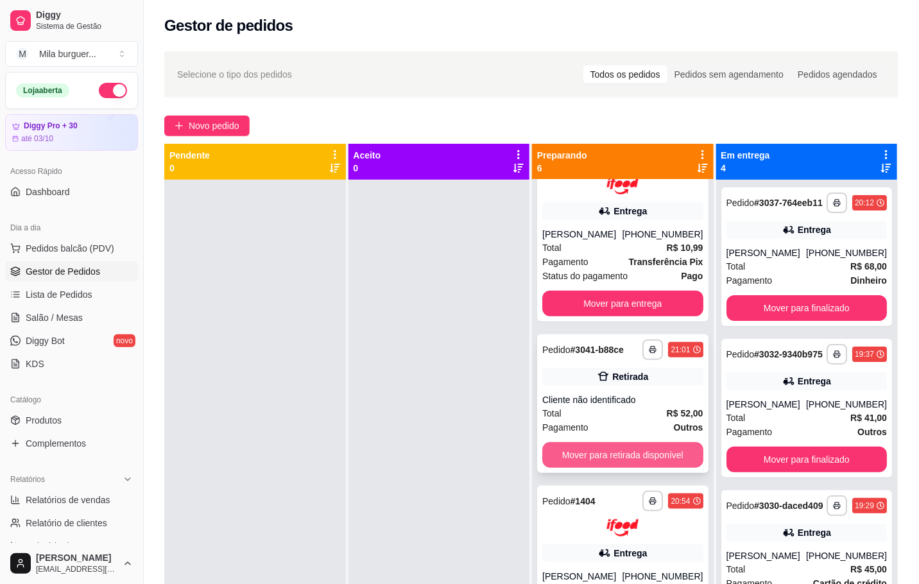
click at [631, 452] on button "Mover para retirada disponível" at bounding box center [622, 455] width 161 height 26
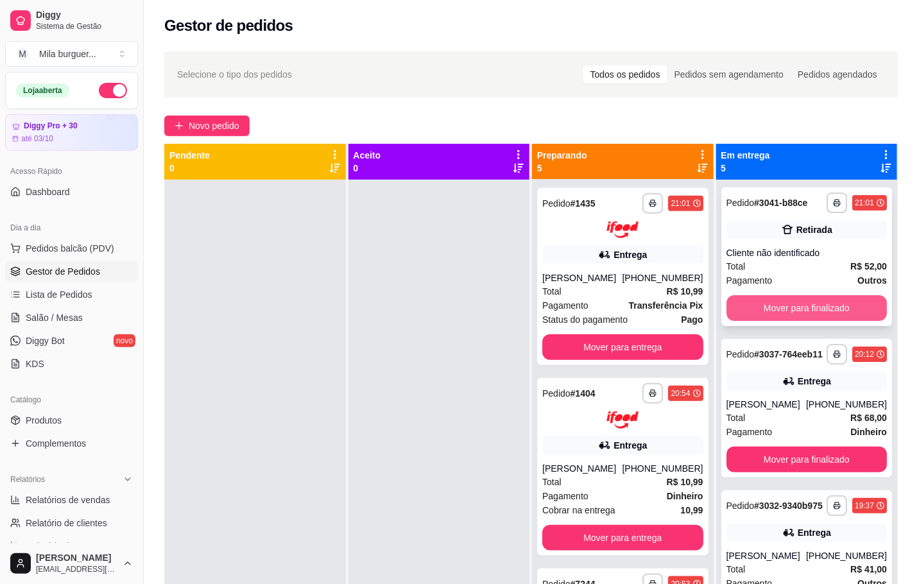
click at [771, 306] on button "Mover para finalizado" at bounding box center [806, 308] width 161 height 26
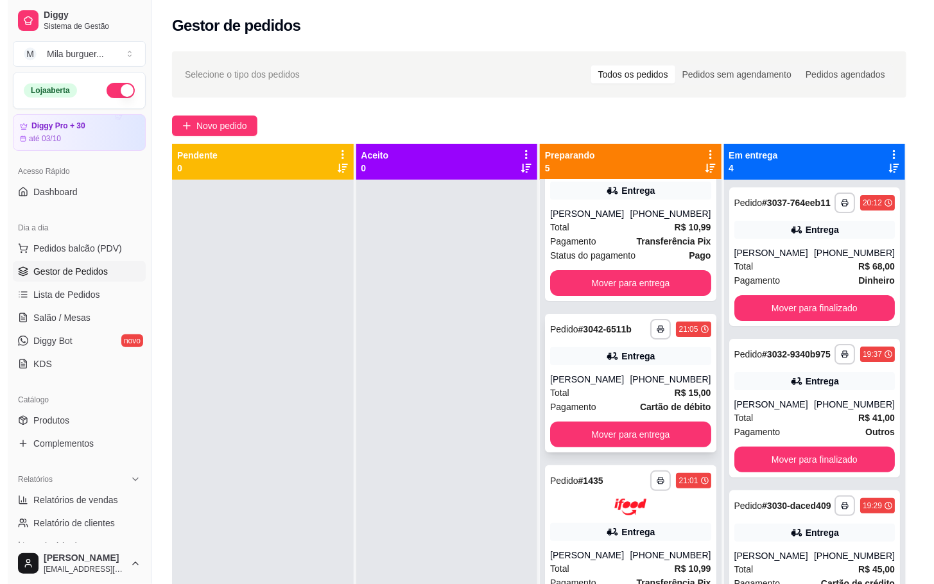
scroll to position [0, 0]
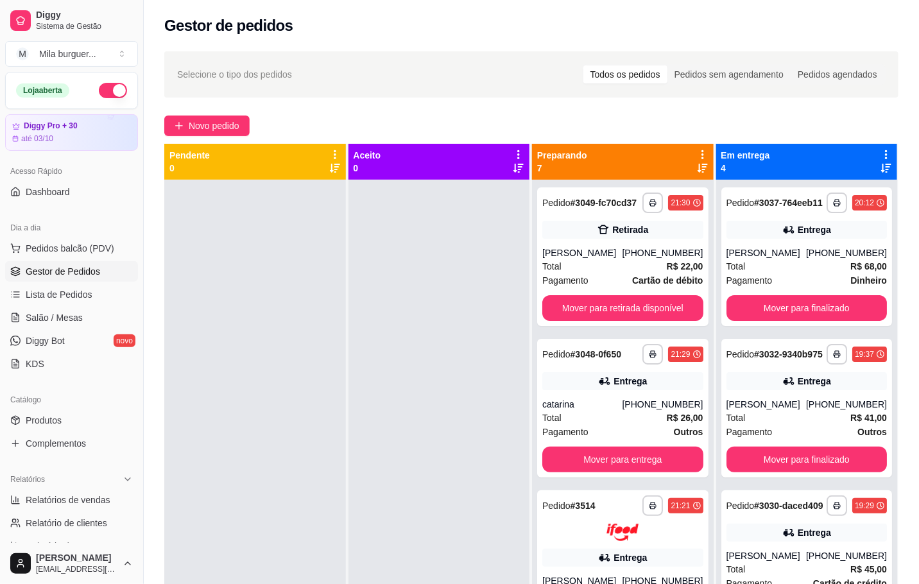
click at [229, 114] on div "**********" at bounding box center [531, 393] width 775 height 699
click at [230, 120] on span "Novo pedido" at bounding box center [214, 126] width 51 height 14
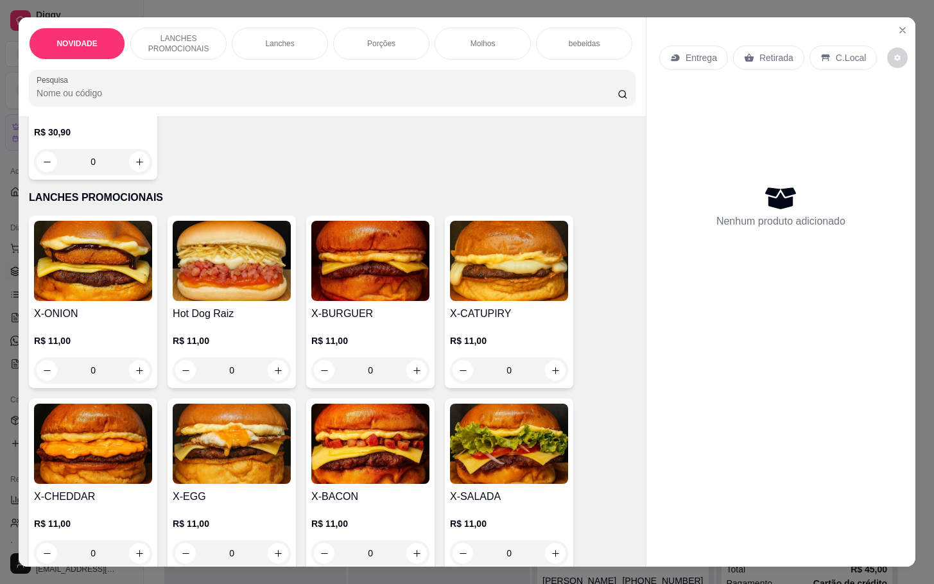
scroll to position [289, 0]
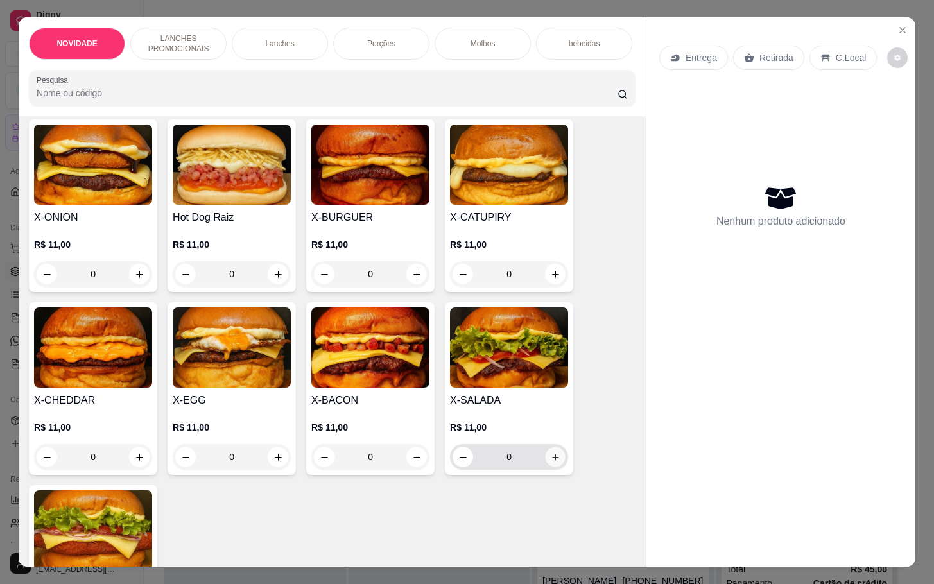
click at [547, 467] on button "increase-product-quantity" at bounding box center [555, 457] width 20 height 20
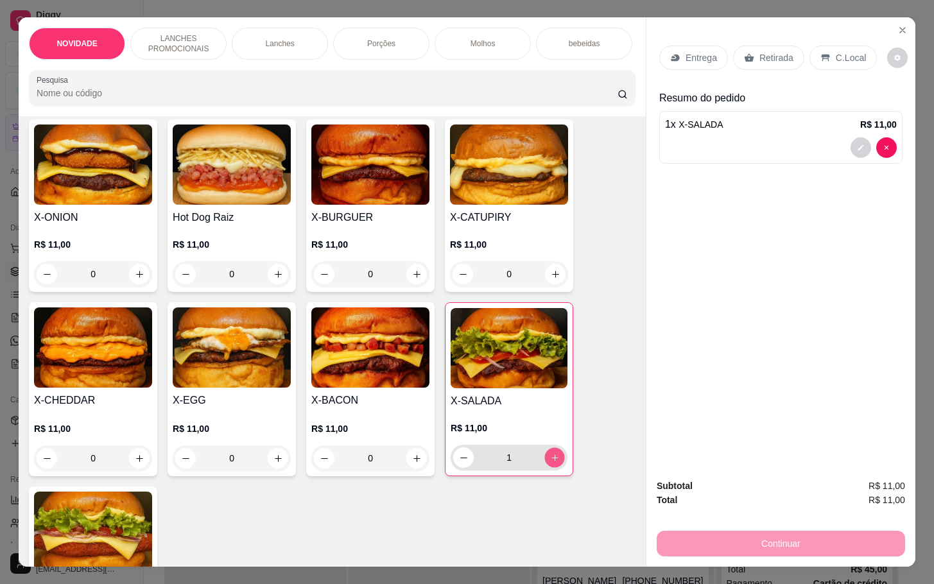
click at [550, 463] on icon "increase-product-quantity" at bounding box center [555, 458] width 10 height 10
type input "2"
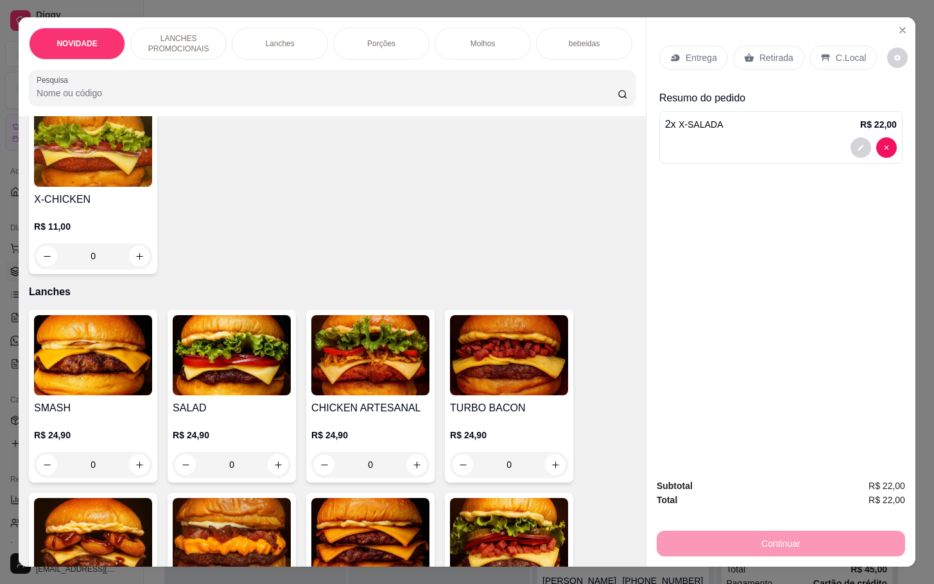
scroll to position [770, 0]
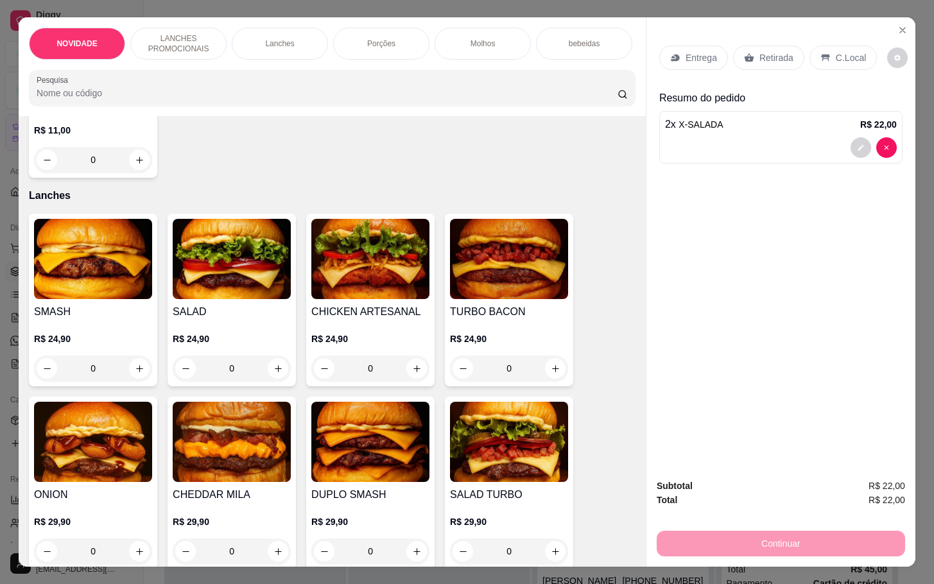
click at [273, 374] on div "0" at bounding box center [232, 369] width 118 height 26
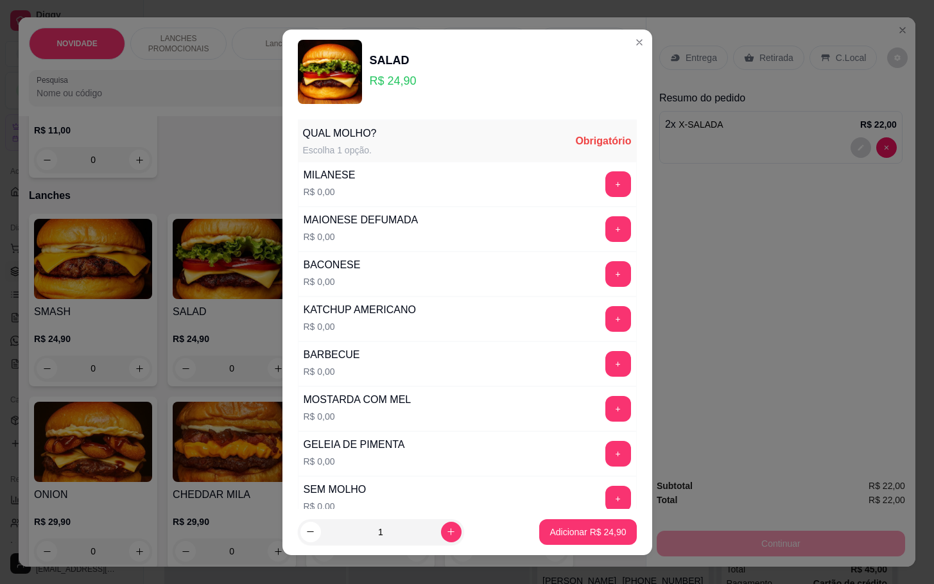
scroll to position [193, 0]
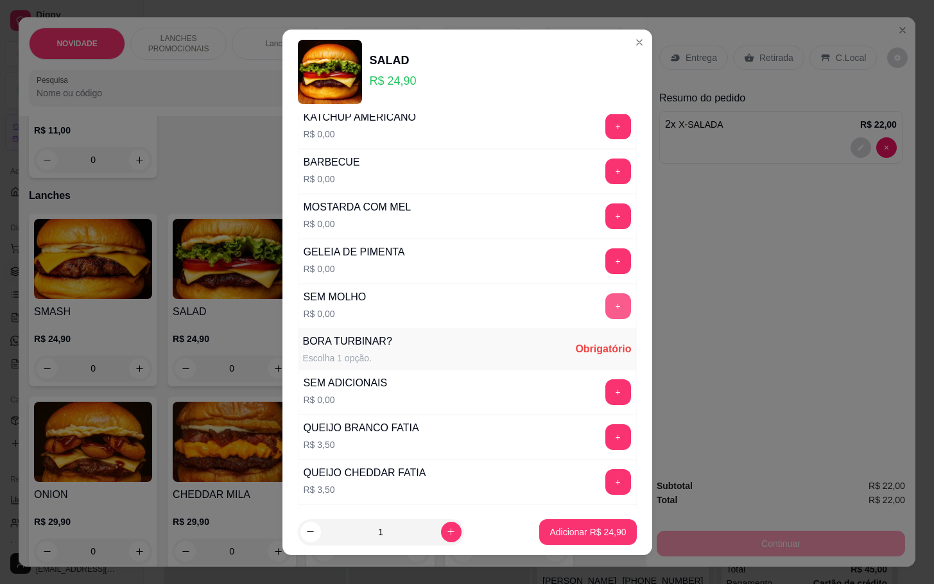
click at [605, 302] on button "+" at bounding box center [618, 306] width 26 height 26
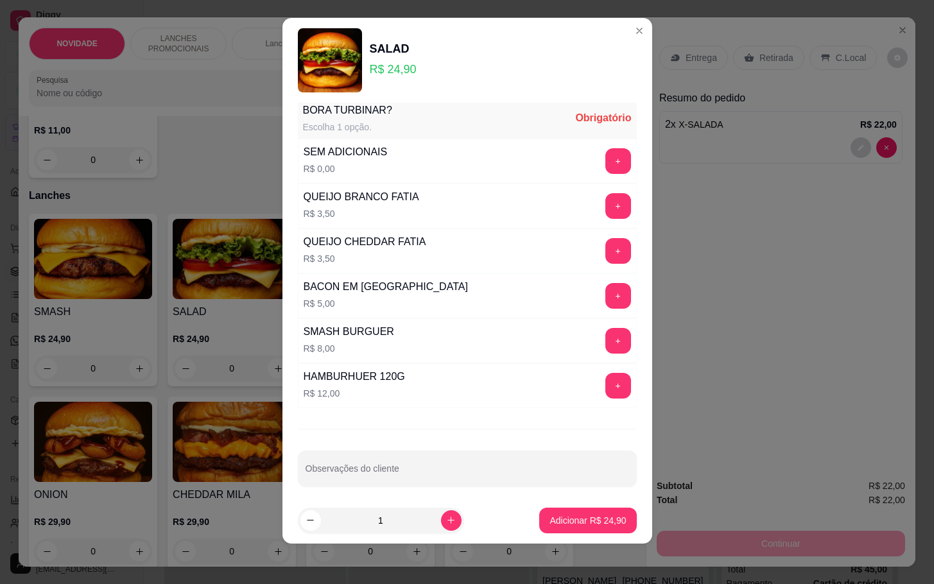
click at [618, 206] on div "QUAL MOLHO? Escolha 1 opção. Completo MILANESE R$ 0,00 + MAIONESE DEFUMADA R$ 0…" at bounding box center [467, 300] width 370 height 395
click at [605, 169] on button "+" at bounding box center [618, 161] width 26 height 26
click at [547, 511] on button "Adicionar R$ 24,90" at bounding box center [587, 521] width 97 height 26
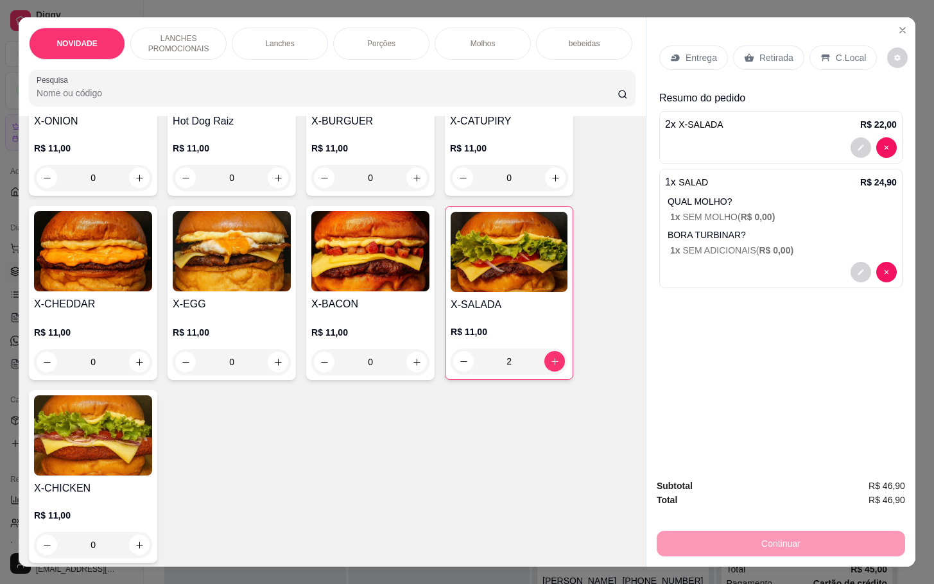
scroll to position [0, 0]
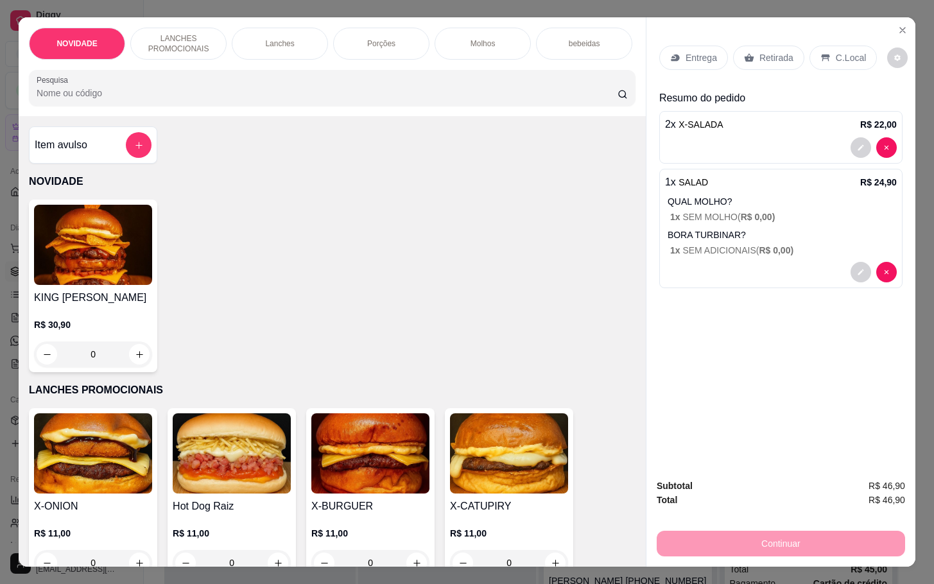
click at [733, 48] on div "Retirada" at bounding box center [768, 58] width 71 height 24
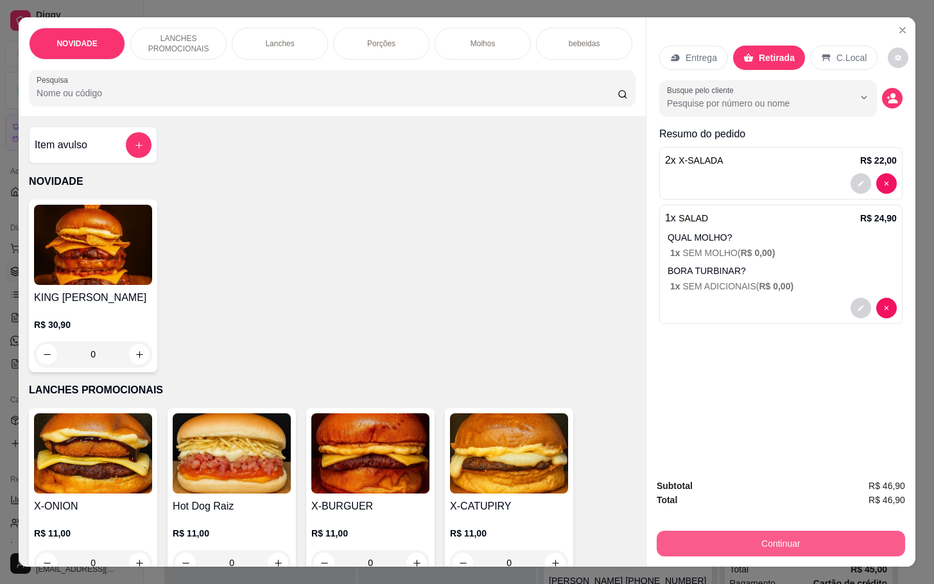
click at [658, 531] on button "Continuar" at bounding box center [780, 544] width 248 height 26
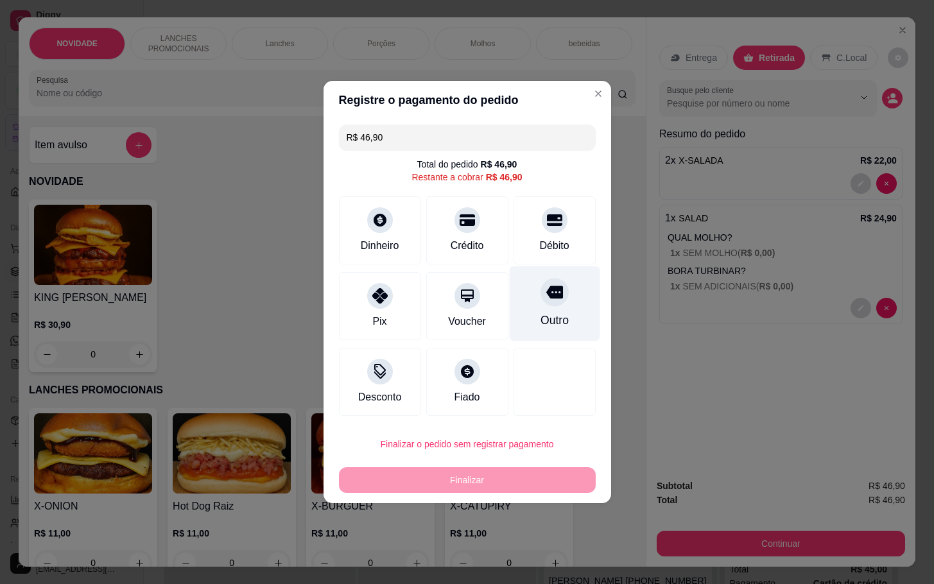
click at [570, 306] on div "Outro" at bounding box center [554, 303] width 90 height 75
type input "R$ 0,00"
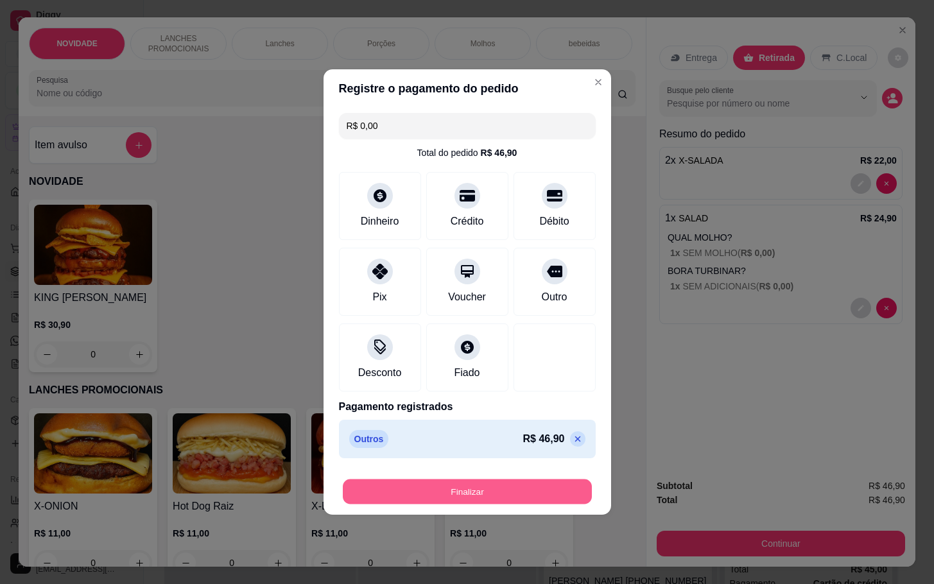
click at [514, 495] on button "Finalizar" at bounding box center [467, 491] width 249 height 25
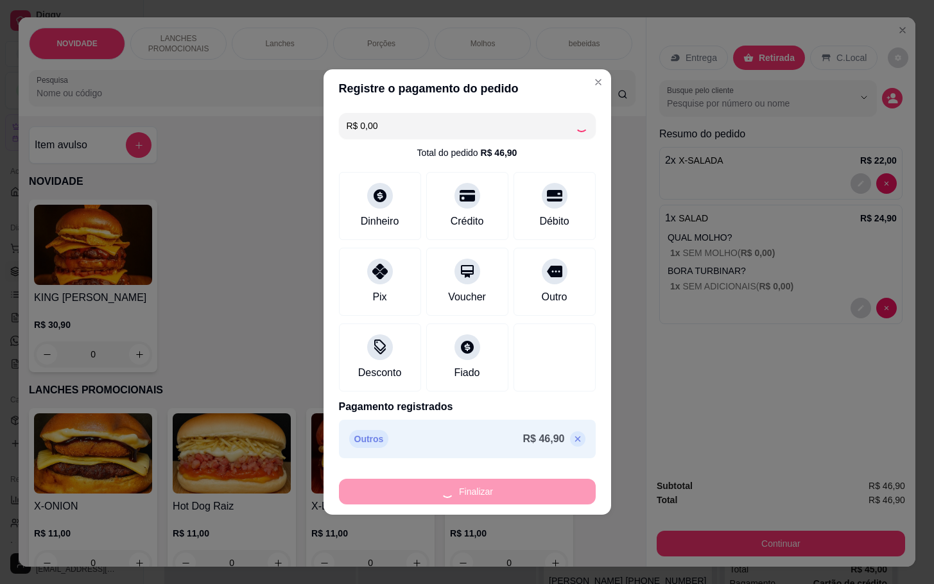
type input "0"
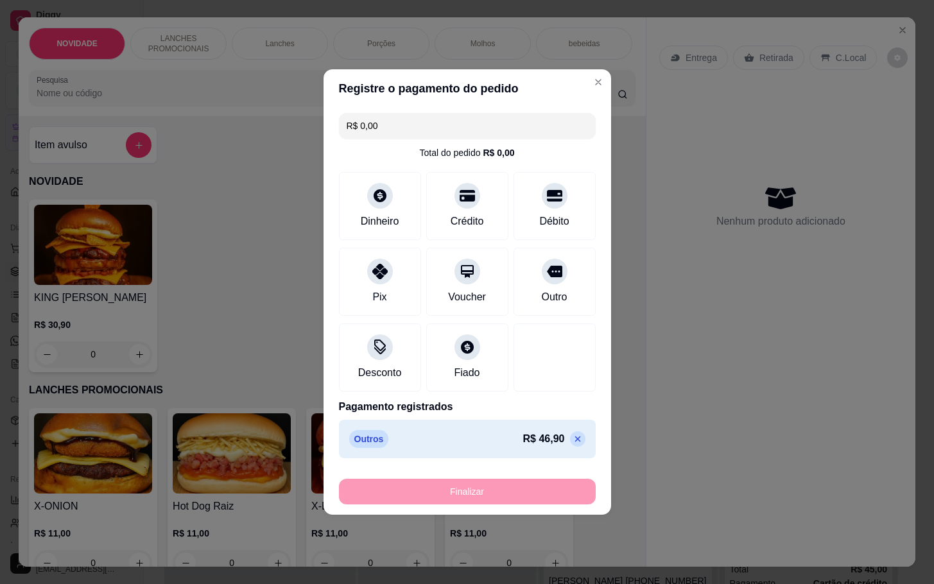
type input "-R$ 46,90"
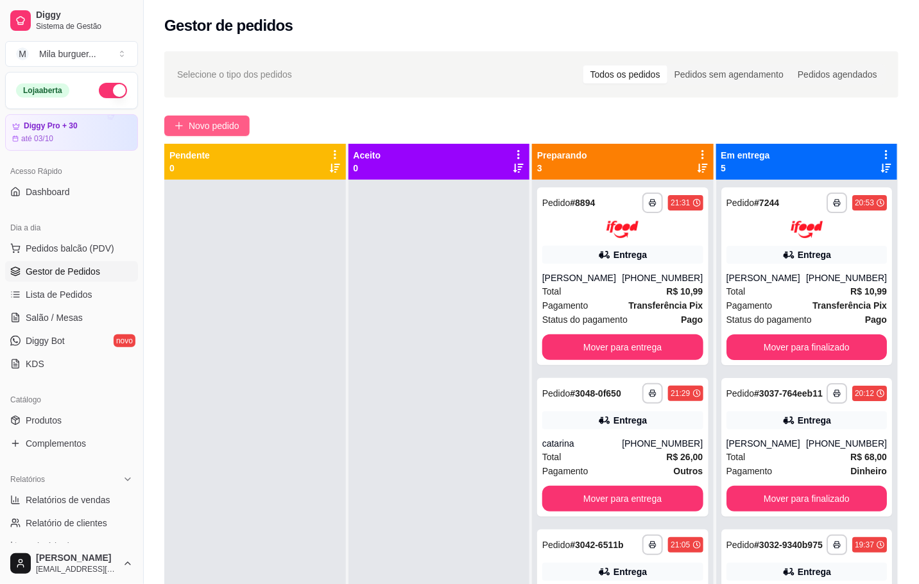
click at [187, 135] on button "Novo pedido" at bounding box center [206, 126] width 85 height 21
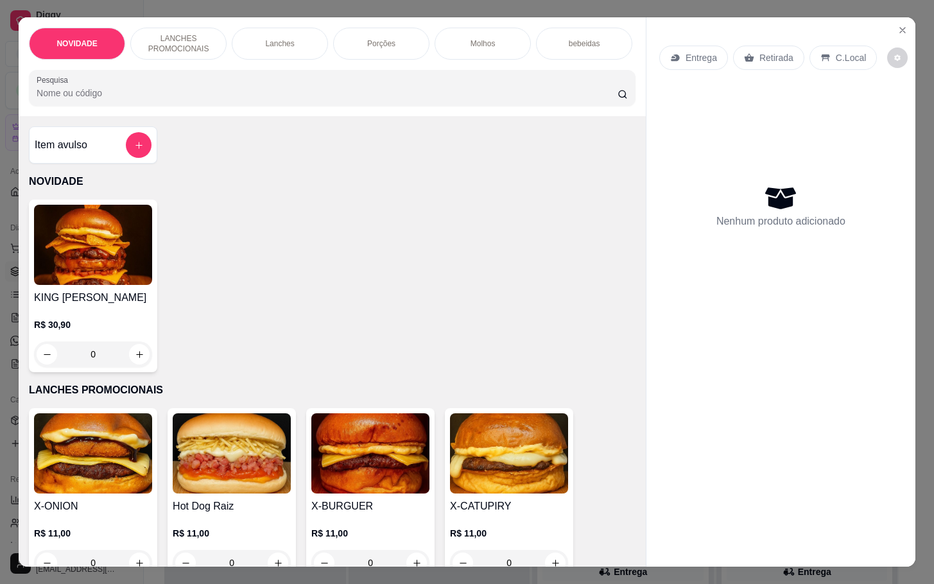
scroll to position [289, 0]
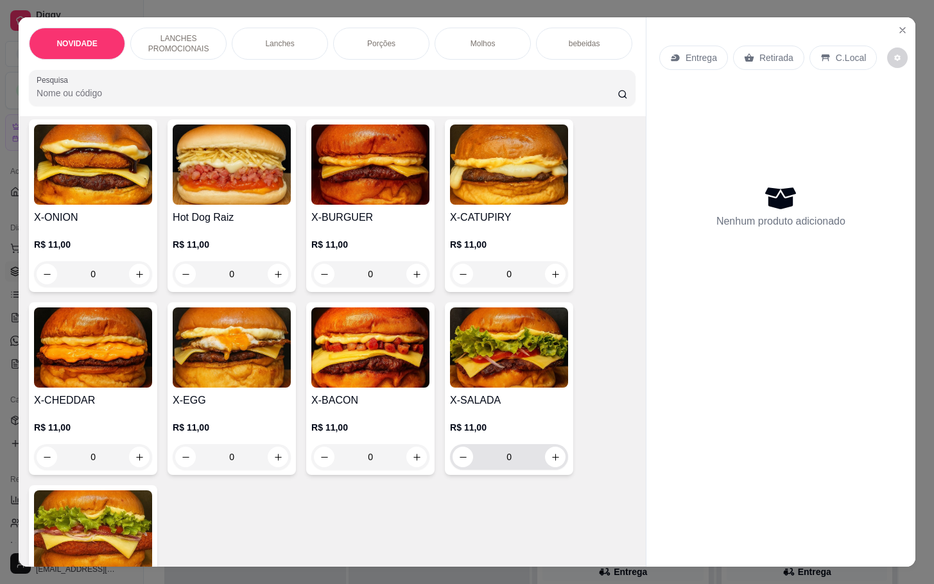
click at [544, 470] on div "0" at bounding box center [508, 457] width 113 height 26
click at [545, 470] on div "0" at bounding box center [508, 457] width 113 height 26
click at [549, 455] on button "increase-product-quantity" at bounding box center [555, 457] width 21 height 21
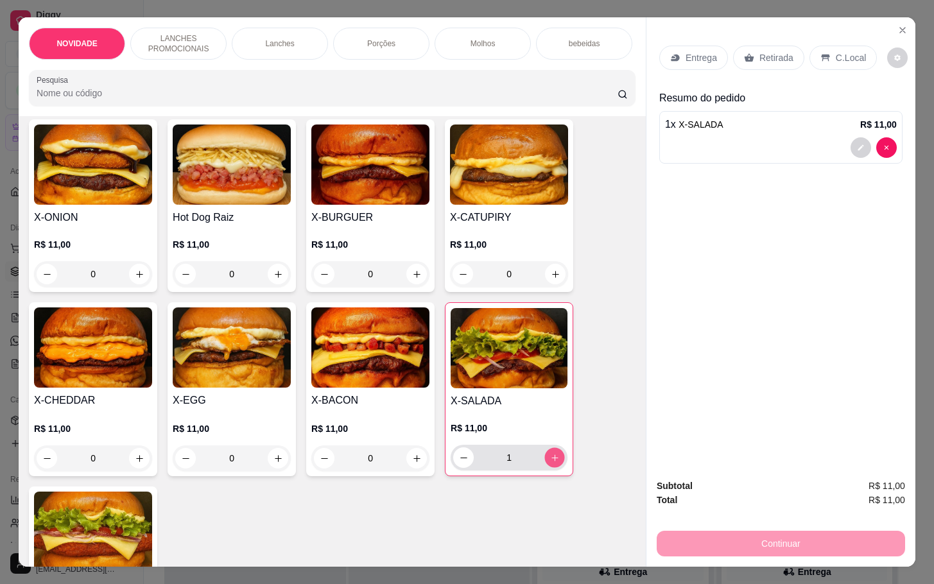
click at [551, 456] on button "increase-product-quantity" at bounding box center [555, 458] width 20 height 20
click at [551, 456] on button "increase-product-quantity" at bounding box center [554, 457] width 21 height 21
click at [553, 464] on button "increase-product-quantity" at bounding box center [555, 458] width 20 height 20
click at [551, 463] on icon "increase-product-quantity" at bounding box center [555, 458] width 10 height 10
click at [550, 463] on icon "increase-product-quantity" at bounding box center [555, 458] width 10 height 10
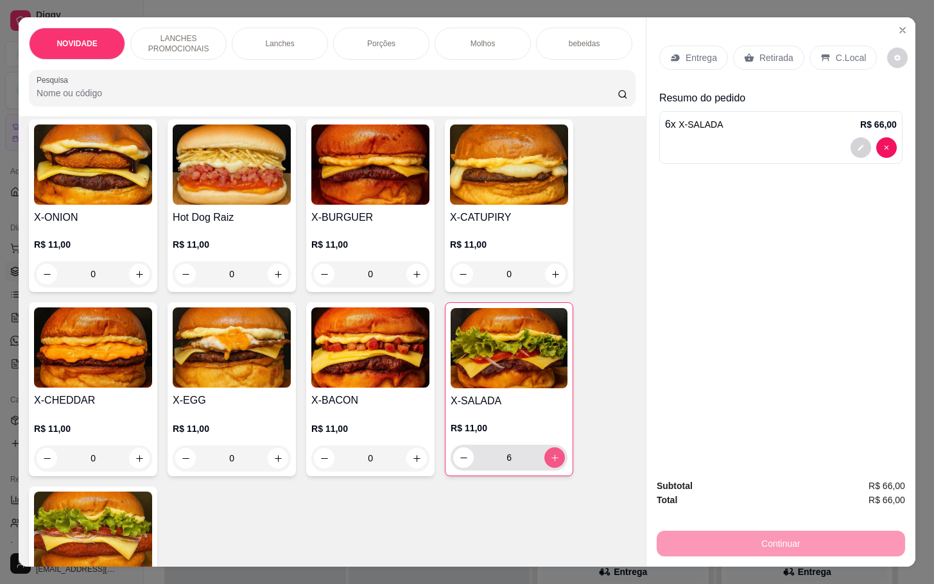
click at [550, 463] on icon "increase-product-quantity" at bounding box center [555, 458] width 10 height 10
type input "7"
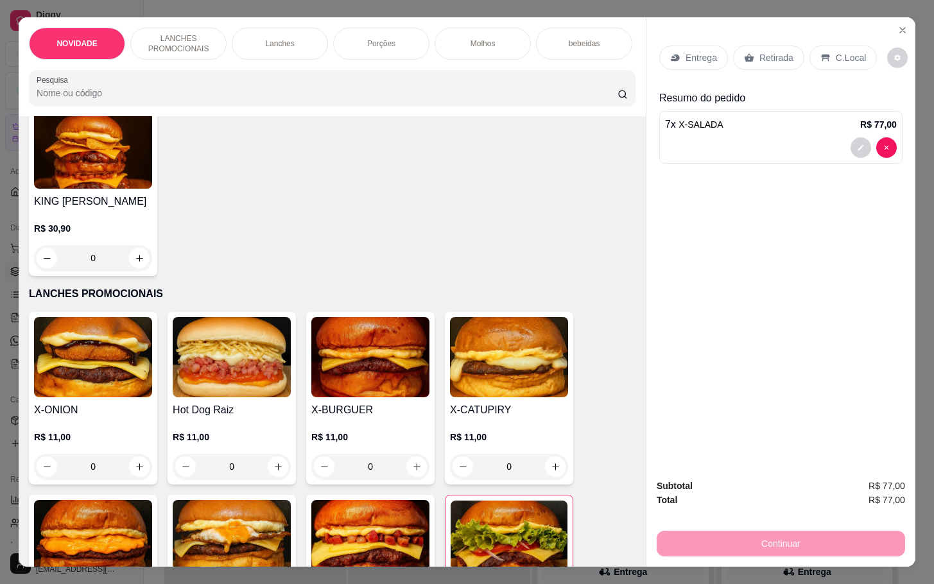
scroll to position [0, 0]
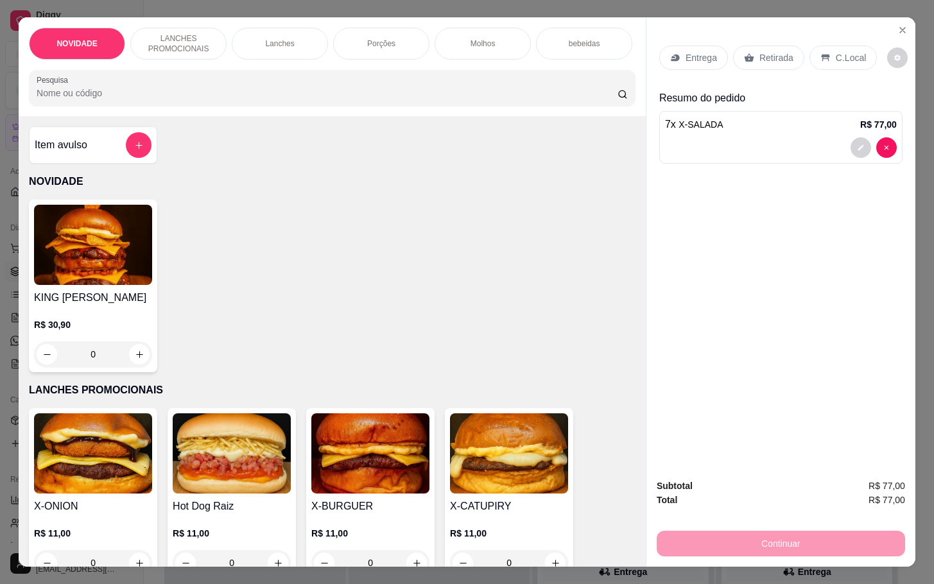
click at [595, 39] on div "bebeidas" at bounding box center [584, 44] width 96 height 32
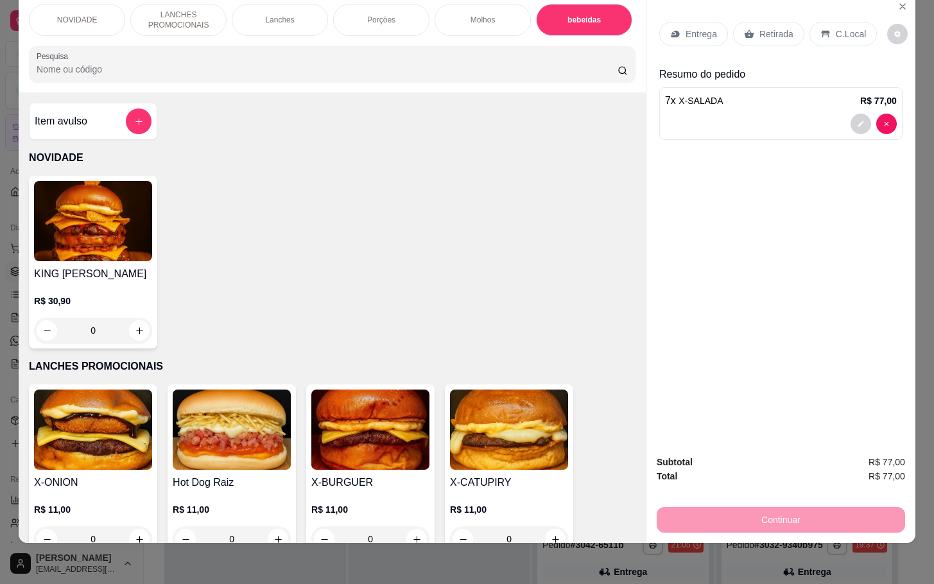
click at [103, 116] on div "Item avulso" at bounding box center [93, 121] width 117 height 26
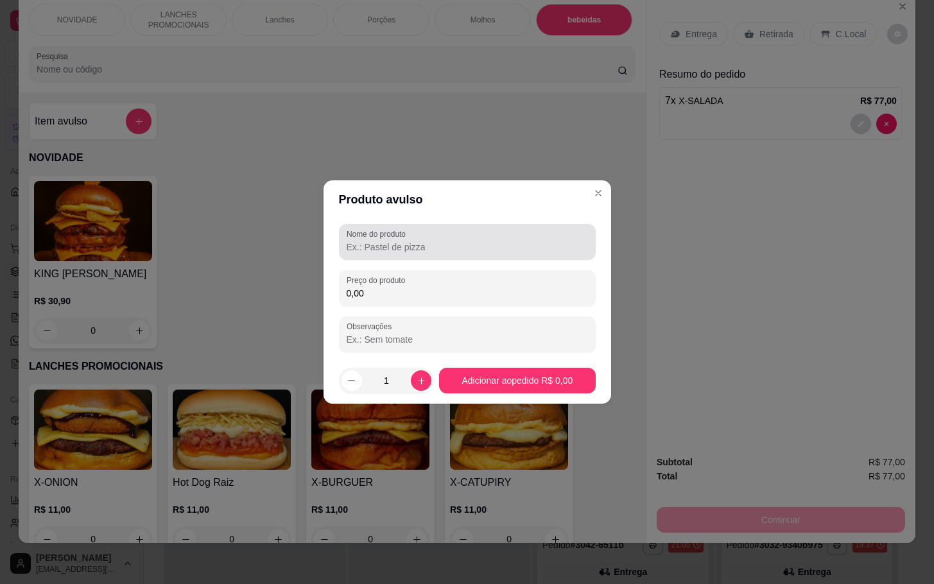
click at [382, 241] on input "Nome do produto" at bounding box center [467, 247] width 241 height 13
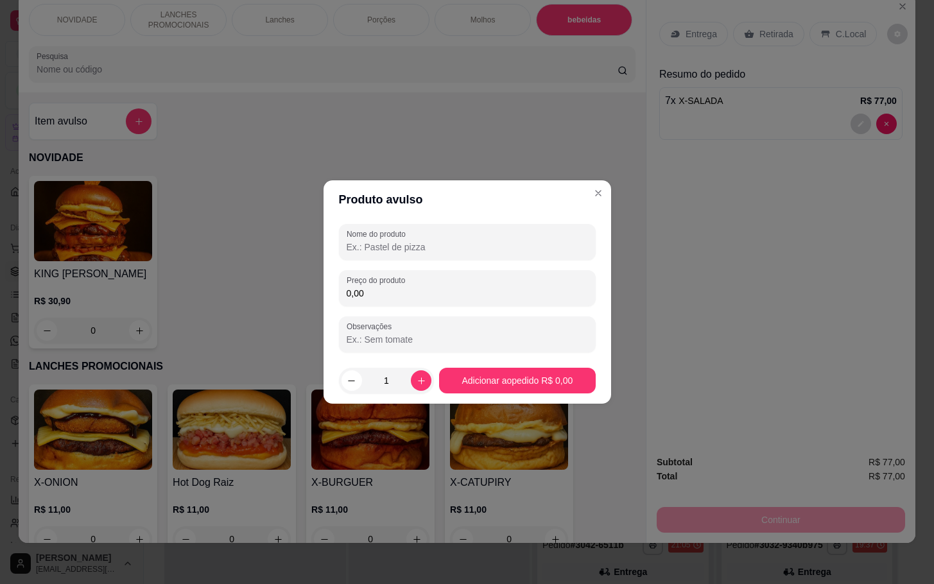
click at [445, 243] on input "Nome do produto" at bounding box center [467, 247] width 241 height 13
type input "KAPO"
click at [447, 303] on div "Preço do produto 0,00" at bounding box center [467, 288] width 257 height 36
type input "4,00"
click at [493, 364] on footer "1 Adicionar ao pedido R$ 4,00" at bounding box center [466, 380] width 287 height 46
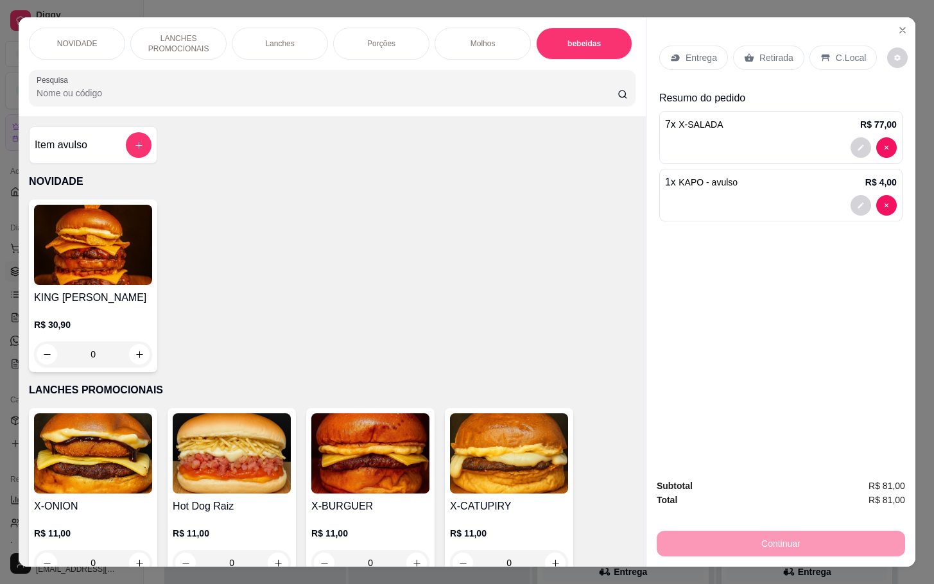
click at [590, 40] on p "bebeidas" at bounding box center [583, 44] width 33 height 10
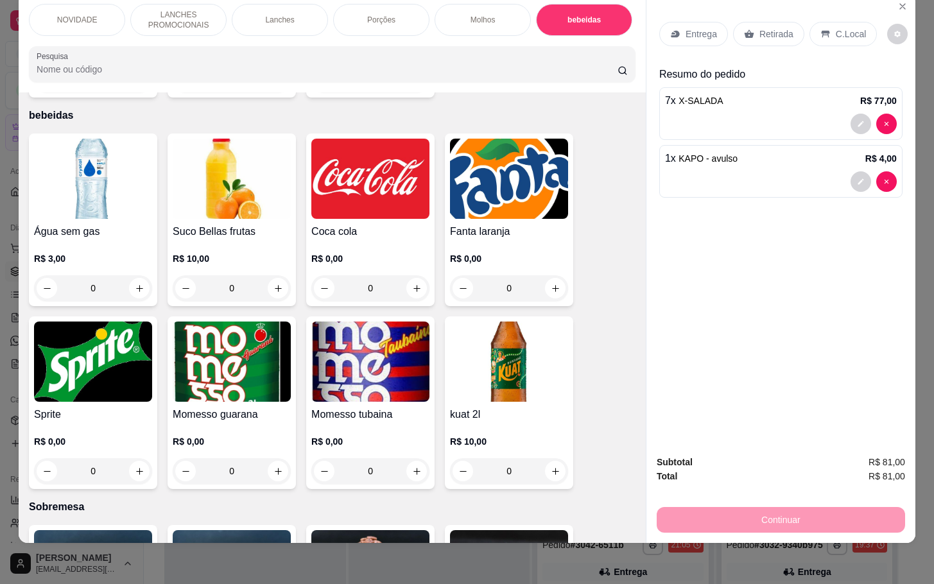
click at [418, 458] on div "0" at bounding box center [370, 471] width 118 height 26
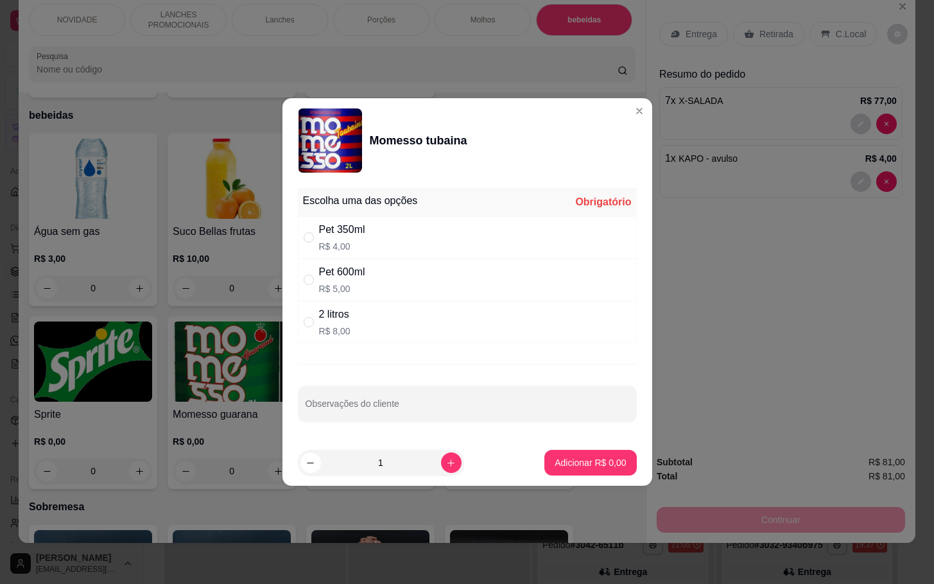
click at [414, 320] on div "2 litros R$ 8,00" at bounding box center [467, 322] width 339 height 42
radio input "true"
click at [567, 461] on p "Adicionar R$ 8,00" at bounding box center [589, 462] width 71 height 13
type input "1"
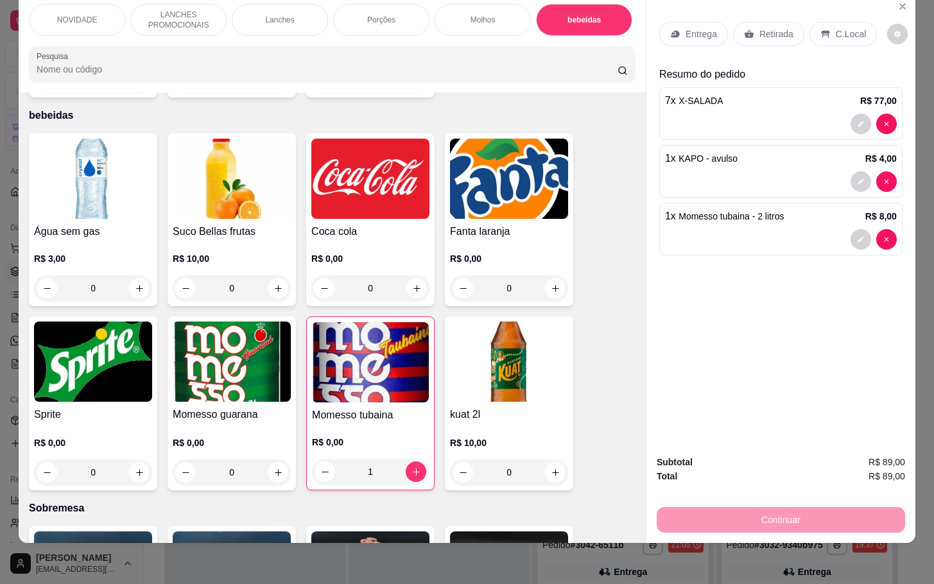
click at [768, 22] on div "Retirada" at bounding box center [768, 34] width 71 height 24
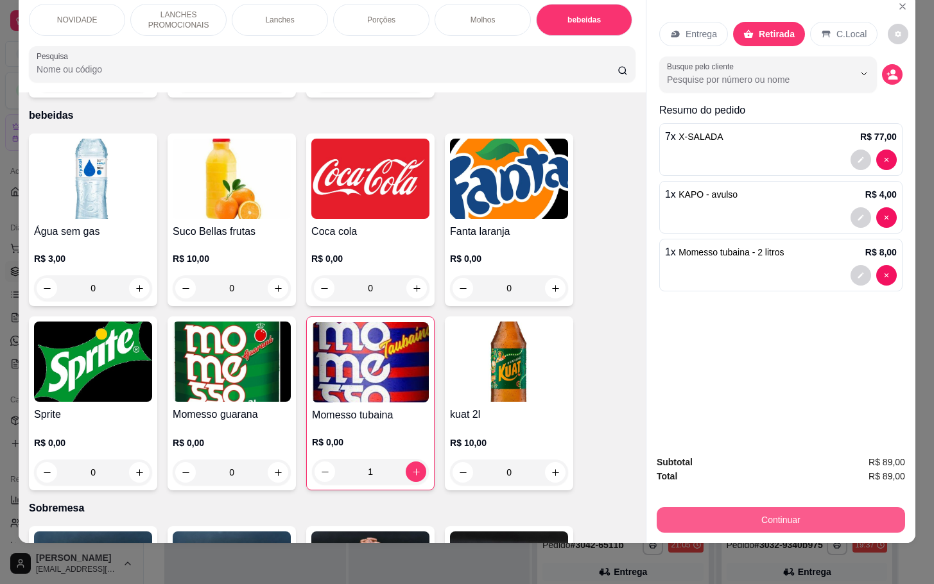
click at [791, 511] on button "Continuar" at bounding box center [780, 520] width 248 height 26
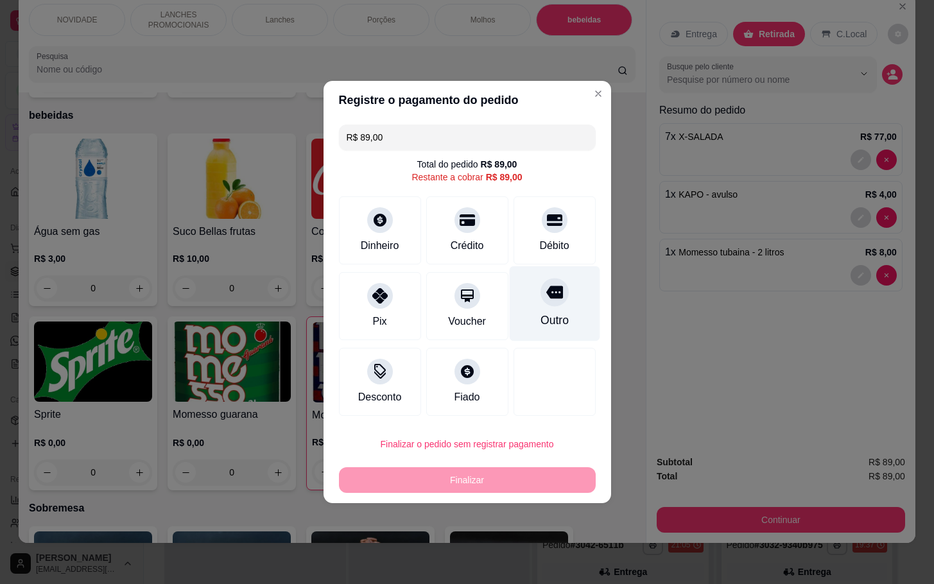
click at [541, 306] on div at bounding box center [554, 292] width 28 height 28
type input "R$ 0,00"
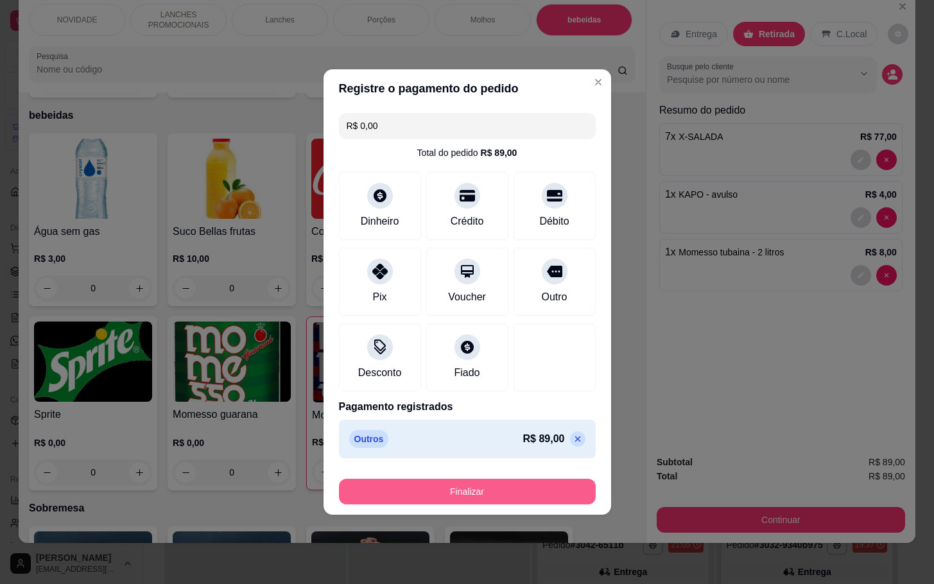
click at [545, 479] on button "Finalizar" at bounding box center [467, 492] width 257 height 26
click at [481, 482] on button "Finalizar" at bounding box center [467, 492] width 257 height 26
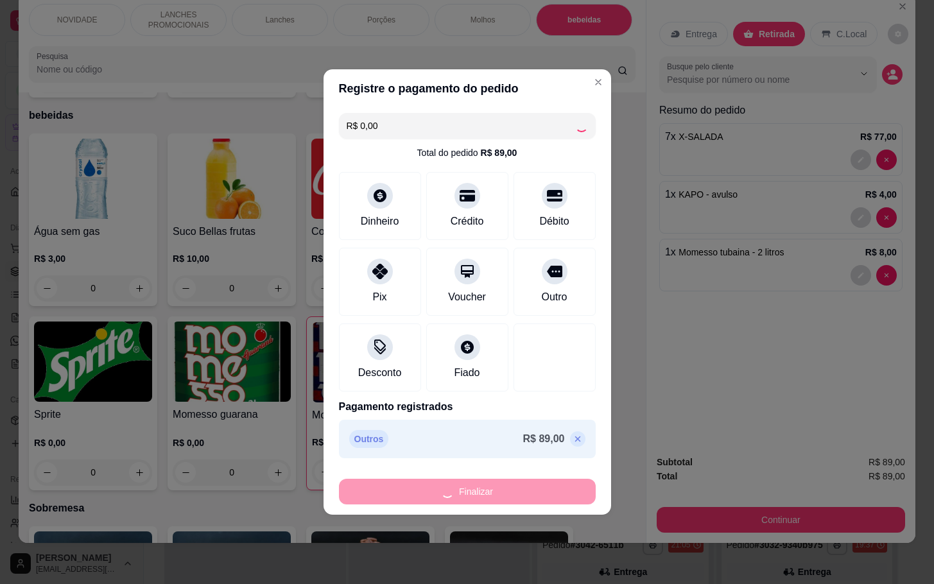
type input "0"
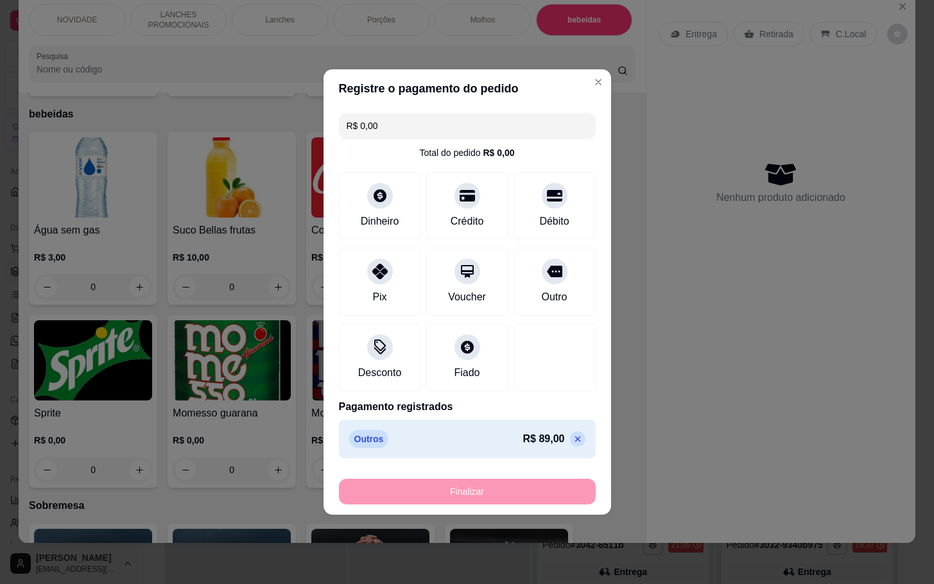
type input "-R$ 89,00"
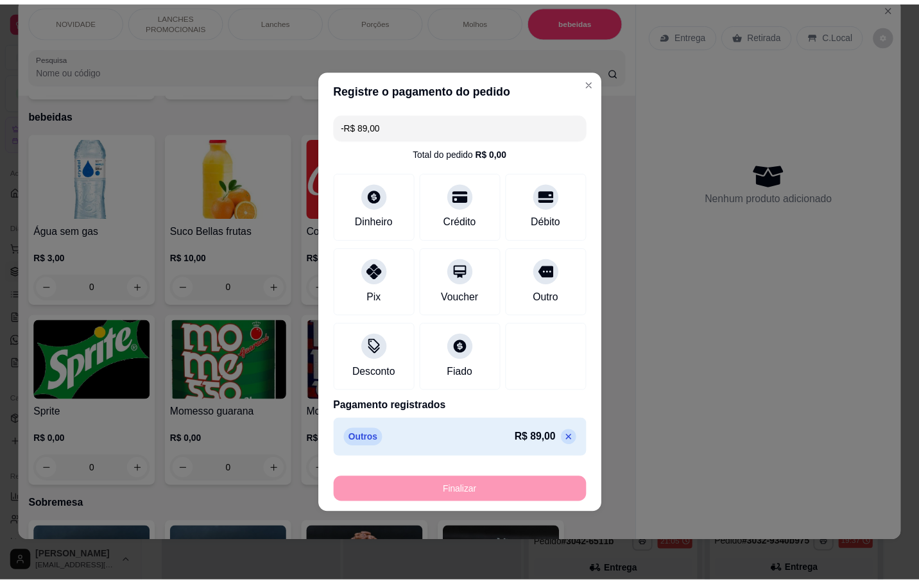
scroll to position [2030, 0]
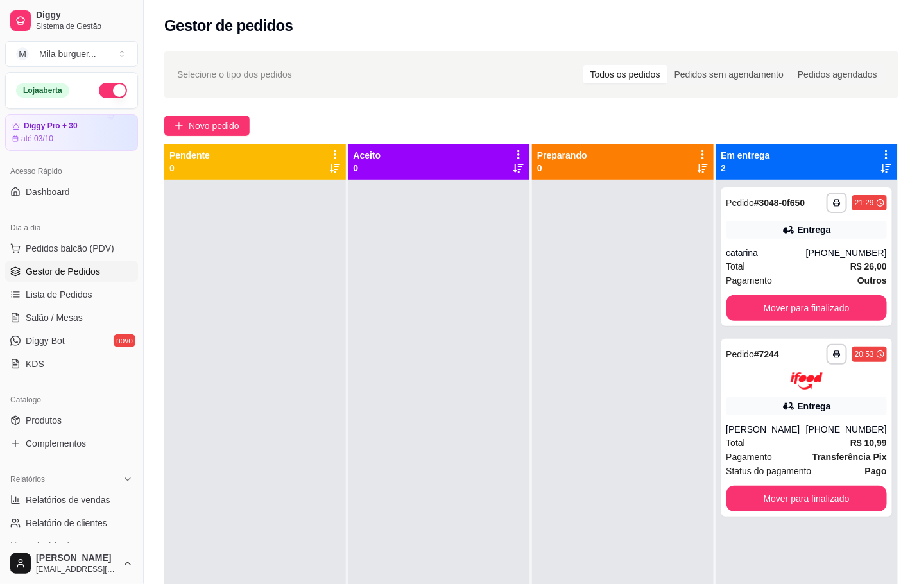
scroll to position [196, 0]
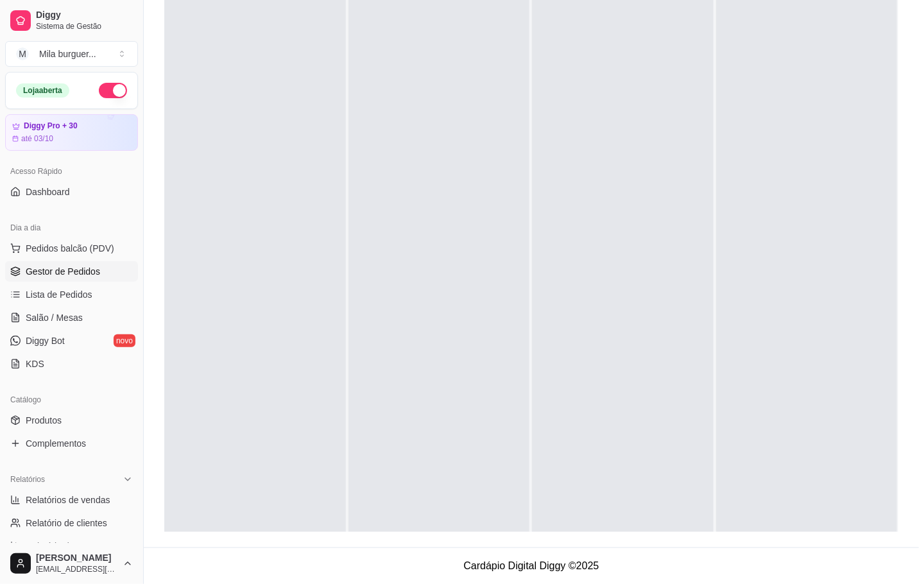
drag, startPoint x: 458, startPoint y: 476, endPoint x: 452, endPoint y: 426, distance: 50.4
click at [458, 472] on div at bounding box center [439, 276] width 182 height 584
click at [54, 272] on span "Gestor de Pedidos" at bounding box center [63, 271] width 74 height 13
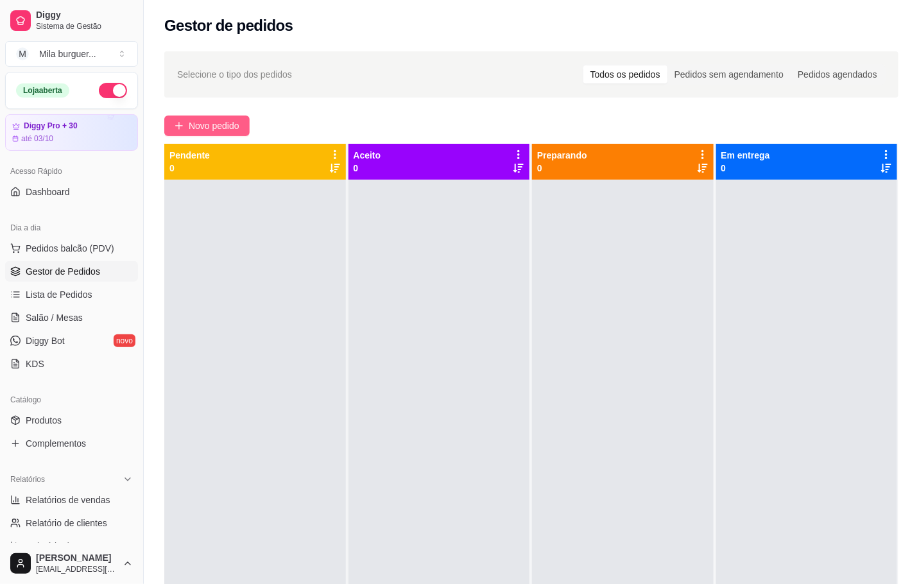
click at [194, 132] on span "Novo pedido" at bounding box center [214, 126] width 51 height 14
